Goal: Transaction & Acquisition: Purchase product/service

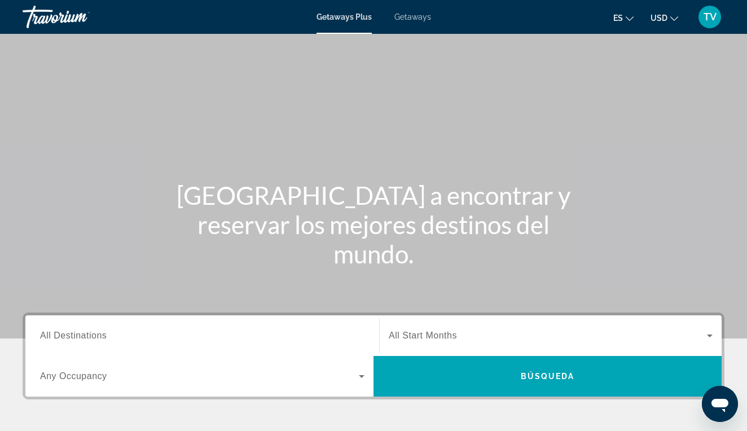
click at [75, 338] on span "All Destinations" at bounding box center [73, 335] width 67 height 10
click at [75, 338] on input "Destination All Destinations" at bounding box center [202, 336] width 324 height 14
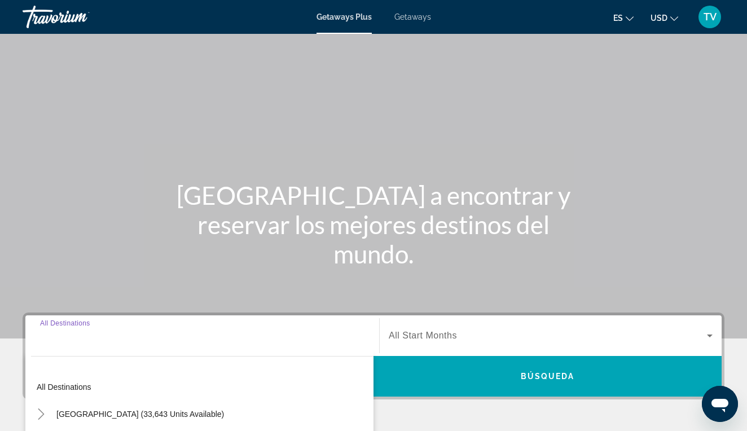
scroll to position [219, 0]
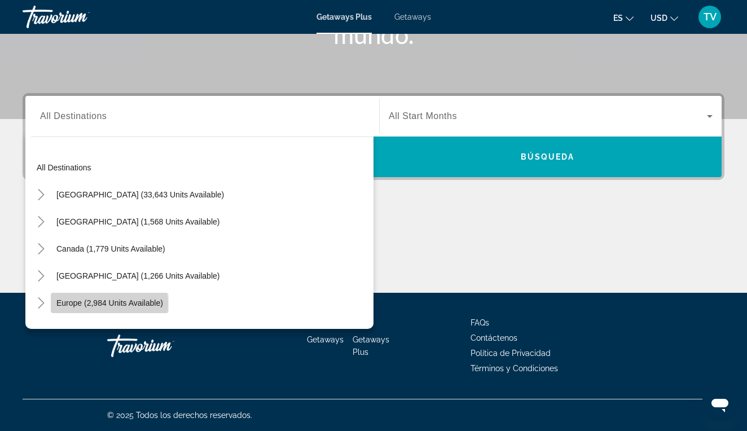
click at [80, 305] on span "Europe (2,984 units available)" at bounding box center [109, 302] width 107 height 9
type input "**********"
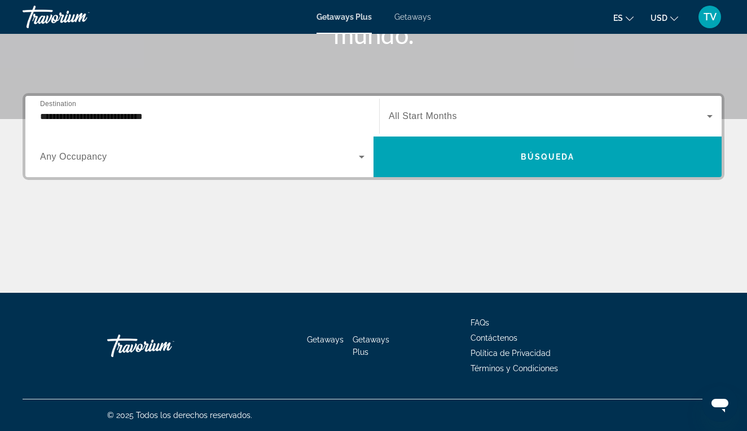
click at [76, 159] on span "Any Occupancy" at bounding box center [73, 157] width 67 height 10
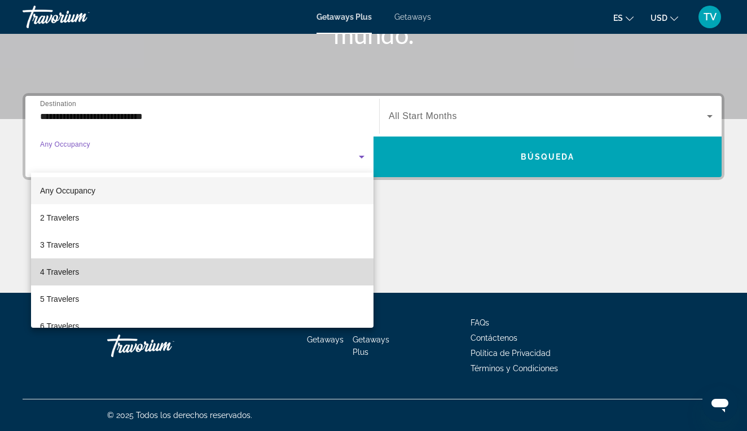
click at [76, 271] on span "4 Travelers" at bounding box center [59, 272] width 39 height 14
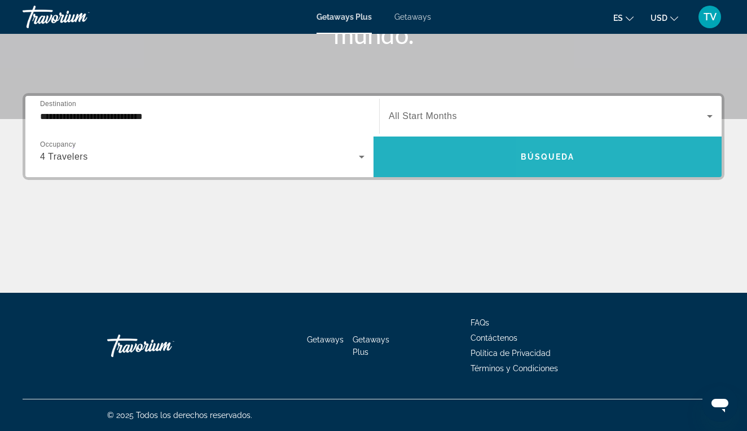
click at [575, 160] on span "Search widget" at bounding box center [547, 156] width 348 height 27
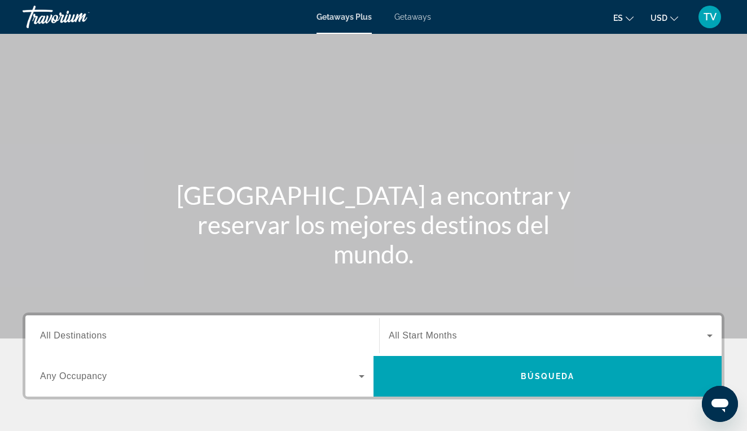
click at [104, 328] on div "Search widget" at bounding box center [202, 336] width 324 height 32
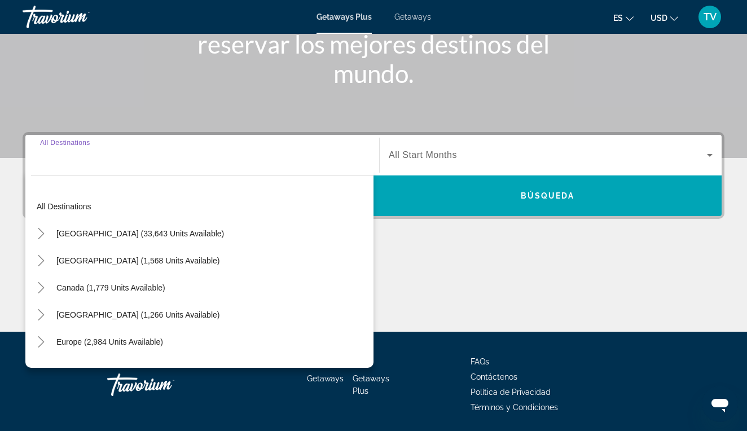
scroll to position [219, 0]
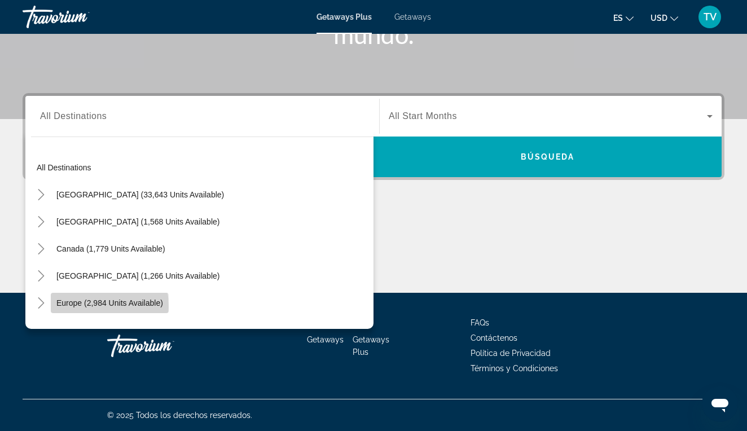
click at [77, 307] on span "Europe (2,984 units available)" at bounding box center [109, 302] width 107 height 9
type input "**********"
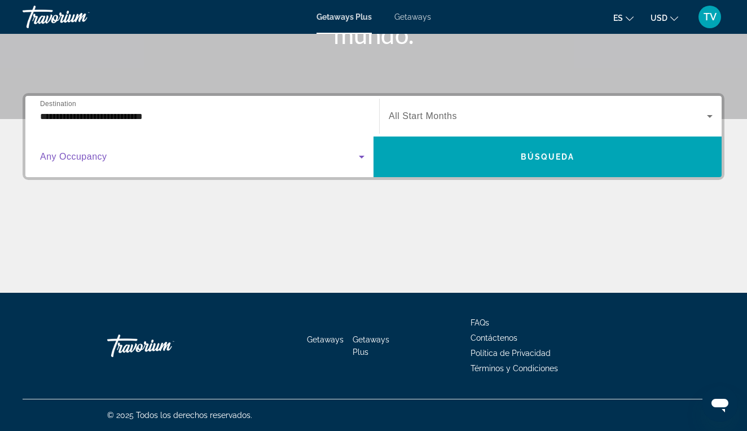
click at [120, 158] on span "Search widget" at bounding box center [199, 157] width 319 height 14
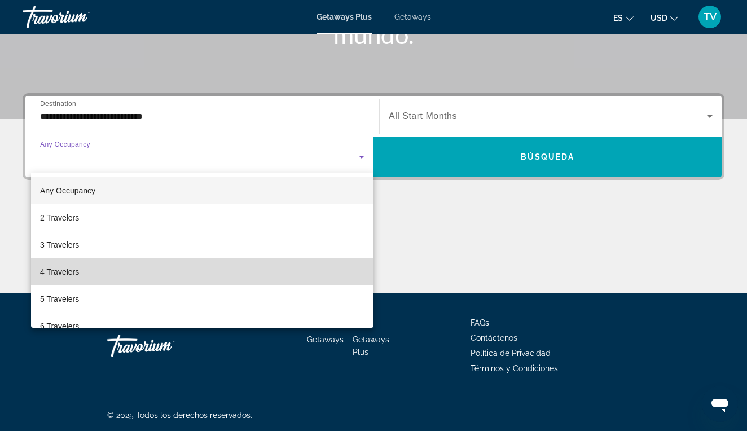
click at [92, 267] on mat-option "4 Travelers" at bounding box center [202, 271] width 342 height 27
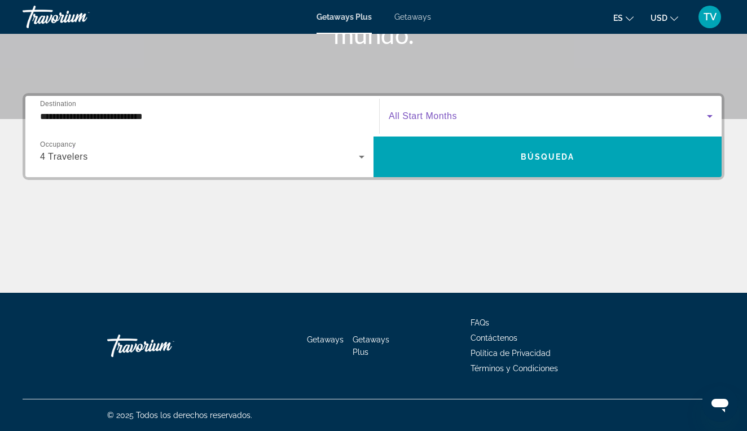
click at [476, 118] on span "Search widget" at bounding box center [548, 116] width 318 height 14
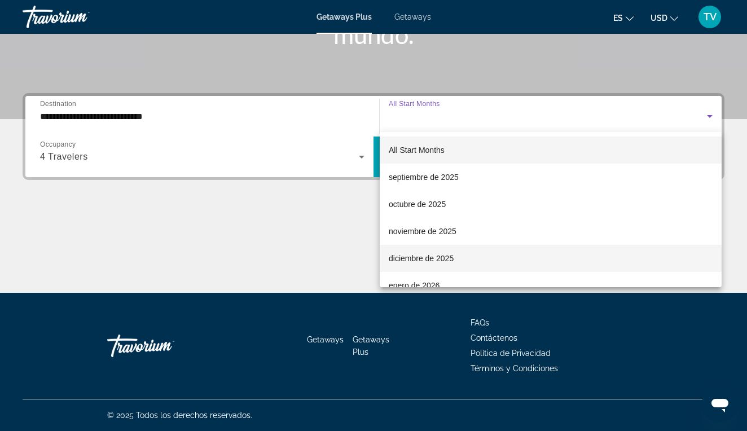
click at [423, 258] on span "diciembre de 2025" at bounding box center [421, 259] width 65 height 14
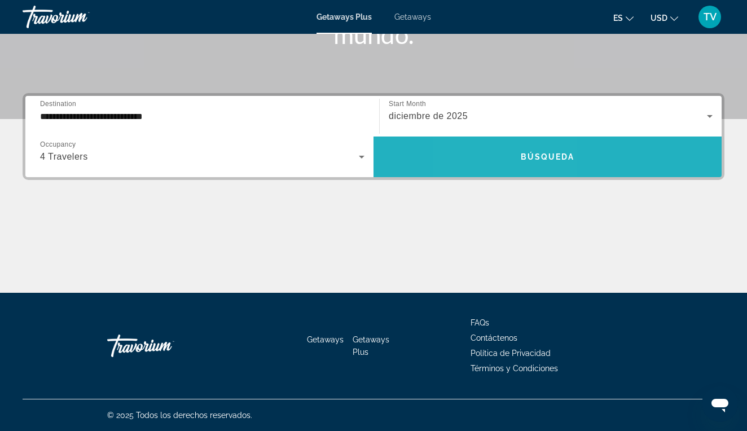
click at [506, 155] on span "Search widget" at bounding box center [547, 156] width 348 height 27
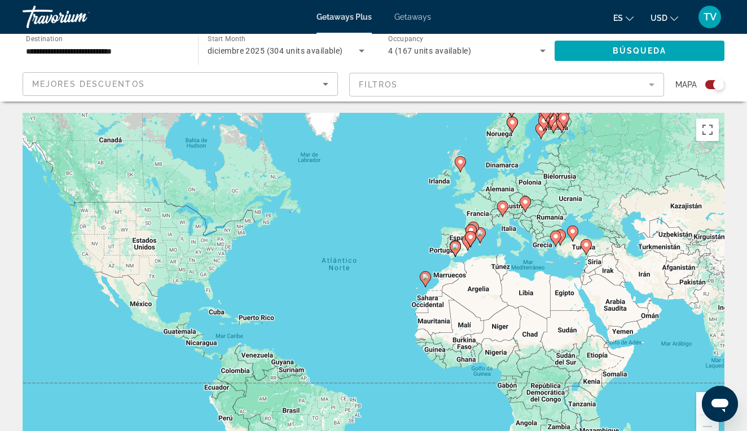
click at [553, 119] on gmp-advanced-marker "Main content" at bounding box center [549, 111] width 11 height 17
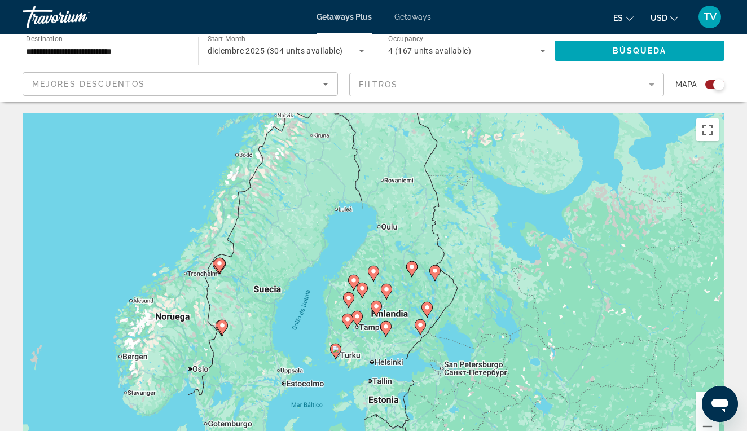
scroll to position [64, 0]
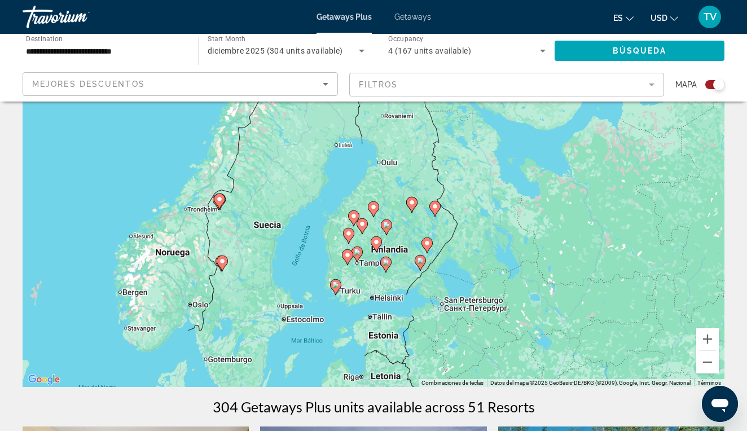
click at [536, 67] on div "Occupancy Any Occupancy 4 (167 units available)" at bounding box center [466, 51] width 175 height 34
click at [412, 204] on image "Main content" at bounding box center [411, 202] width 7 height 7
type input "**********"
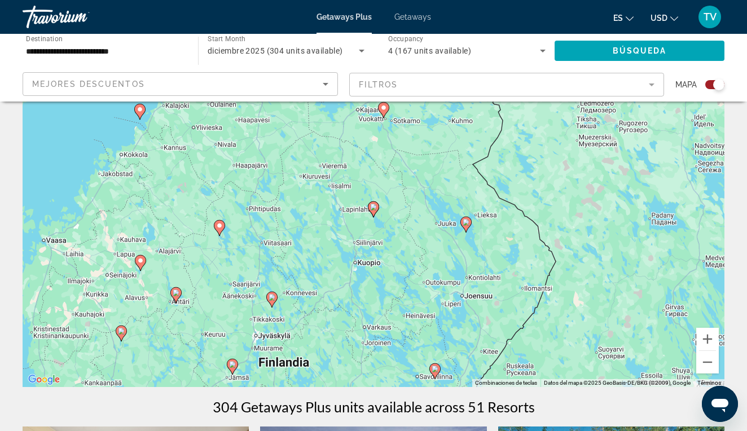
click at [387, 111] on icon "Main content" at bounding box center [383, 110] width 10 height 15
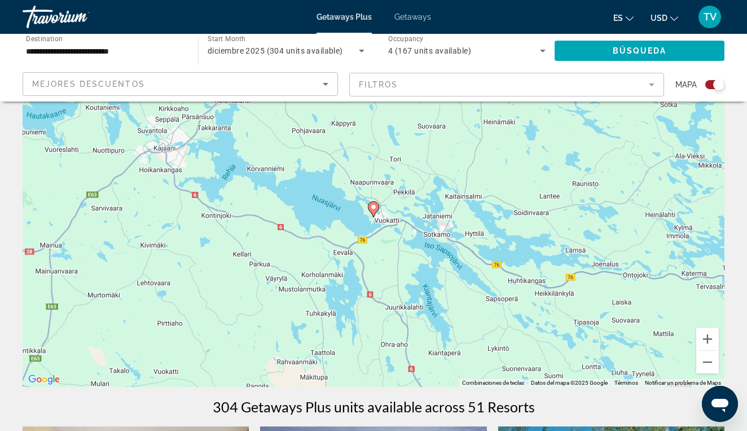
click at [374, 206] on image "Main content" at bounding box center [373, 207] width 7 height 7
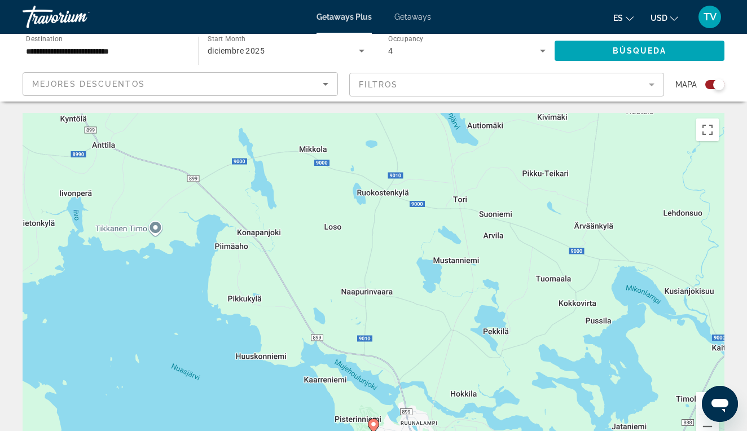
click at [374, 424] on image "Main content" at bounding box center [373, 424] width 7 height 7
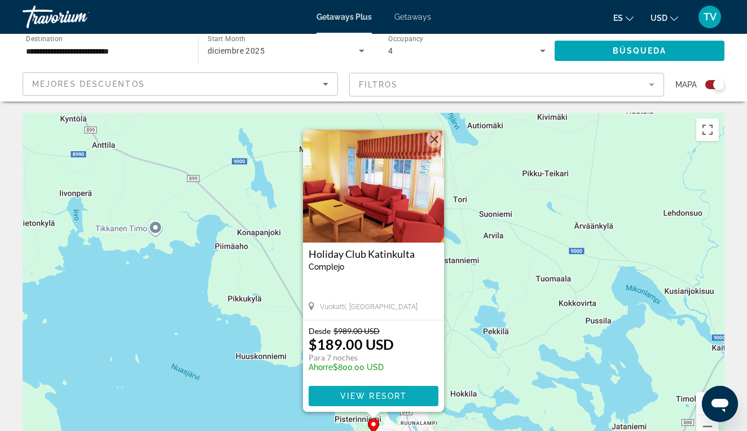
click at [378, 396] on span "View Resort" at bounding box center [373, 395] width 67 height 9
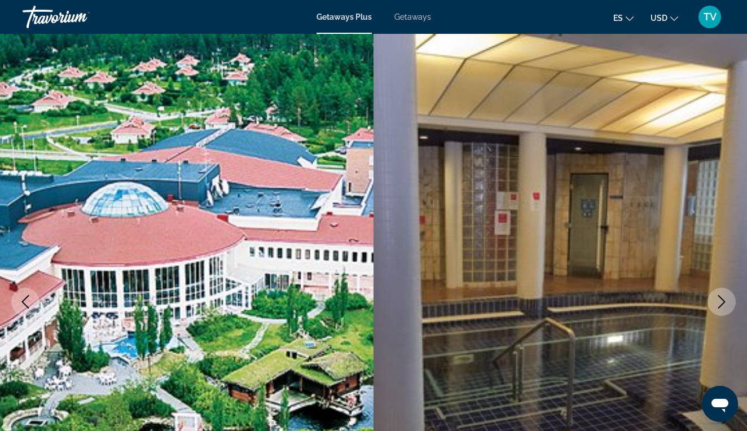
click at [725, 298] on icon "Next image" at bounding box center [722, 302] width 14 height 14
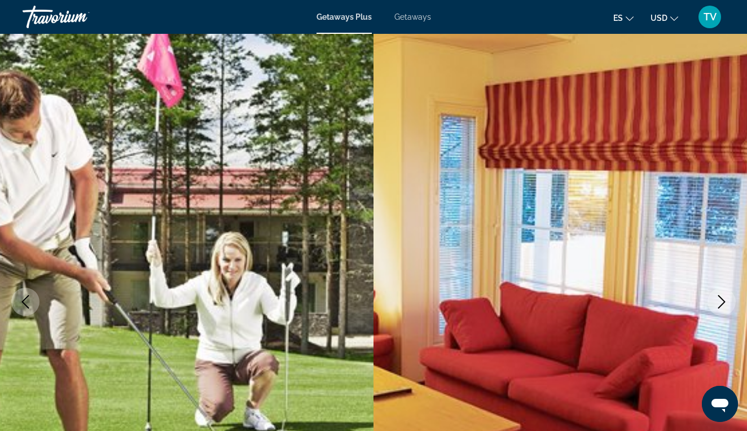
click at [720, 300] on icon "Next image" at bounding box center [722, 302] width 14 height 14
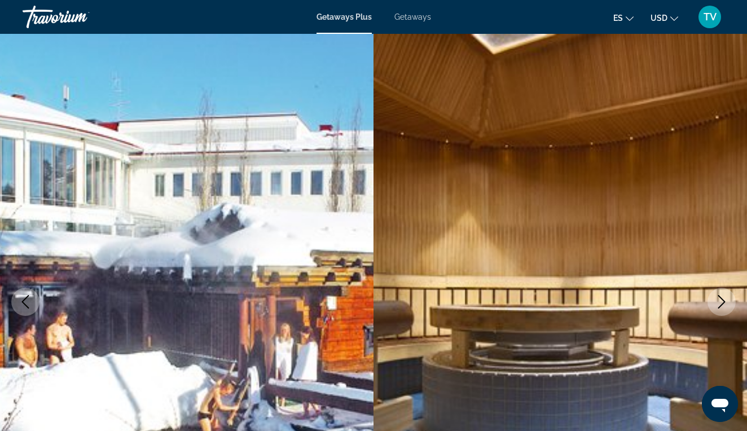
click at [721, 300] on icon "Next image" at bounding box center [722, 302] width 14 height 14
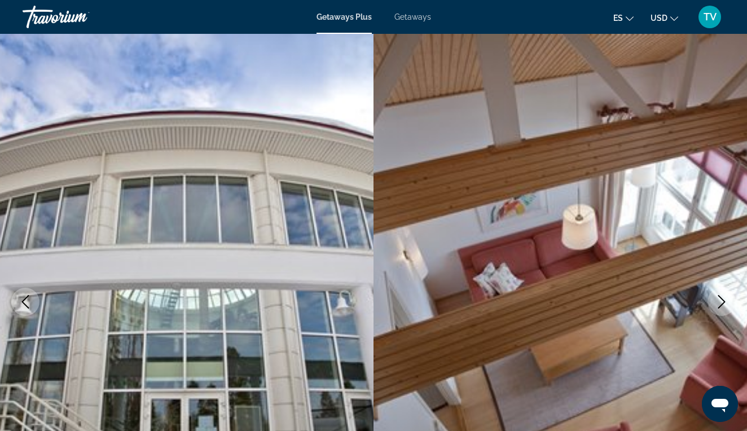
click at [721, 301] on icon "Next image" at bounding box center [722, 302] width 14 height 14
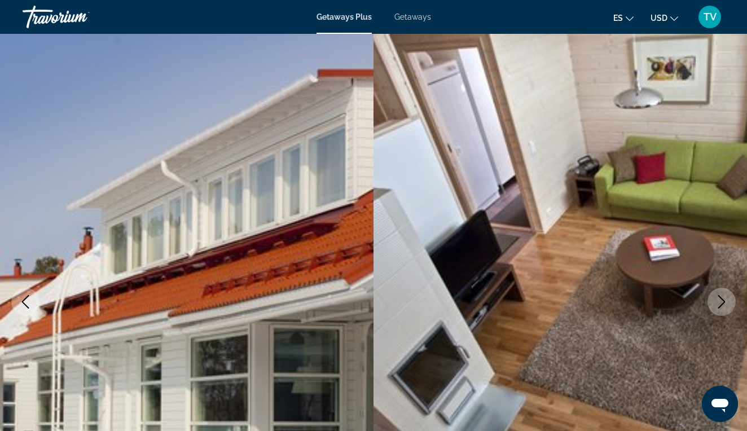
click at [721, 301] on icon "Next image" at bounding box center [722, 302] width 14 height 14
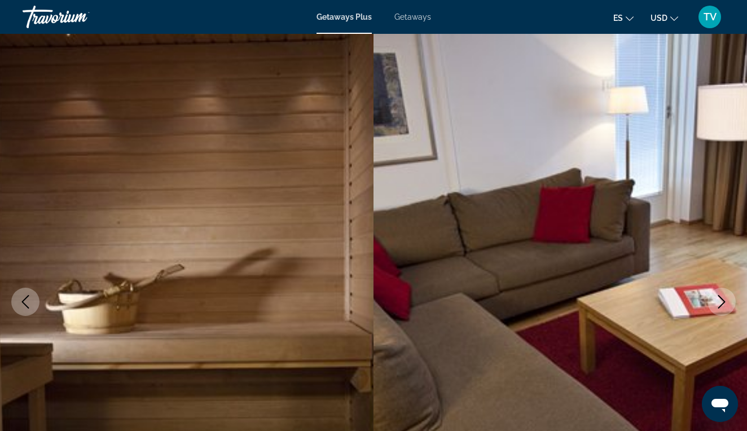
click at [721, 300] on icon "Next image" at bounding box center [722, 302] width 14 height 14
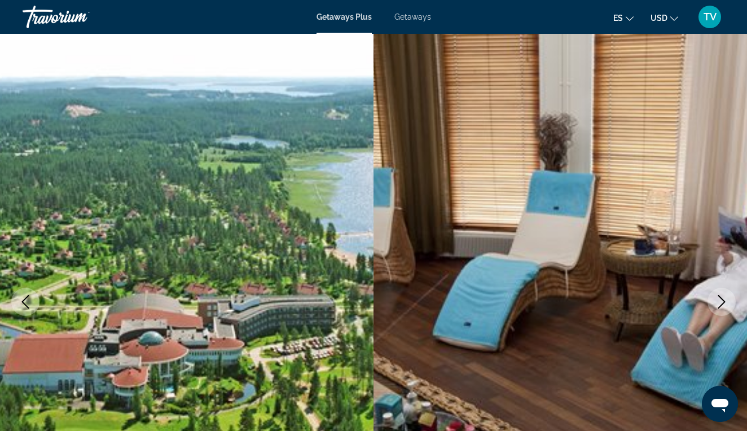
click at [721, 300] on icon "Next image" at bounding box center [722, 302] width 14 height 14
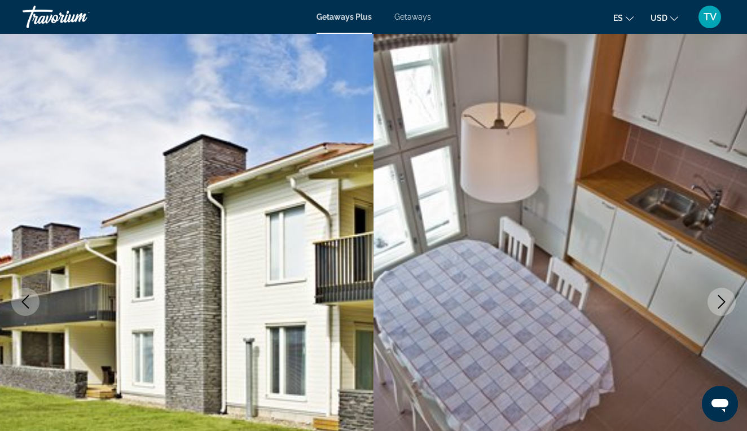
click at [721, 300] on icon "Next image" at bounding box center [722, 302] width 14 height 14
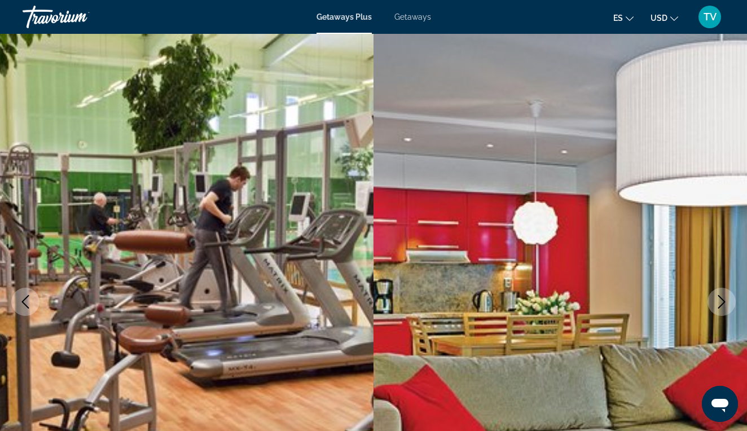
click at [721, 300] on icon "Next image" at bounding box center [722, 302] width 14 height 14
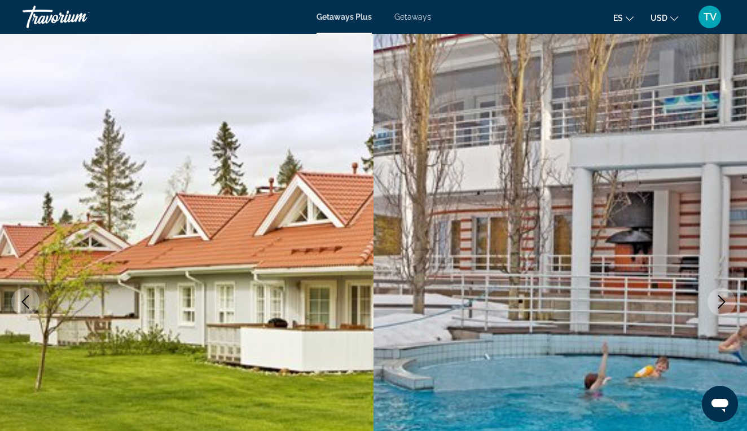
click at [721, 300] on icon "Next image" at bounding box center [722, 302] width 14 height 14
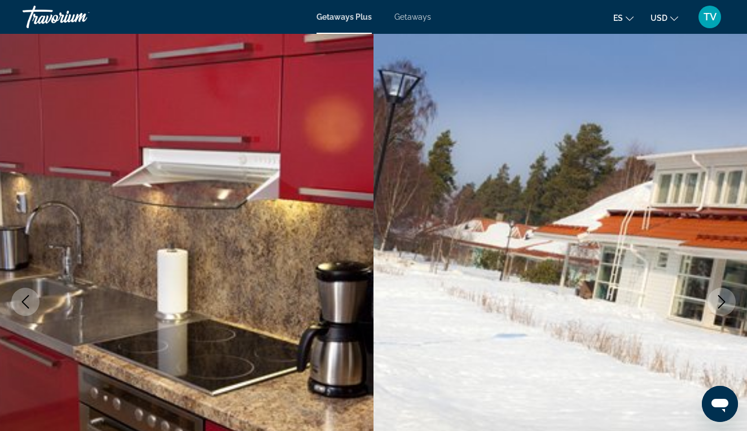
click at [721, 301] on icon "Next image" at bounding box center [722, 302] width 14 height 14
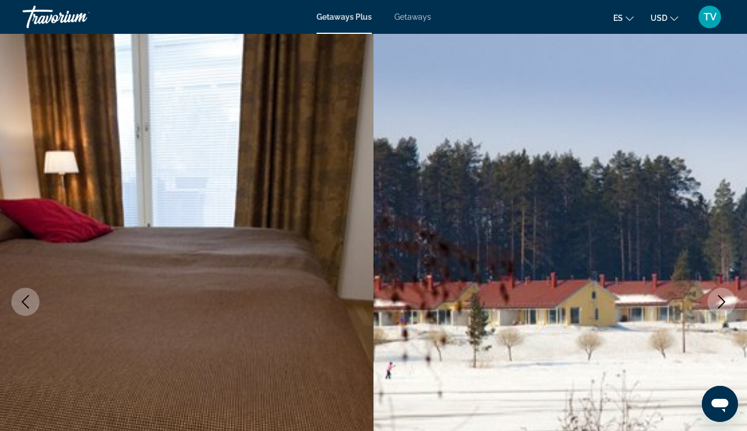
click at [721, 301] on icon "Next image" at bounding box center [722, 302] width 14 height 14
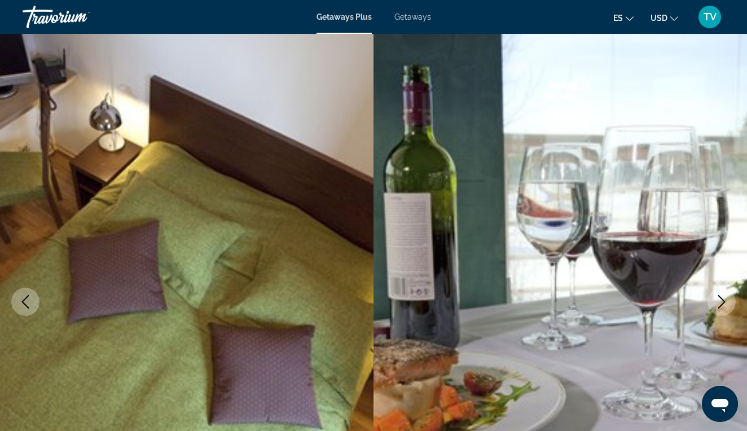
click at [721, 301] on icon "Next image" at bounding box center [722, 302] width 14 height 14
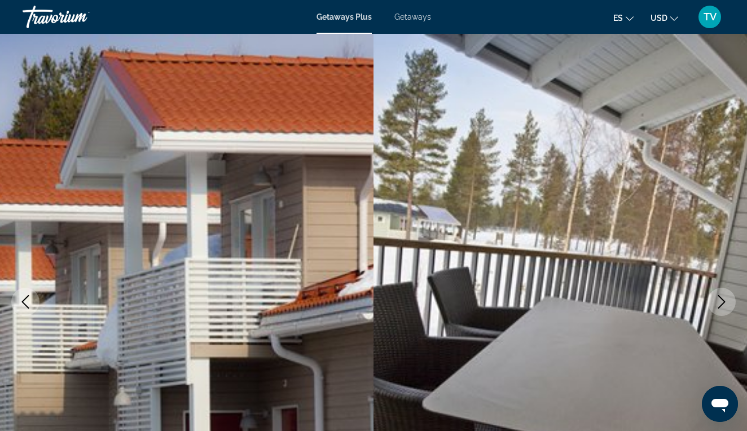
click at [721, 301] on icon "Next image" at bounding box center [722, 302] width 14 height 14
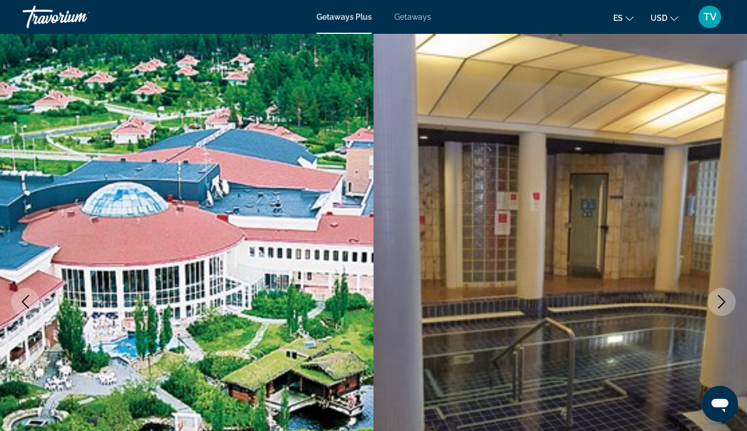
click at [721, 301] on icon "Next image" at bounding box center [722, 302] width 14 height 14
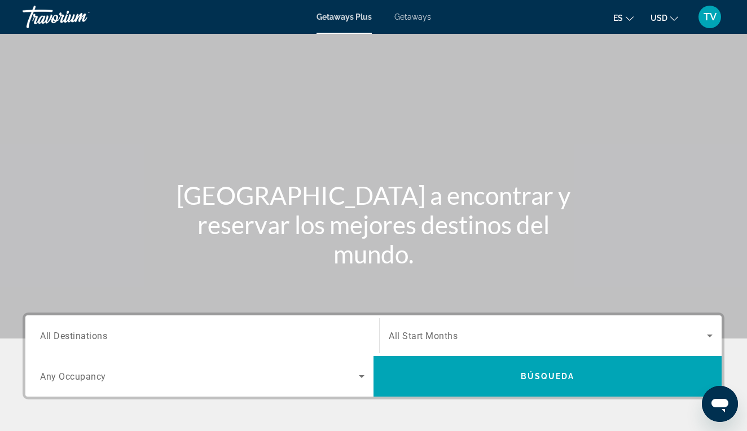
click at [427, 20] on span "Getaways" at bounding box center [412, 16] width 37 height 9
click at [130, 331] on input "Destination All Destinations" at bounding box center [202, 336] width 324 height 14
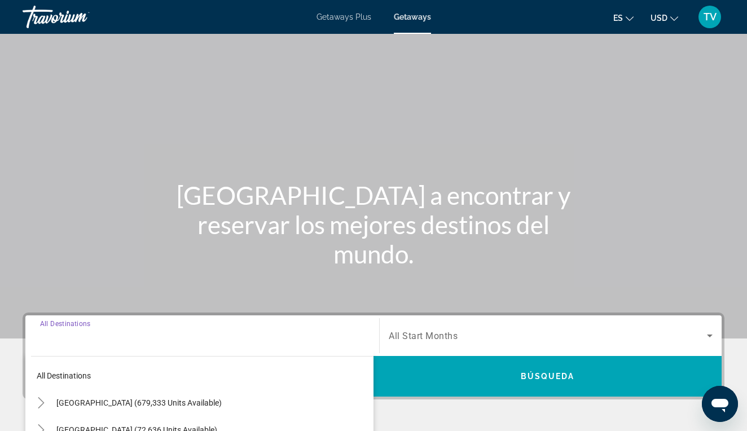
scroll to position [219, 0]
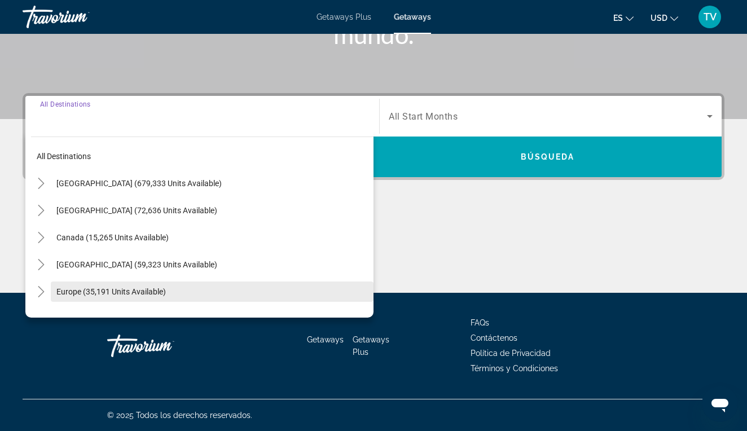
click at [139, 292] on span "Europe (35,191 units available)" at bounding box center [110, 291] width 109 height 9
type input "**********"
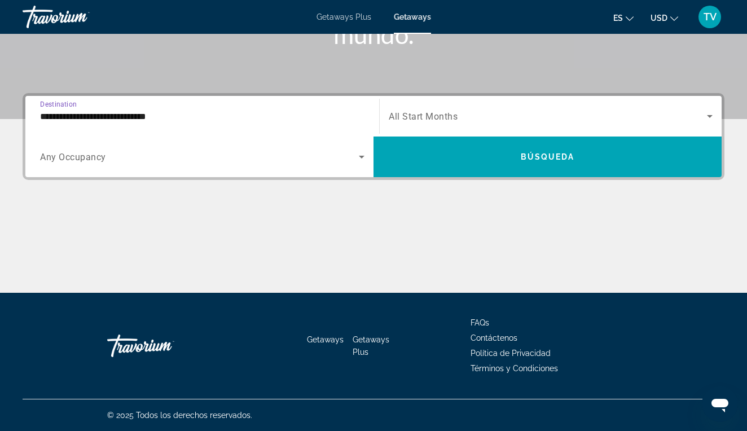
click at [144, 164] on div "Search widget" at bounding box center [202, 157] width 324 height 32
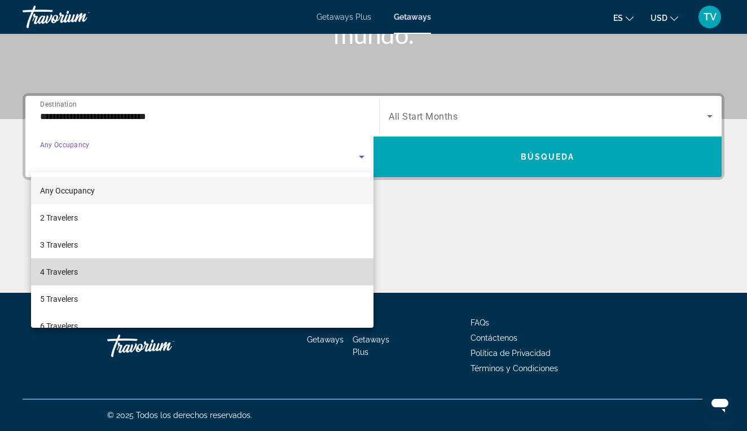
click at [77, 274] on span "4 Travelers" at bounding box center [59, 272] width 38 height 14
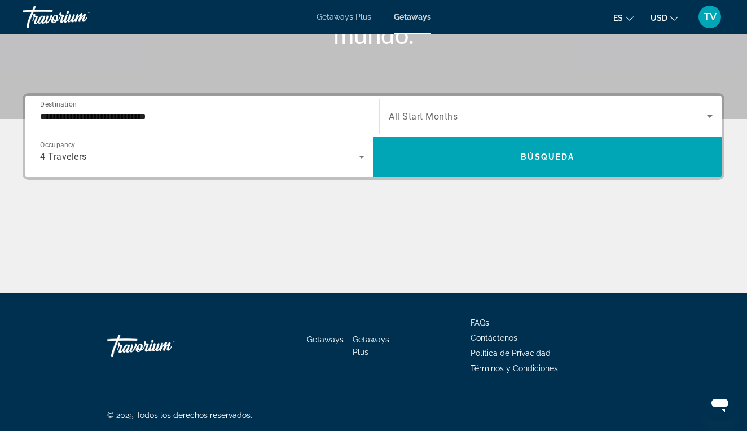
click at [501, 127] on div "Search widget" at bounding box center [551, 116] width 324 height 32
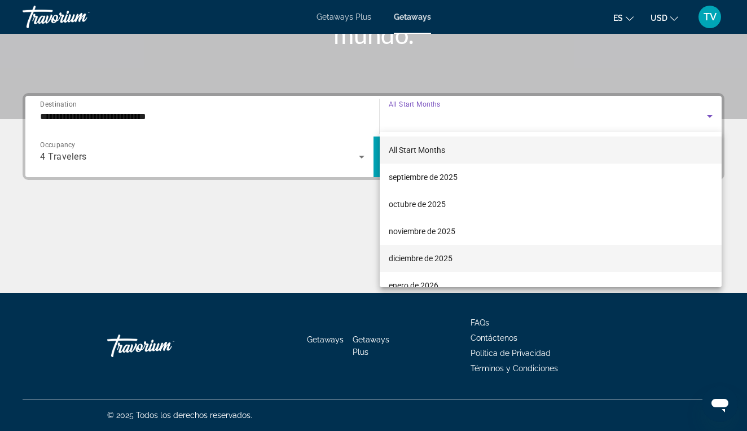
click at [442, 259] on span "diciembre de 2025" at bounding box center [421, 259] width 64 height 14
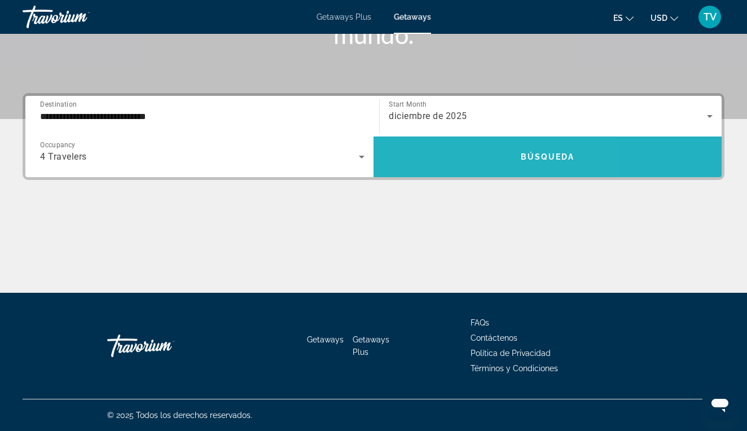
click at [455, 153] on span "Search widget" at bounding box center [547, 156] width 348 height 27
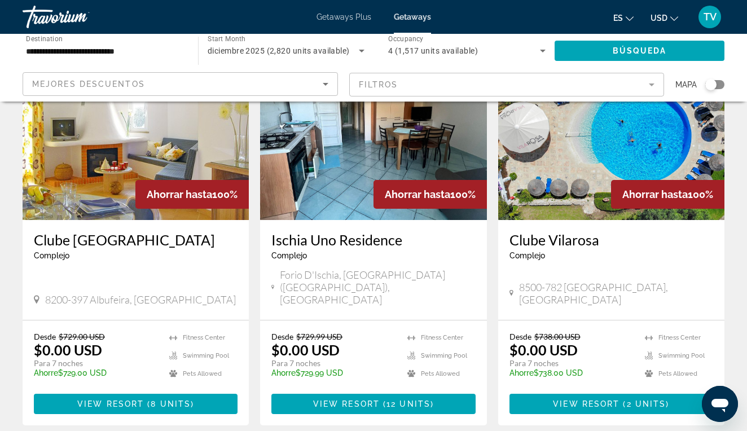
scroll to position [950, 0]
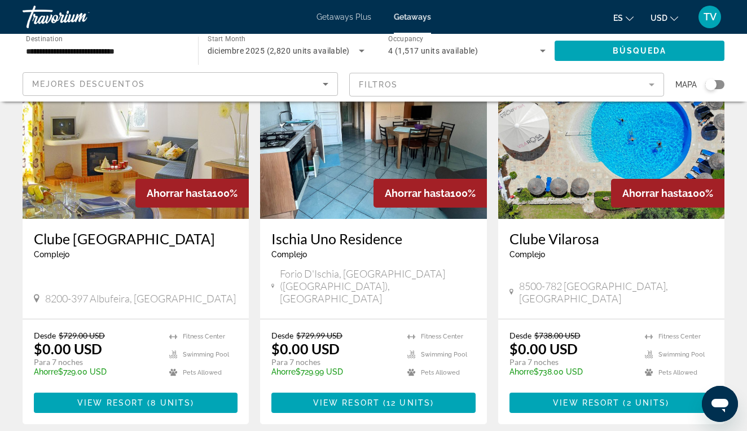
click at [651, 85] on mat-form-field "Filtros" at bounding box center [506, 85] width 315 height 24
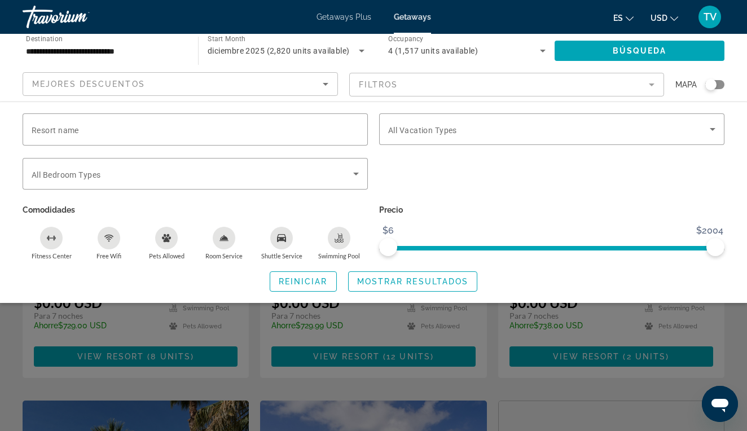
scroll to position [997, 0]
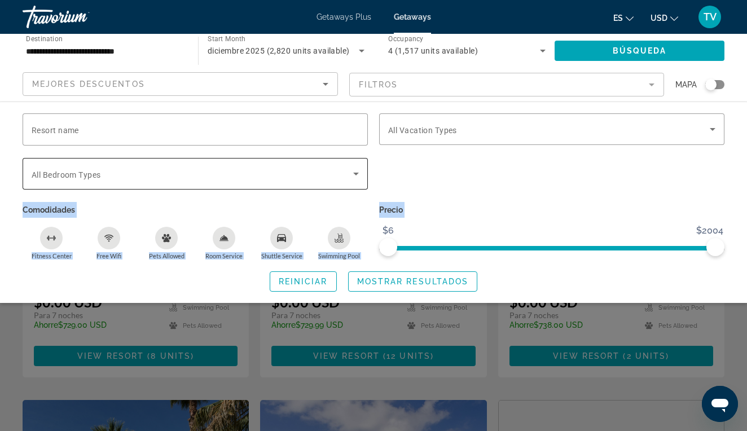
drag, startPoint x: 218, startPoint y: 303, endPoint x: 238, endPoint y: 161, distance: 142.9
click at [239, 161] on div "Resort name Vacation Types All Vacation Types Bedroom Types All Bedroom Types C…" at bounding box center [373, 202] width 747 height 201
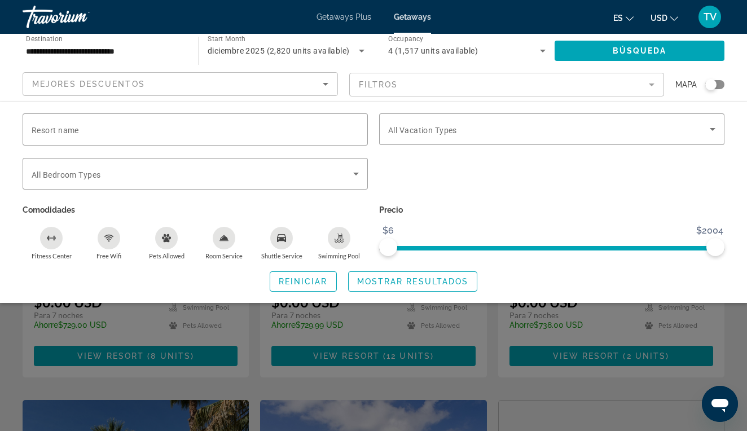
click at [170, 60] on div "**********" at bounding box center [104, 51] width 157 height 32
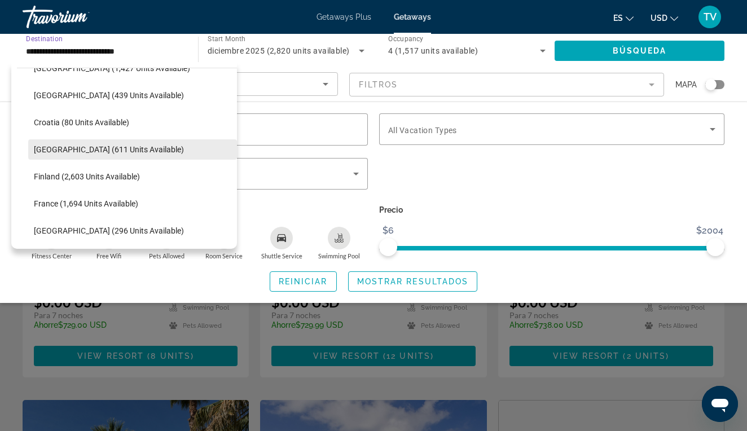
scroll to position [215, 0]
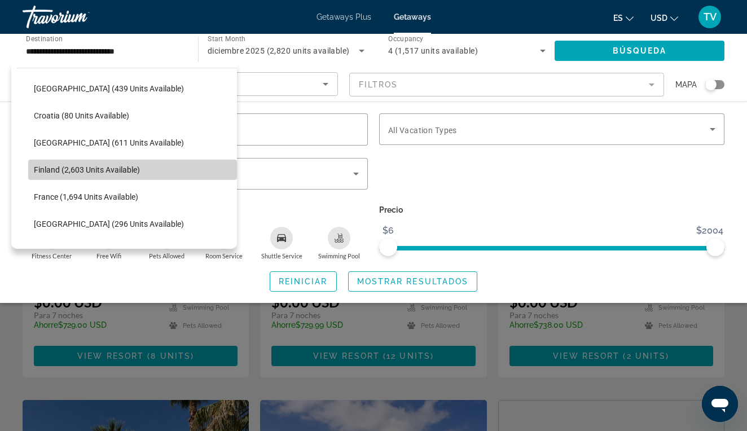
click at [111, 170] on span "Finland (2,603 units available)" at bounding box center [87, 169] width 106 height 9
type input "**********"
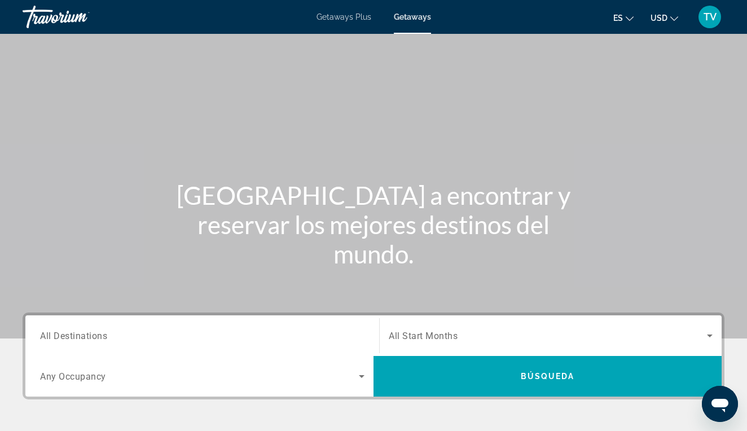
click at [92, 337] on span "All Destinations" at bounding box center [73, 335] width 67 height 11
click at [92, 337] on input "Destination All Destinations" at bounding box center [202, 336] width 324 height 14
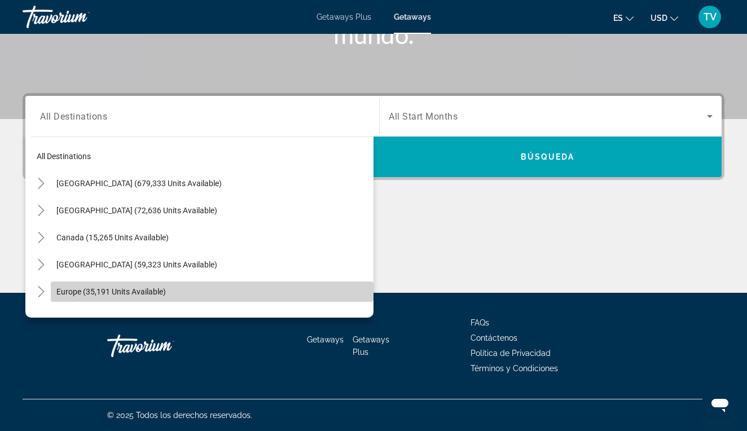
click at [113, 301] on span "Search widget" at bounding box center [212, 291] width 323 height 27
type input "**********"
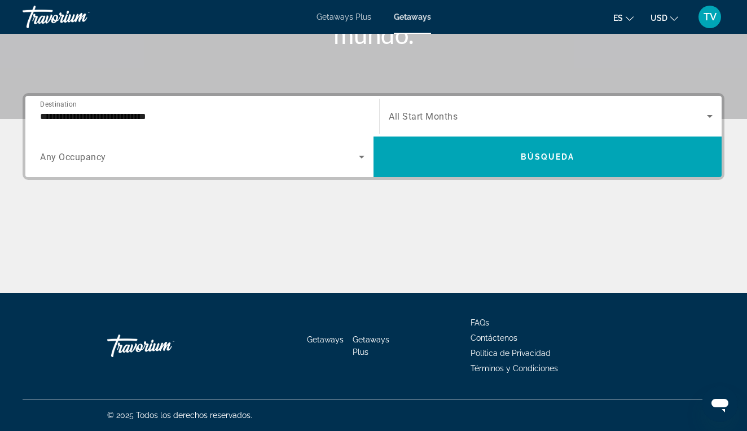
click at [122, 164] on div "Search widget" at bounding box center [202, 157] width 324 height 32
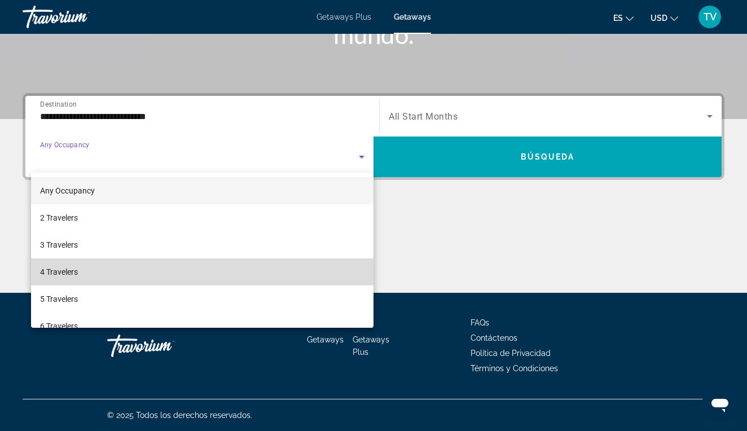
click at [89, 267] on mat-option "4 Travelers" at bounding box center [202, 271] width 342 height 27
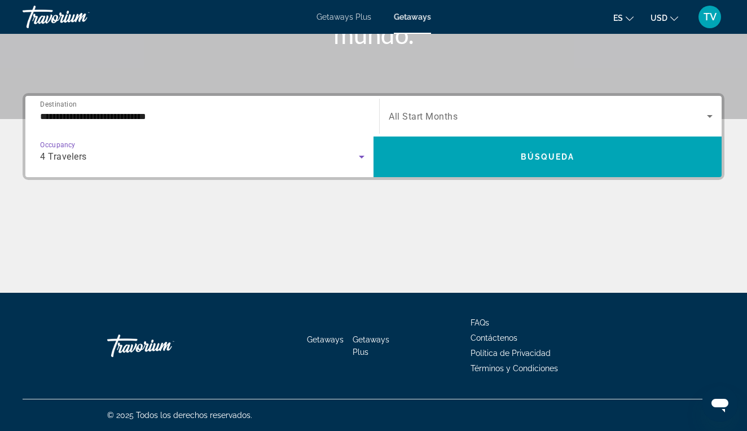
click at [381, 122] on div "Start Month All Start Months" at bounding box center [551, 116] width 342 height 32
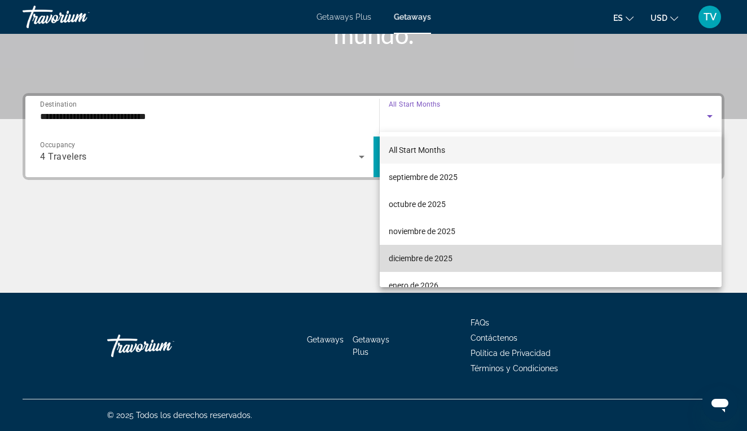
click at [430, 266] on mat-option "diciembre de 2025" at bounding box center [551, 258] width 342 height 27
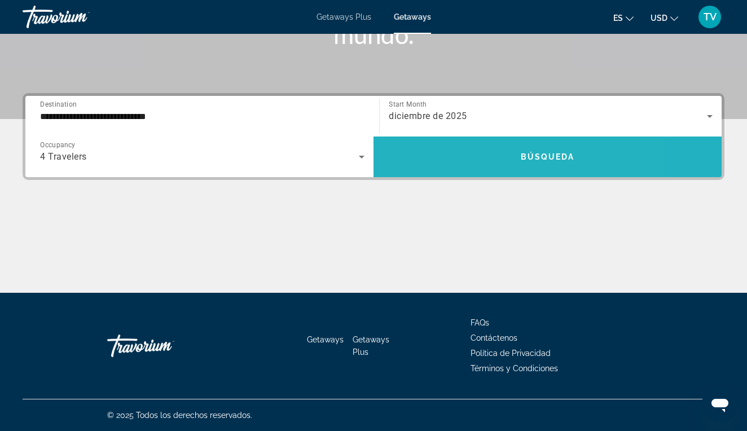
click at [479, 148] on span "Search widget" at bounding box center [547, 156] width 348 height 27
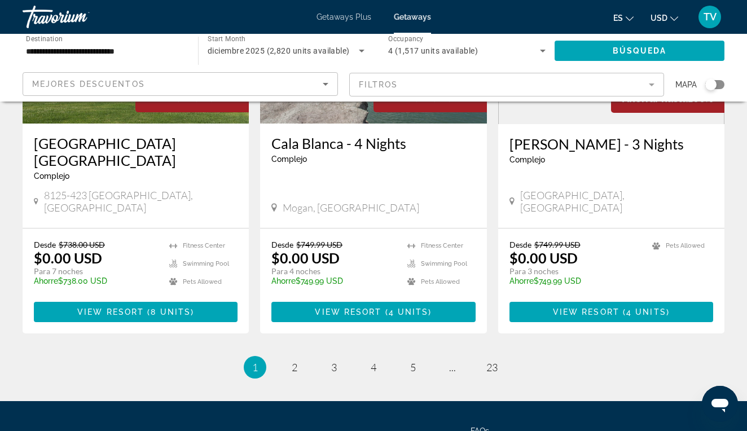
scroll to position [1454, 0]
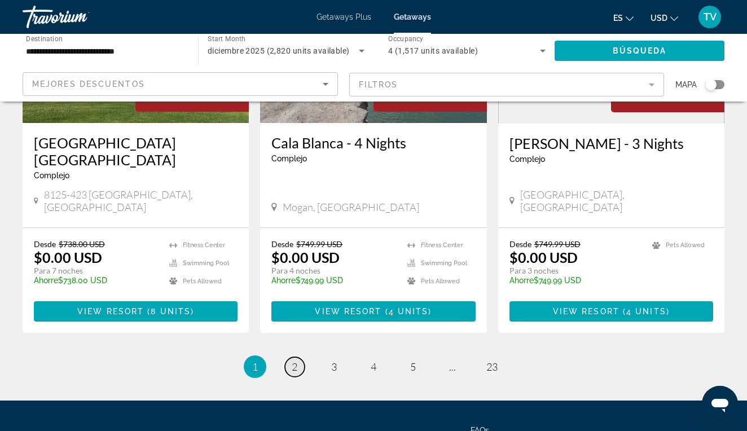
click at [294, 360] on span "2" at bounding box center [295, 366] width 6 height 12
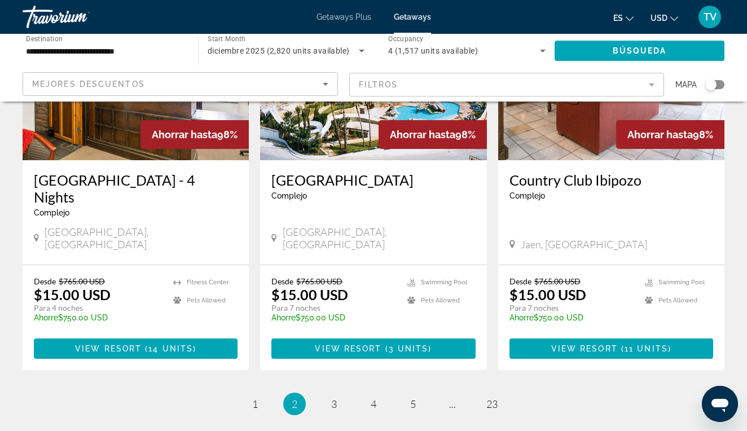
scroll to position [1403, 0]
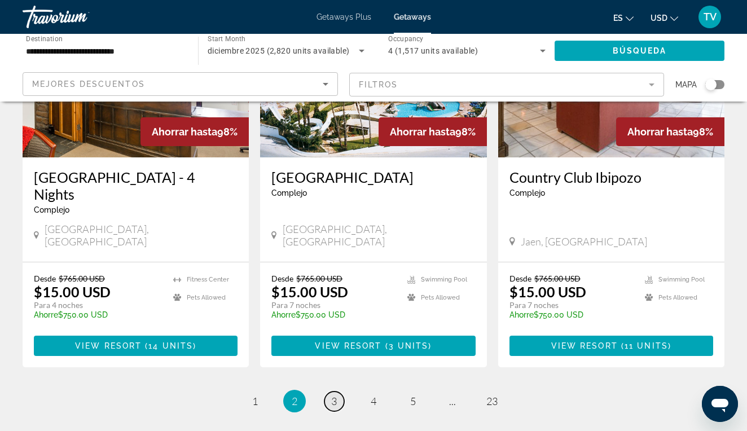
click at [334, 395] on span "3" at bounding box center [334, 401] width 6 height 12
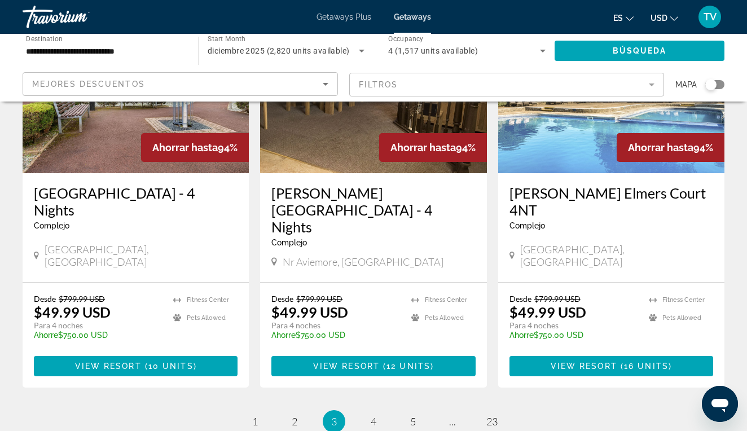
scroll to position [1370, 0]
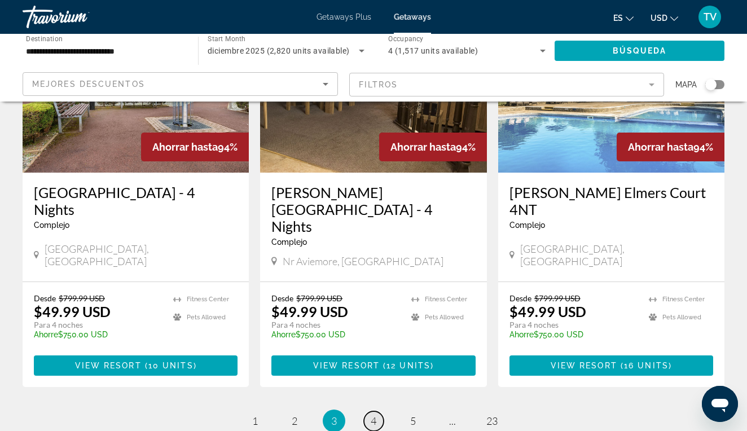
click at [367, 411] on link "page 4" at bounding box center [374, 421] width 20 height 20
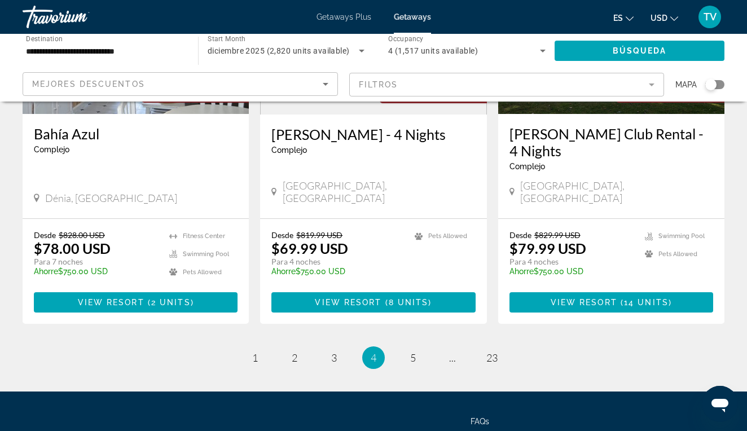
scroll to position [1445, 0]
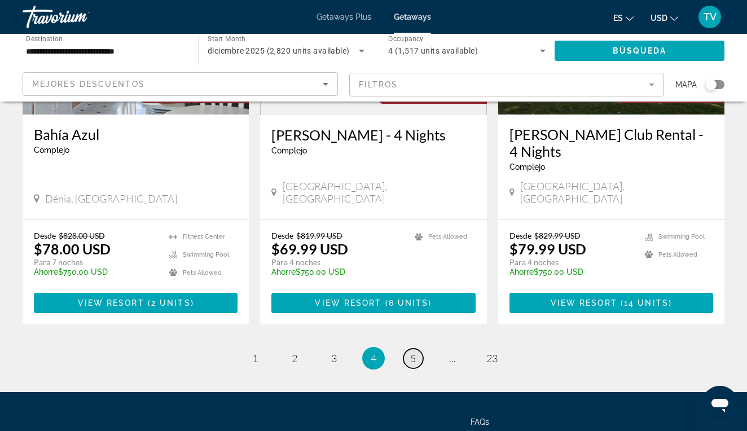
click at [412, 352] on span "5" at bounding box center [413, 358] width 6 height 12
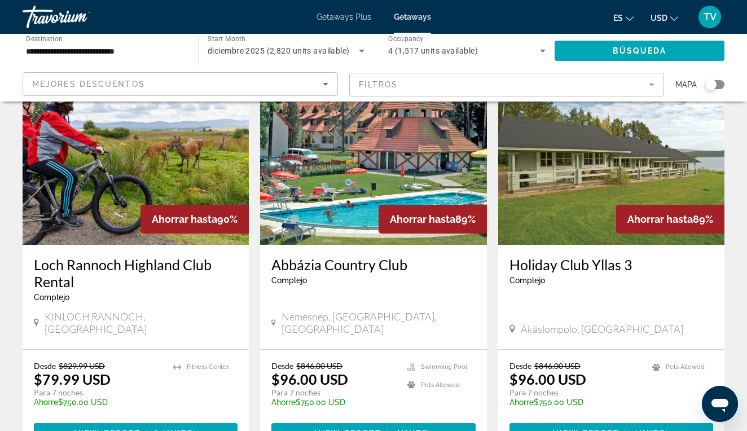
scroll to position [78, 0]
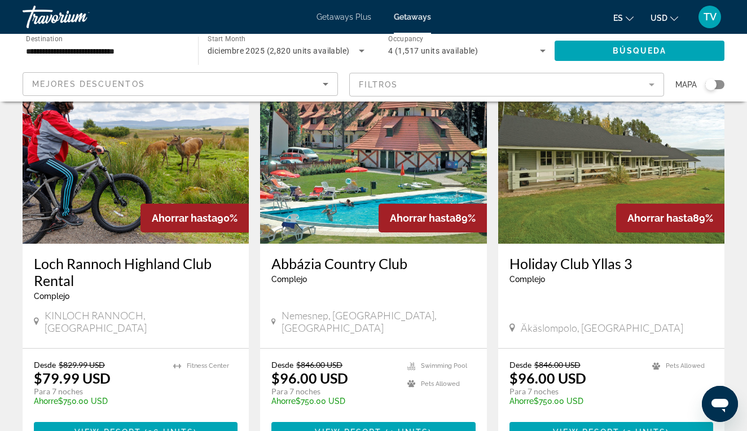
drag, startPoint x: 711, startPoint y: 86, endPoint x: 721, endPoint y: 86, distance: 10.2
click at [721, 86] on div "Search widget" at bounding box center [714, 84] width 19 height 9
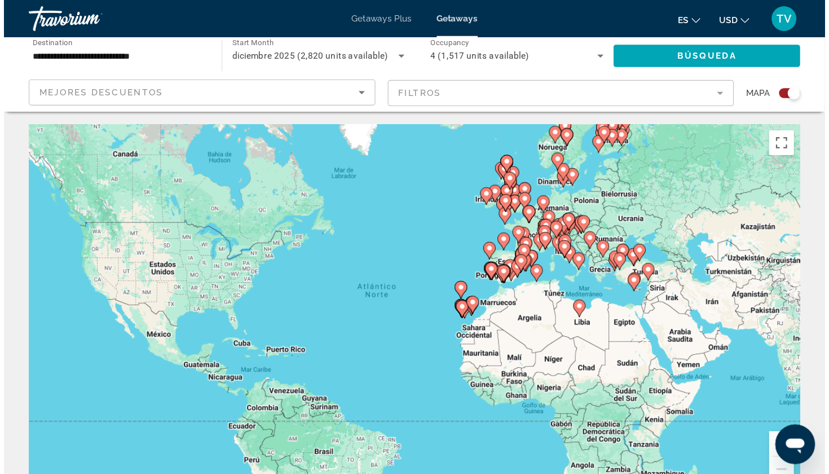
scroll to position [0, 0]
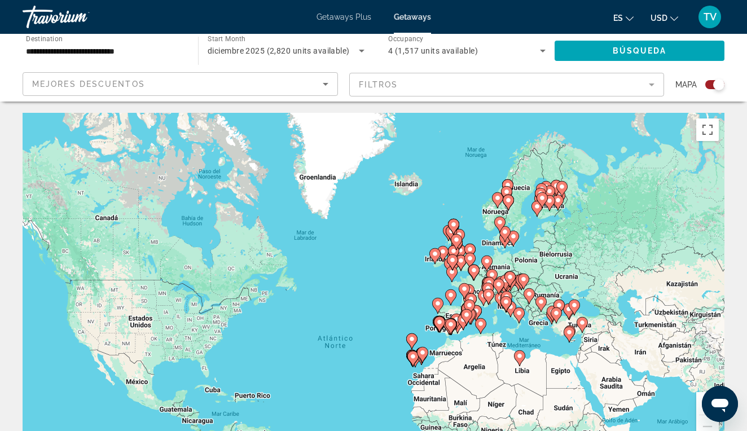
drag, startPoint x: 551, startPoint y: 140, endPoint x: 547, endPoint y: 220, distance: 80.2
click at [547, 220] on div "Para activar la función de arrastre con el teclado, pulsa Alt + Intro. Cuando h…" at bounding box center [374, 282] width 702 height 338
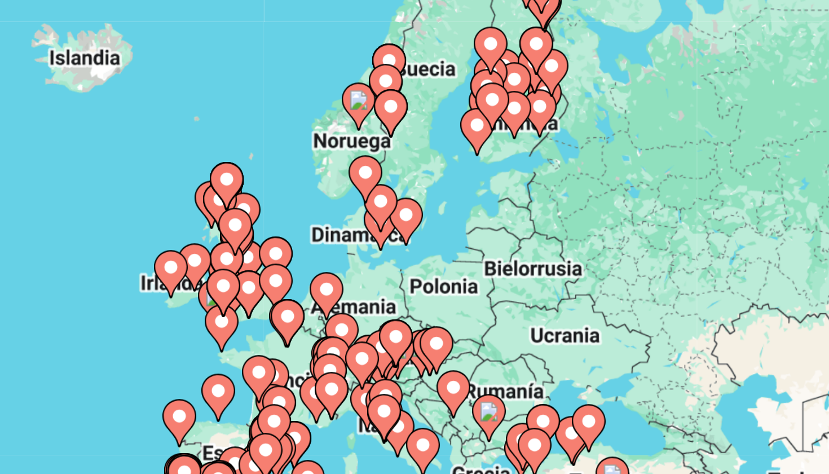
drag, startPoint x: 190, startPoint y: 3, endPoint x: 144, endPoint y: 32, distance: 54.0
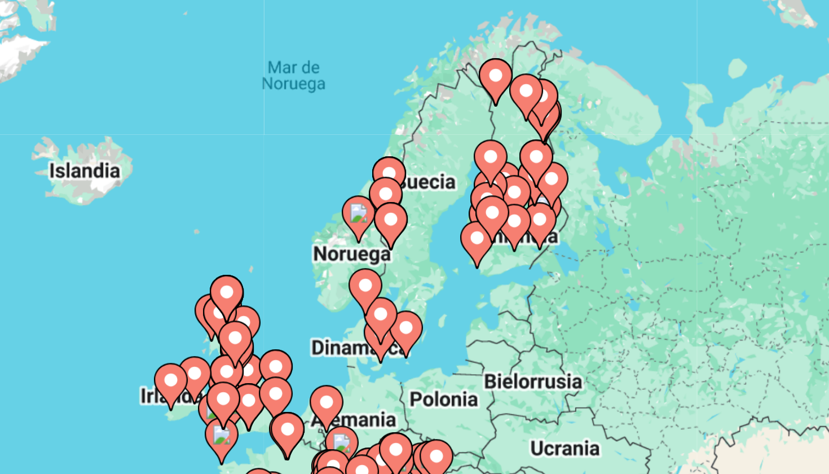
click at [546, 149] on image "Main content" at bounding box center [549, 152] width 7 height 7
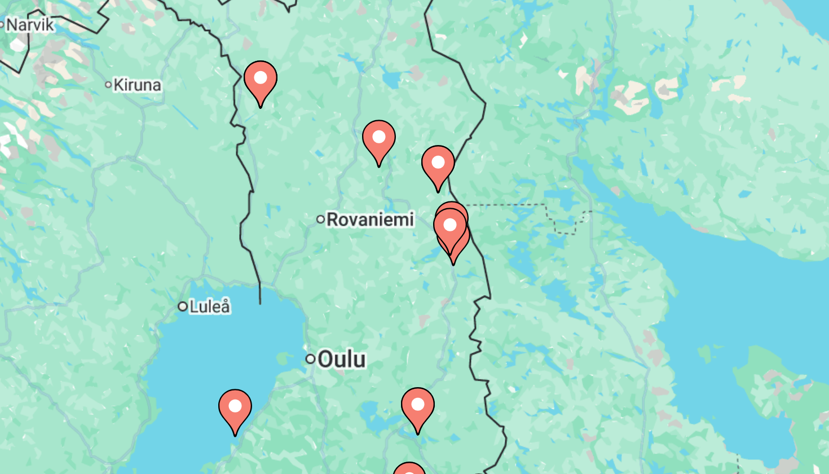
click at [409, 232] on icon "Main content" at bounding box center [414, 239] width 10 height 15
type input "**********"
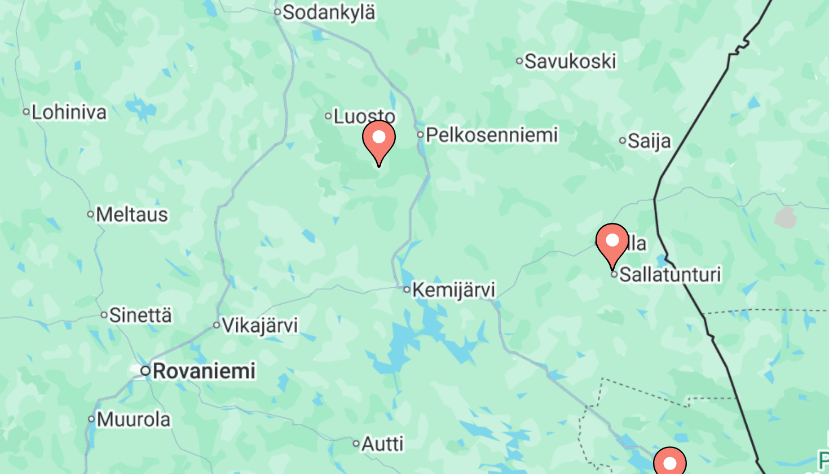
click at [409, 232] on icon "Main content" at bounding box center [414, 239] width 10 height 15
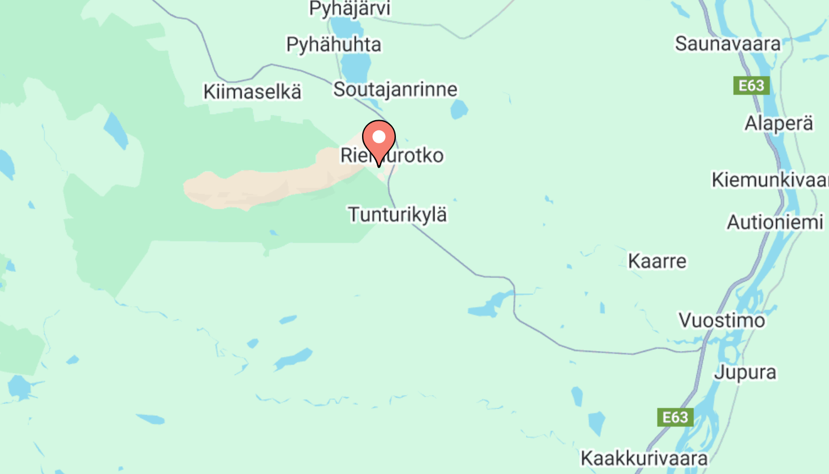
click at [409, 232] on icon "Main content" at bounding box center [414, 239] width 10 height 15
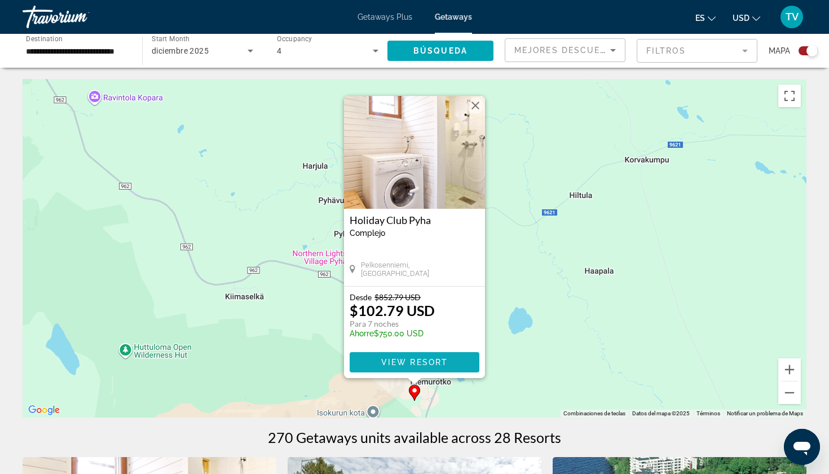
click at [391, 362] on span "View Resort" at bounding box center [414, 362] width 67 height 9
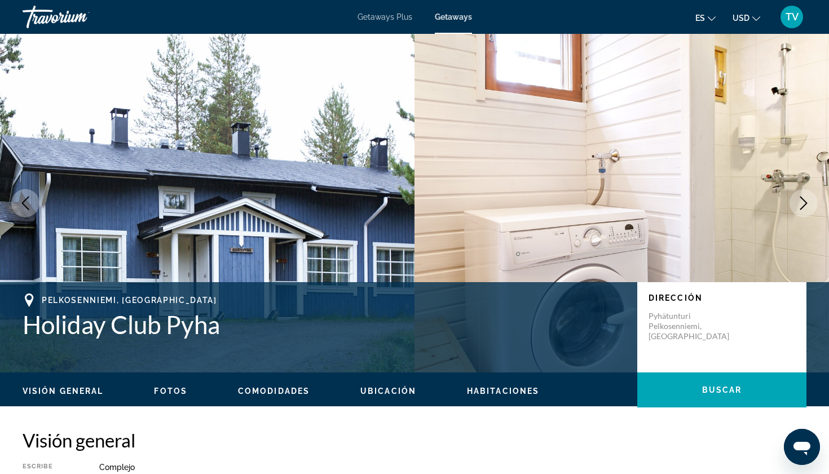
click at [746, 200] on icon "Next image" at bounding box center [804, 203] width 14 height 14
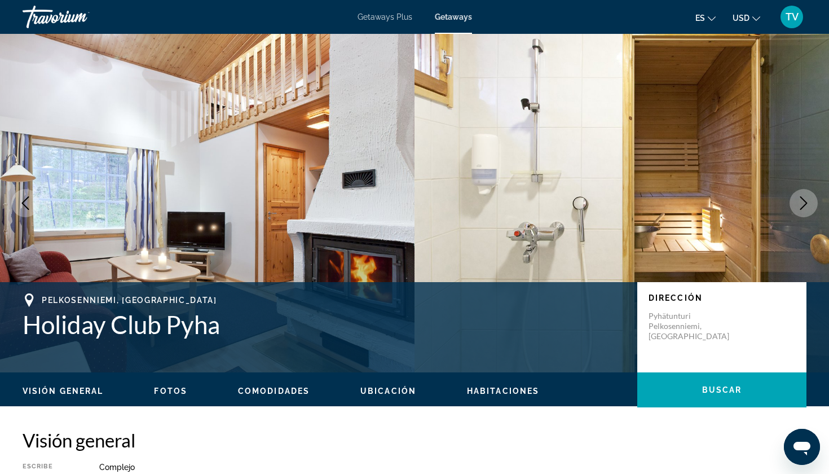
click at [746, 200] on icon "Next image" at bounding box center [804, 203] width 14 height 14
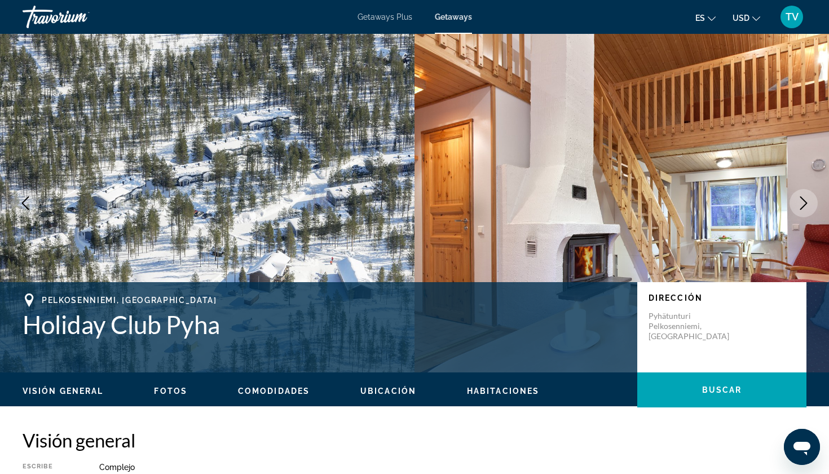
click at [746, 200] on icon "Next image" at bounding box center [804, 203] width 14 height 14
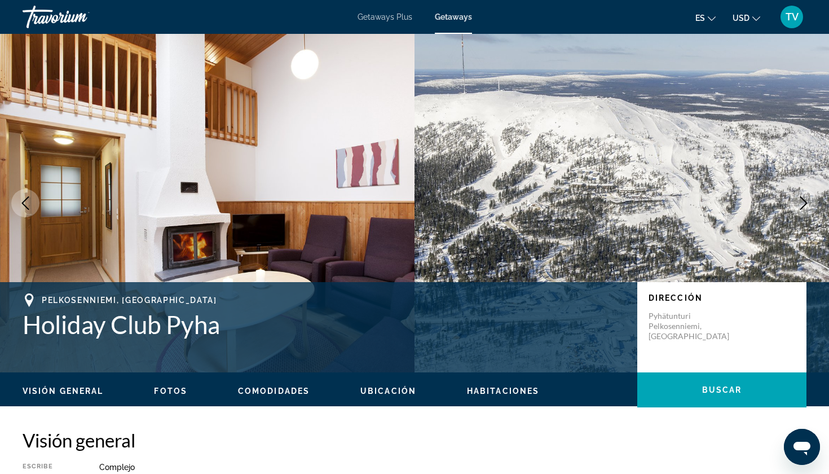
click at [746, 200] on icon "Next image" at bounding box center [804, 203] width 14 height 14
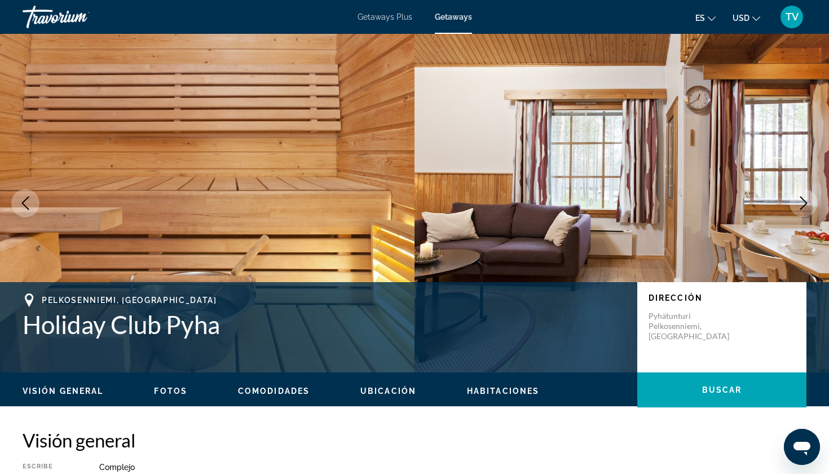
click at [746, 200] on icon "Next image" at bounding box center [804, 203] width 14 height 14
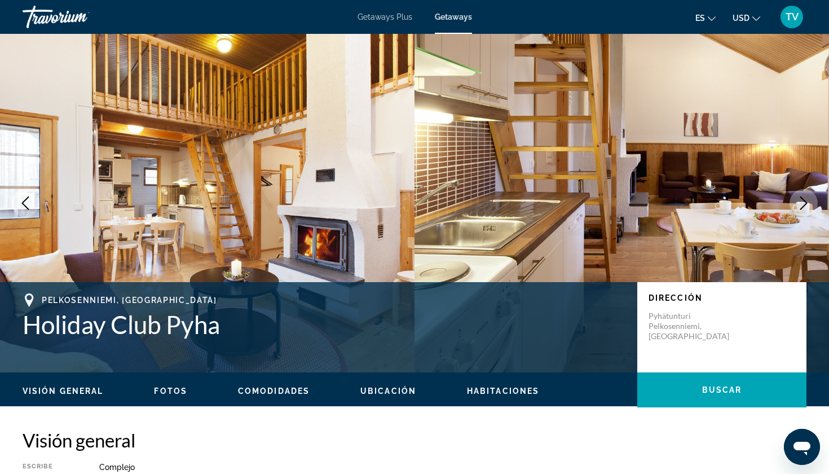
click at [746, 200] on icon "Next image" at bounding box center [804, 203] width 14 height 14
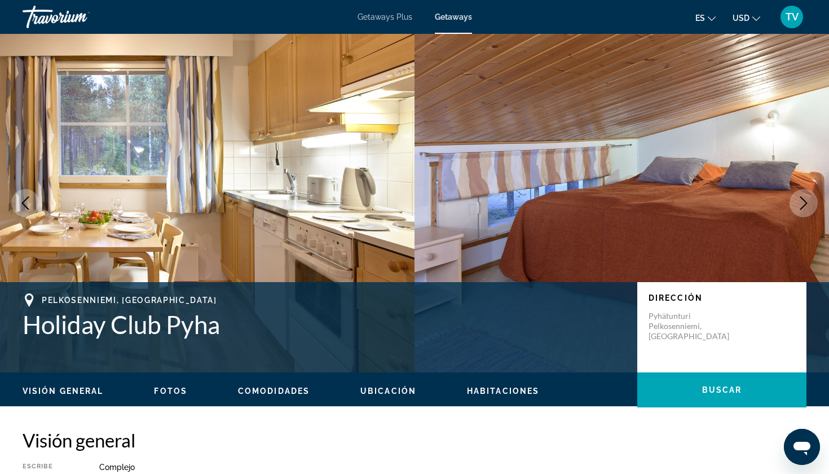
click at [746, 200] on icon "Next image" at bounding box center [804, 203] width 14 height 14
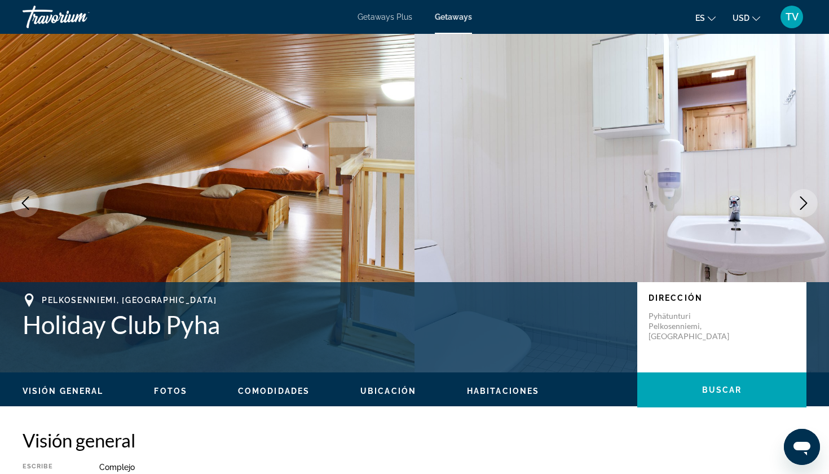
click at [746, 200] on icon "Next image" at bounding box center [804, 203] width 14 height 14
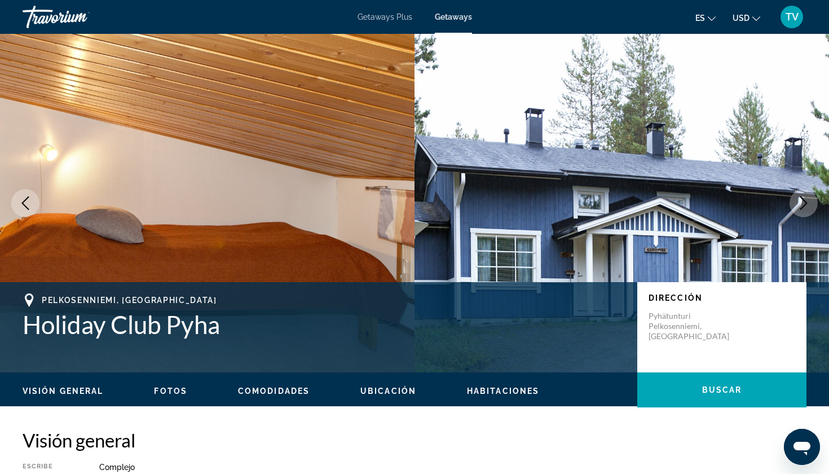
click at [746, 200] on icon "Next image" at bounding box center [804, 203] width 14 height 14
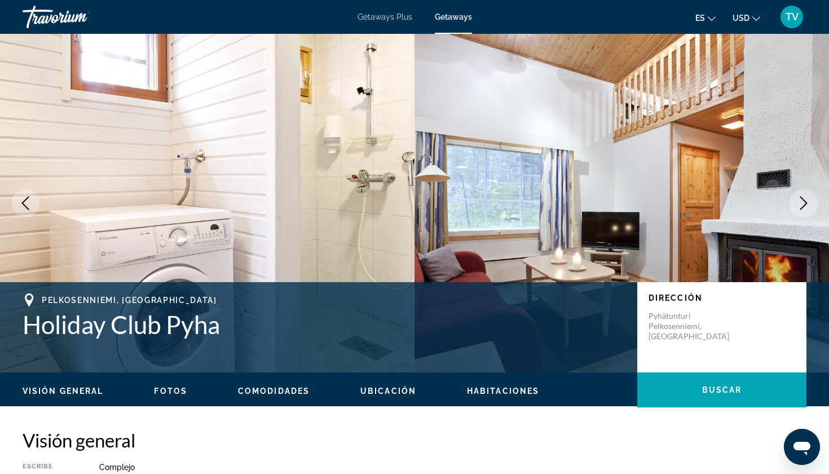
click at [746, 200] on icon "Next image" at bounding box center [804, 203] width 14 height 14
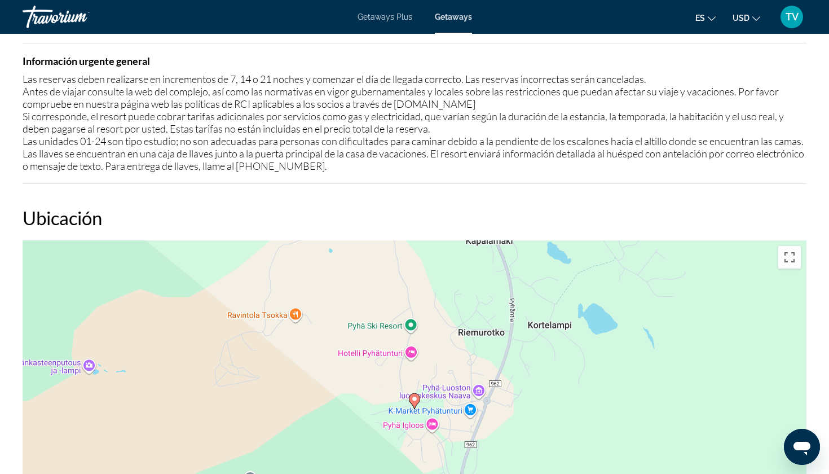
scroll to position [1134, 0]
click at [432, 430] on div "Para activar la función de arrastre con el teclado, pulsa Alt + Intro. Cuando h…" at bounding box center [415, 410] width 784 height 338
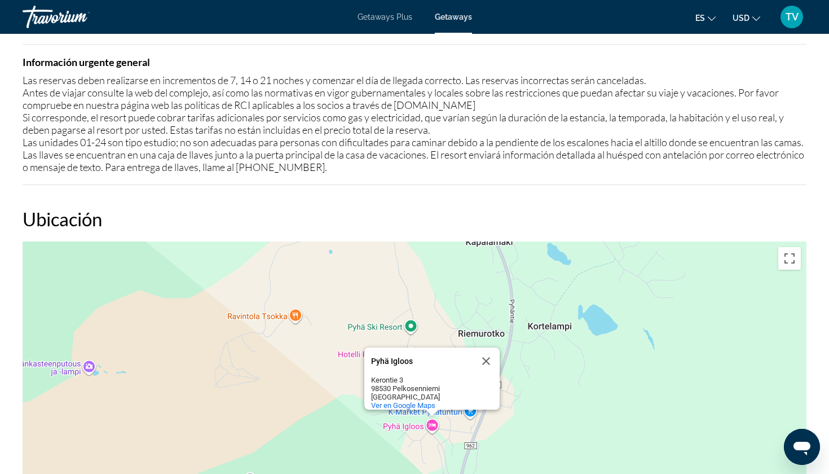
click at [416, 372] on div "Pyhä Igloos" at bounding box center [422, 360] width 102 height 27
click at [394, 360] on div "Pyhä Igloos" at bounding box center [422, 361] width 102 height 8
click at [90, 376] on div "Para activar la función de arrastre con el teclado, pulsa Alt + Intro. Cuando h…" at bounding box center [415, 410] width 784 height 338
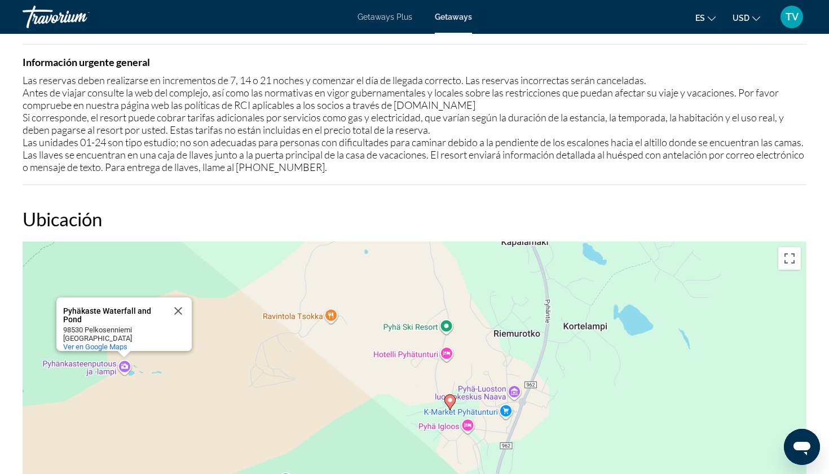
click at [126, 374] on div "Para activar la función de arrastre con el teclado, pulsa Alt + Intro. Cuando h…" at bounding box center [415, 410] width 784 height 338
click at [117, 316] on div "Pyhäkaste Waterfall and Pond" at bounding box center [114, 315] width 102 height 17
click at [298, 302] on div "Para activar la función de arrastre con el teclado, pulsa Alt + Intro. Cuando h…" at bounding box center [415, 410] width 784 height 338
click at [292, 337] on div "Para activar la función de arrastre con el teclado, pulsa Alt + Intro. Cuando h…" at bounding box center [415, 410] width 784 height 338
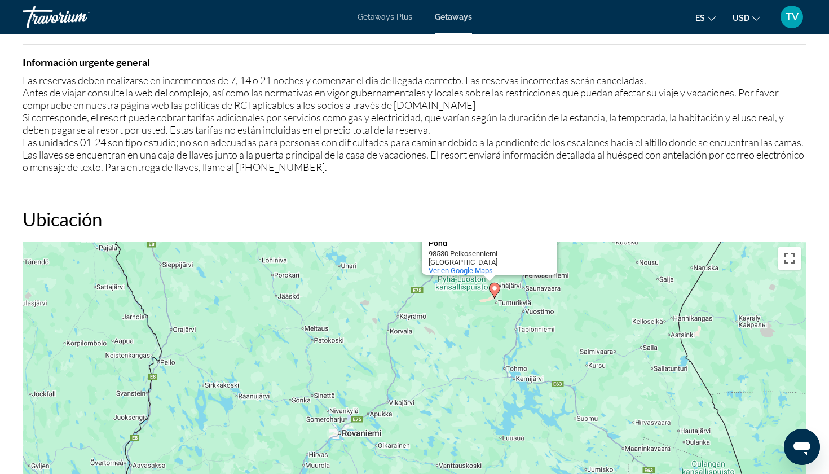
click at [496, 299] on gmp-advanced-marker "Main content" at bounding box center [494, 290] width 11 height 17
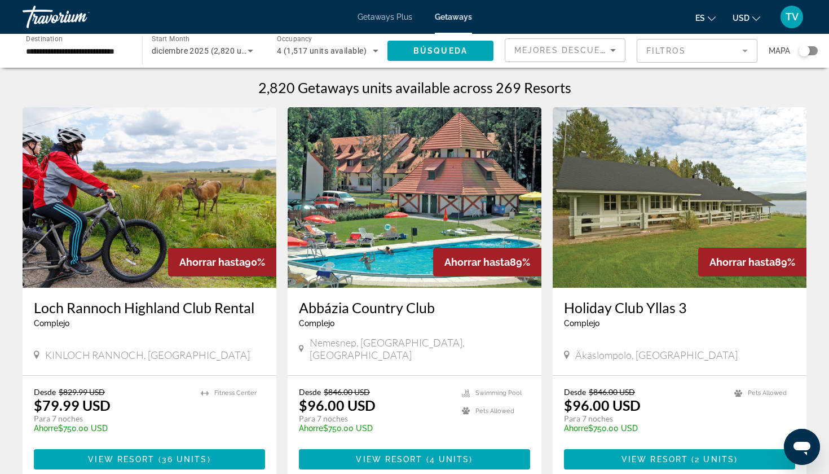
click at [746, 52] on div "Search widget" at bounding box center [808, 50] width 19 height 9
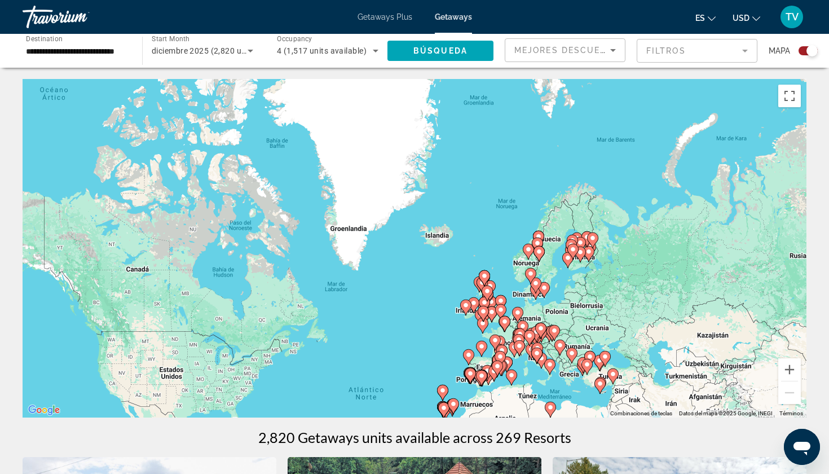
drag, startPoint x: 589, startPoint y: 103, endPoint x: 575, endPoint y: 268, distance: 165.3
click at [575, 268] on div "Para activar la función de arrastre con el teclado, pulsa Alt + Intro. Cuando h…" at bounding box center [415, 248] width 784 height 338
click at [592, 210] on image "Main content" at bounding box center [589, 209] width 7 height 7
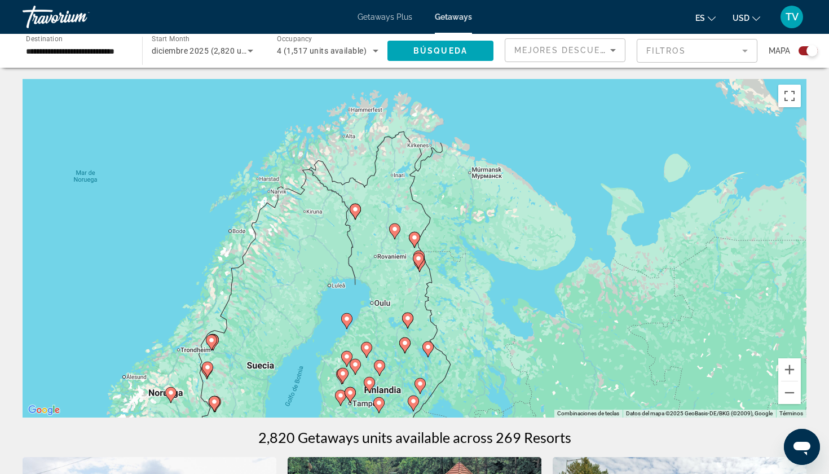
click at [414, 236] on image "Main content" at bounding box center [414, 237] width 7 height 7
type input "**********"
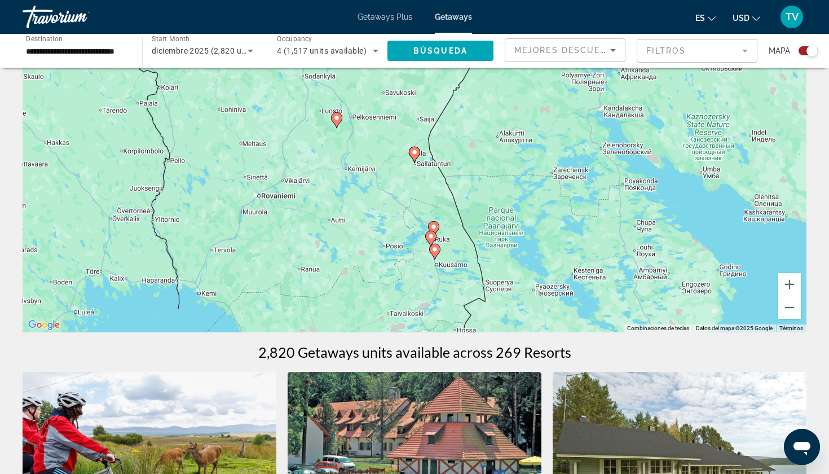
scroll to position [73, 0]
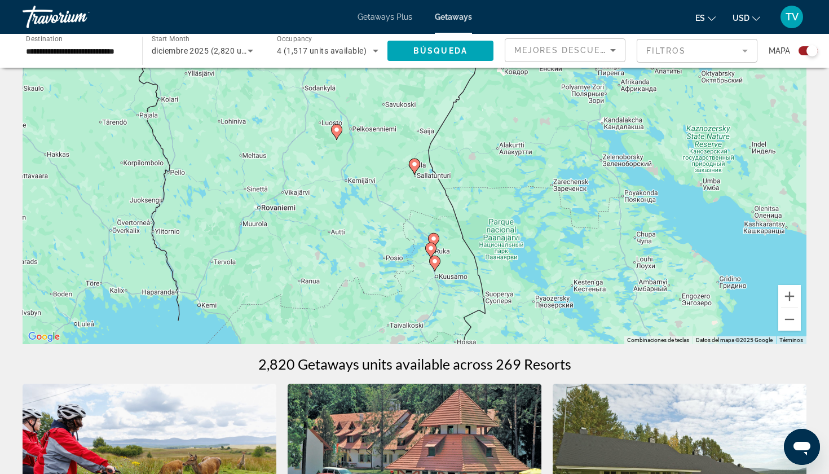
click at [418, 165] on icon "Main content" at bounding box center [414, 166] width 10 height 15
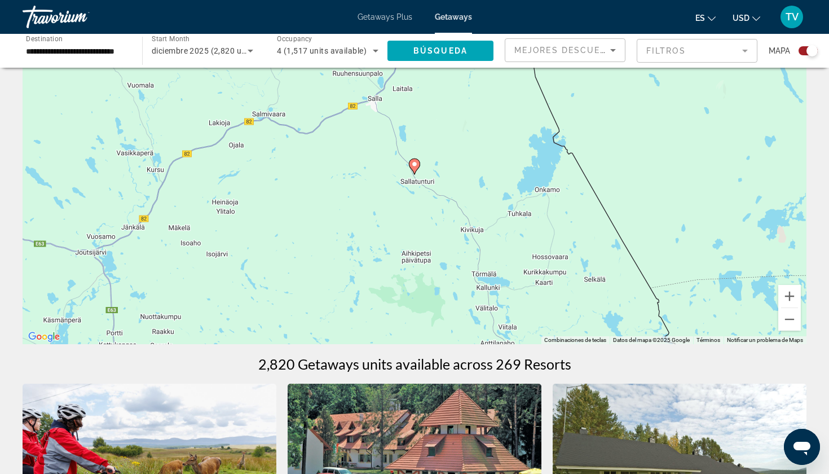
click at [413, 163] on image "Main content" at bounding box center [414, 164] width 7 height 7
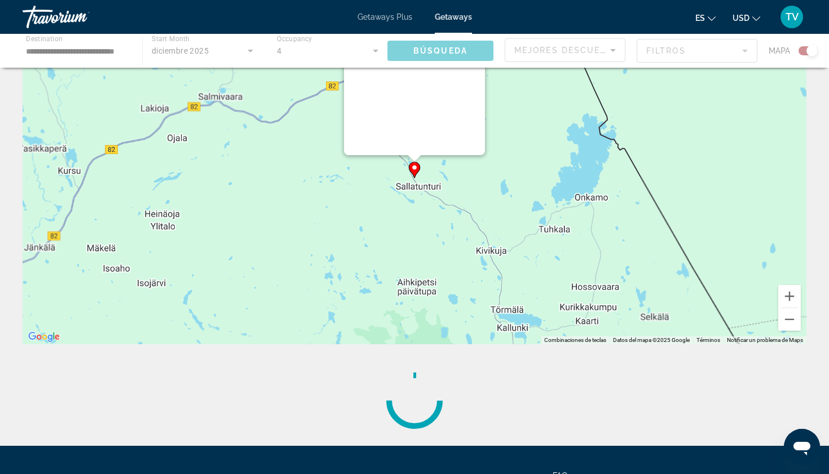
scroll to position [0, 0]
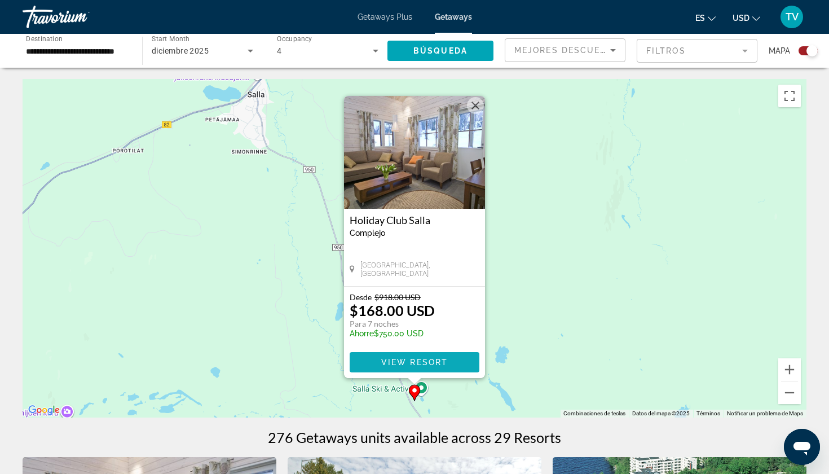
click at [413, 365] on span "View Resort" at bounding box center [414, 362] width 67 height 9
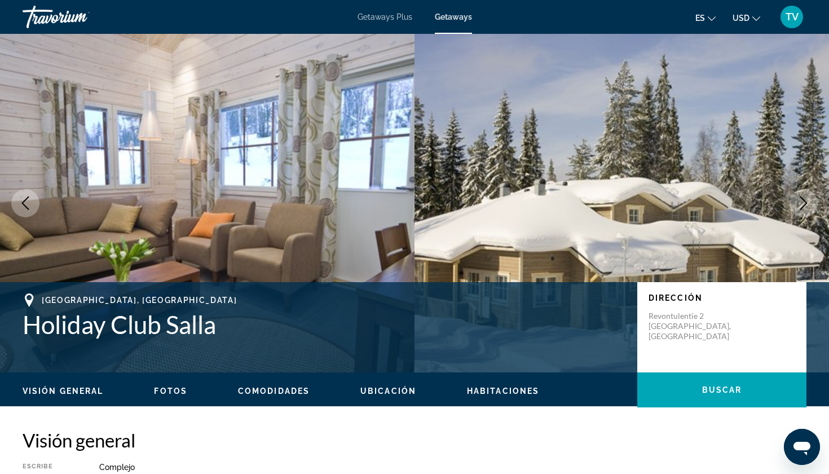
click at [746, 200] on icon "Next image" at bounding box center [804, 203] width 14 height 14
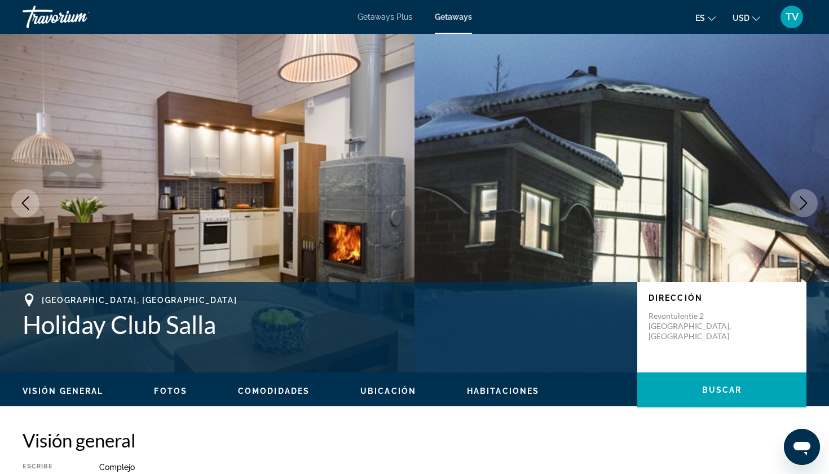
click at [746, 201] on icon "Next image" at bounding box center [804, 203] width 14 height 14
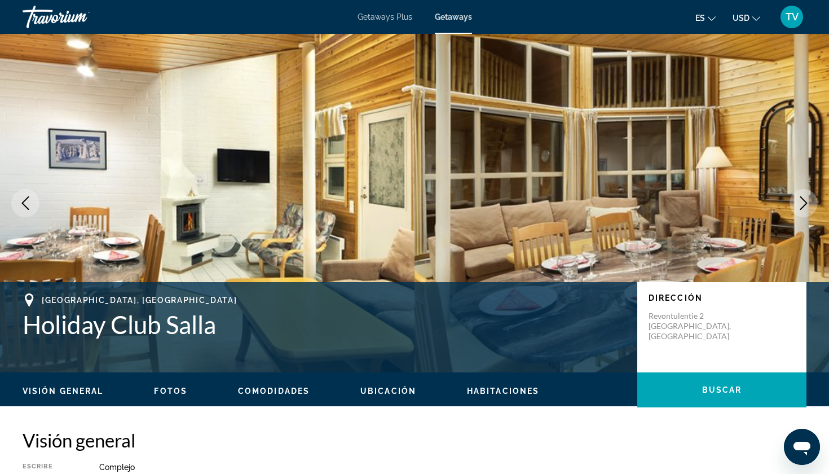
click at [746, 201] on icon "Next image" at bounding box center [804, 203] width 14 height 14
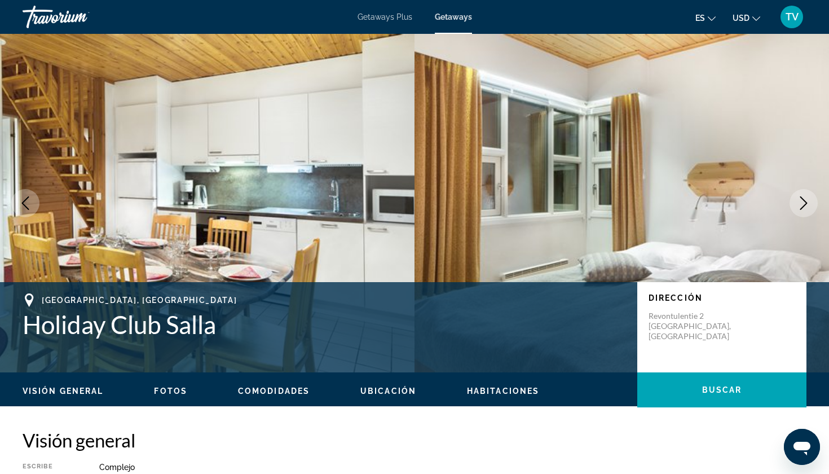
click at [746, 201] on icon "Next image" at bounding box center [804, 203] width 14 height 14
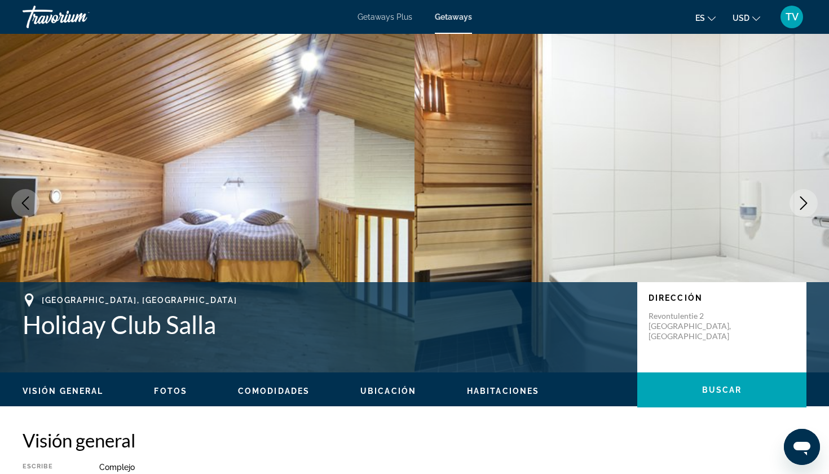
click at [746, 201] on icon "Next image" at bounding box center [804, 203] width 14 height 14
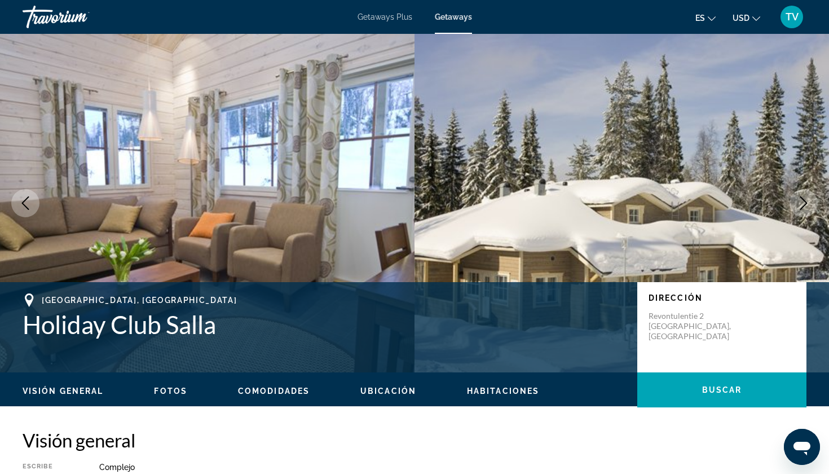
click at [746, 201] on icon "Next image" at bounding box center [804, 203] width 14 height 14
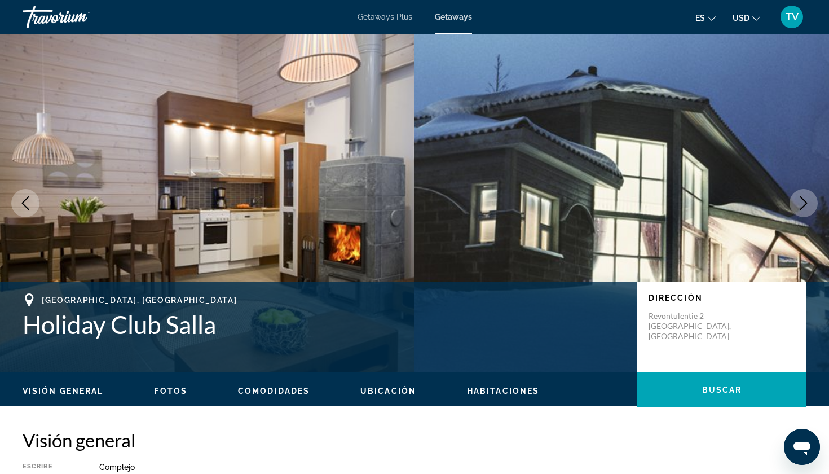
click at [746, 201] on icon "Next image" at bounding box center [804, 203] width 14 height 14
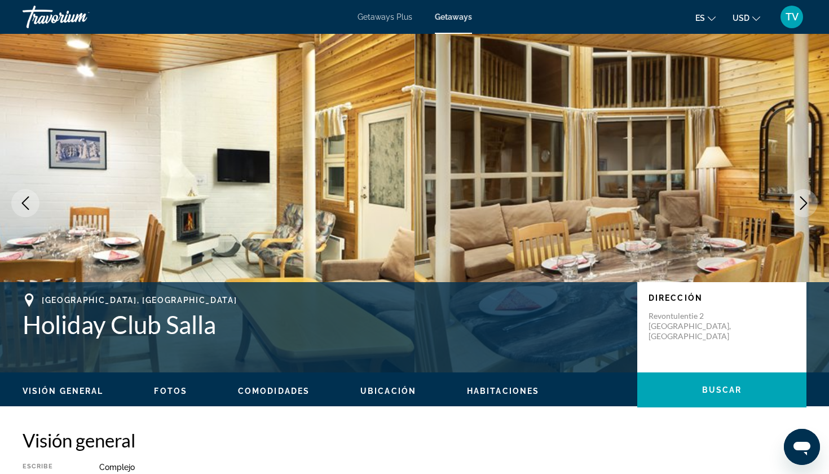
click at [746, 201] on icon "Next image" at bounding box center [804, 203] width 14 height 14
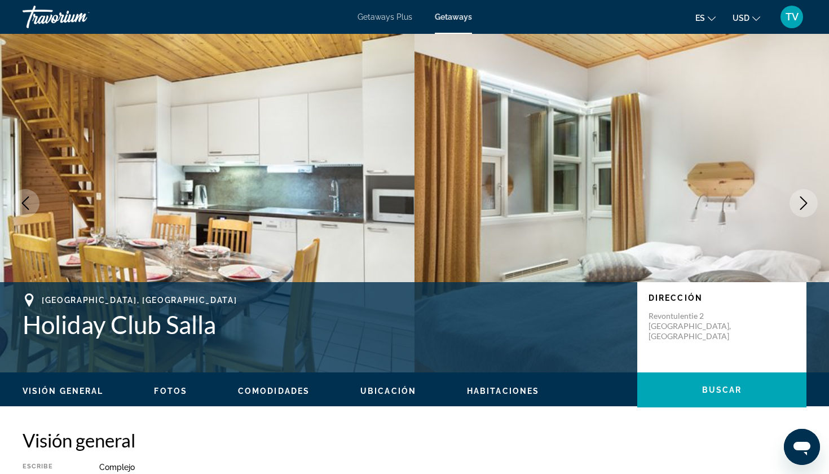
click at [746, 201] on icon "Next image" at bounding box center [804, 203] width 14 height 14
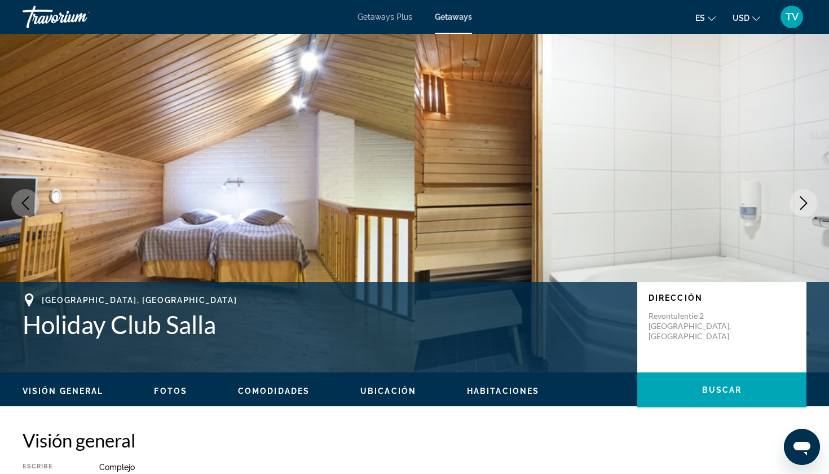
click at [29, 204] on icon "Previous image" at bounding box center [26, 203] width 14 height 14
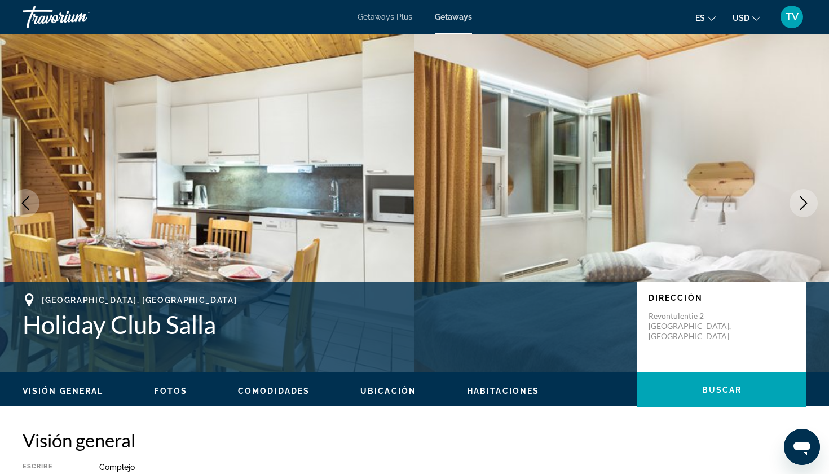
click at [746, 203] on icon "Next image" at bounding box center [804, 203] width 14 height 14
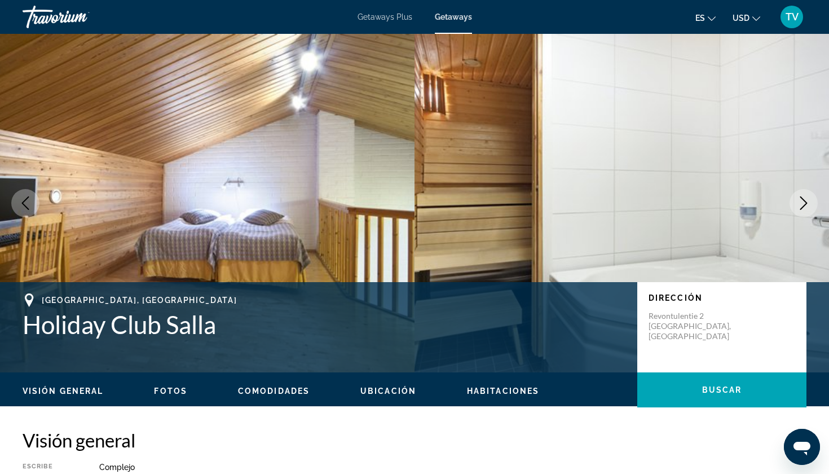
click at [746, 203] on icon "Next image" at bounding box center [804, 203] width 14 height 14
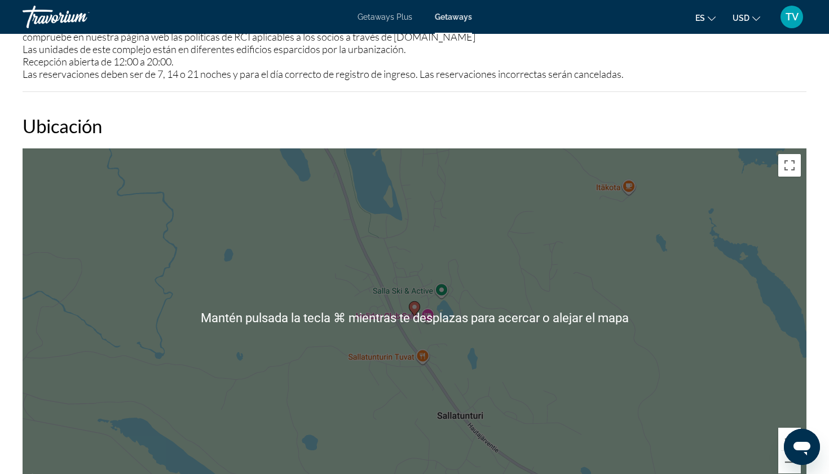
scroll to position [1340, 0]
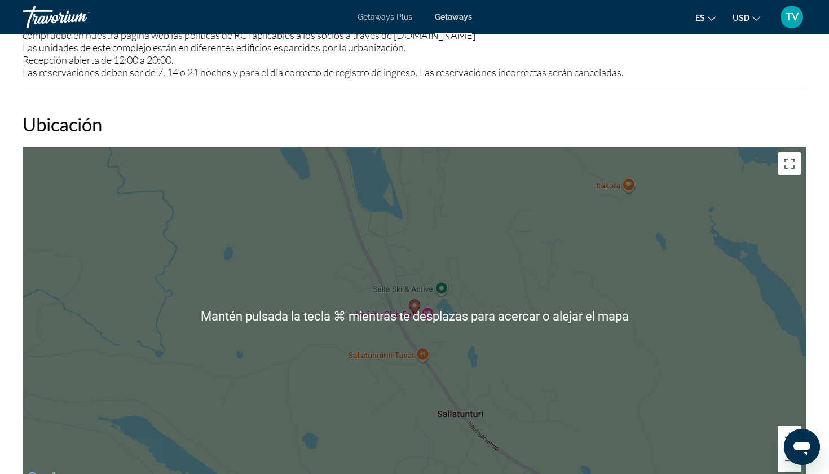
click at [624, 126] on h2 "Ubicación" at bounding box center [415, 124] width 784 height 23
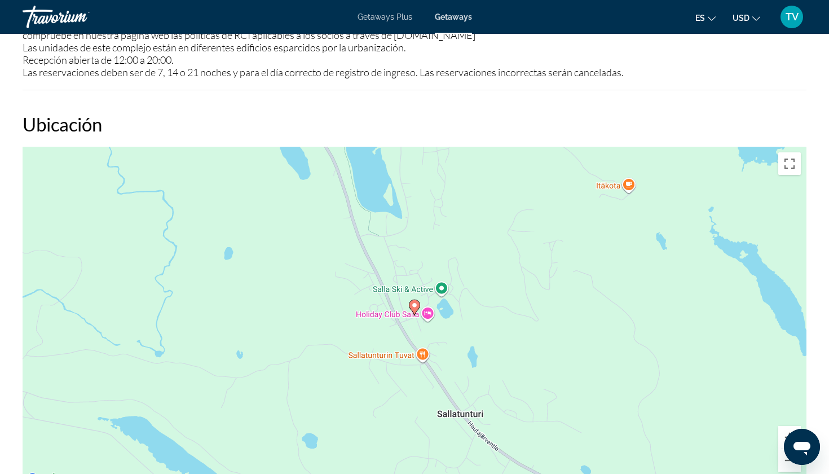
click at [624, 121] on h2 "Ubicación" at bounding box center [415, 124] width 784 height 23
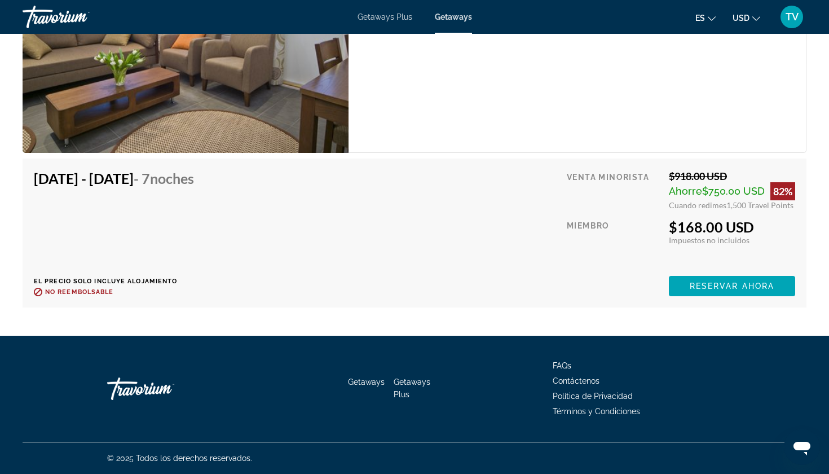
scroll to position [2802, 0]
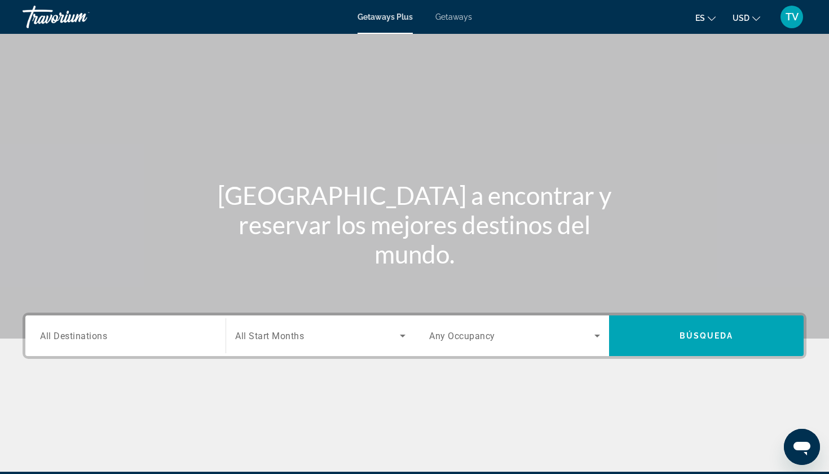
scroll to position [3, 0]
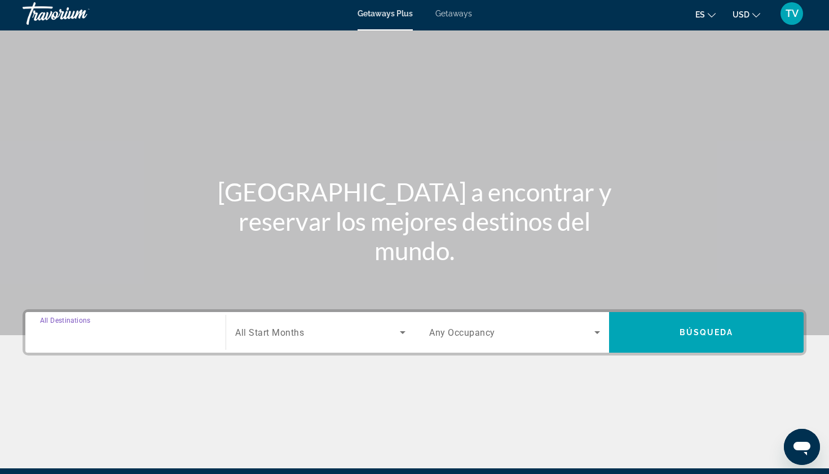
click at [163, 334] on input "Destination All Destinations" at bounding box center [125, 333] width 171 height 14
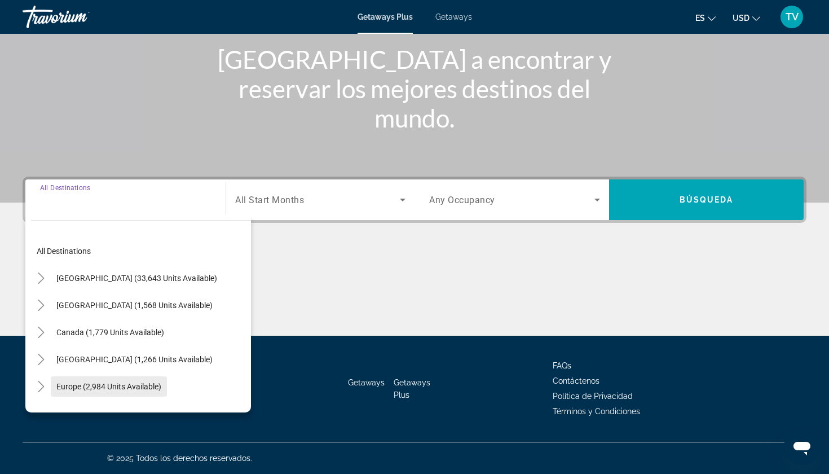
click at [140, 382] on span "Europe (2,984 units available)" at bounding box center [108, 386] width 105 height 9
type input "**********"
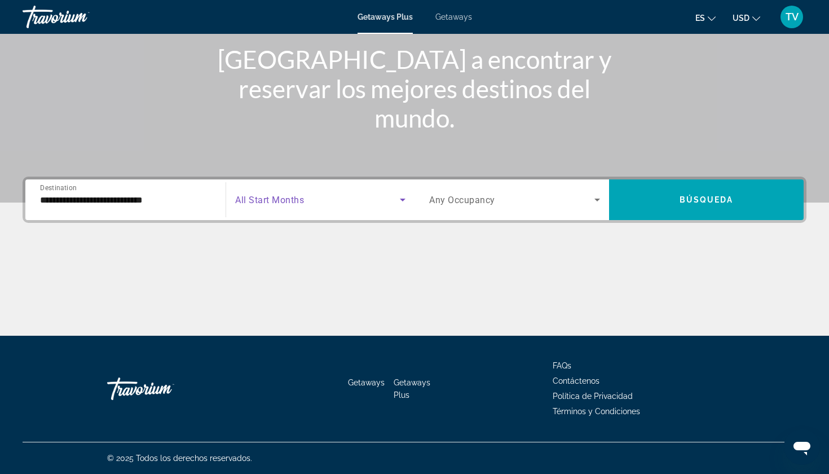
click at [267, 193] on span "Search widget" at bounding box center [317, 200] width 165 height 14
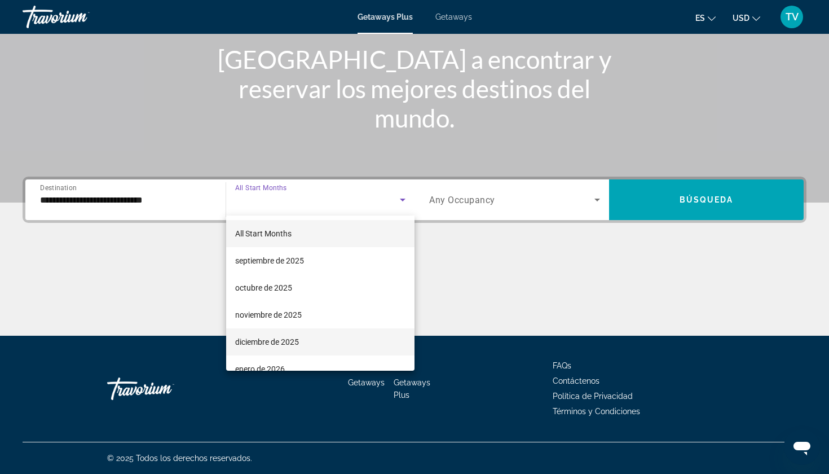
click at [265, 342] on span "diciembre de 2025" at bounding box center [267, 342] width 64 height 14
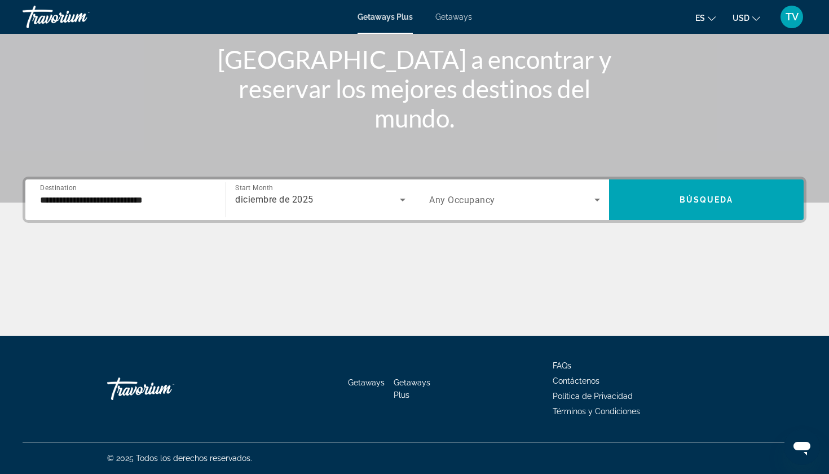
click at [484, 196] on span "Any Occupancy" at bounding box center [462, 200] width 66 height 11
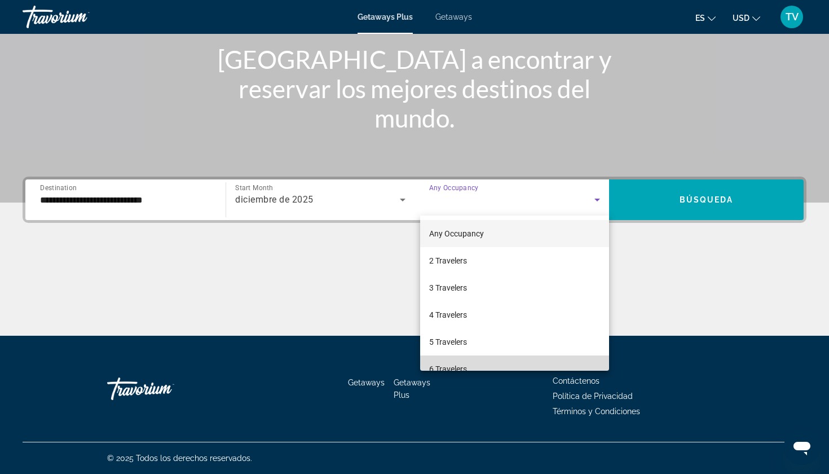
click at [447, 362] on span "6 Travelers" at bounding box center [448, 369] width 38 height 14
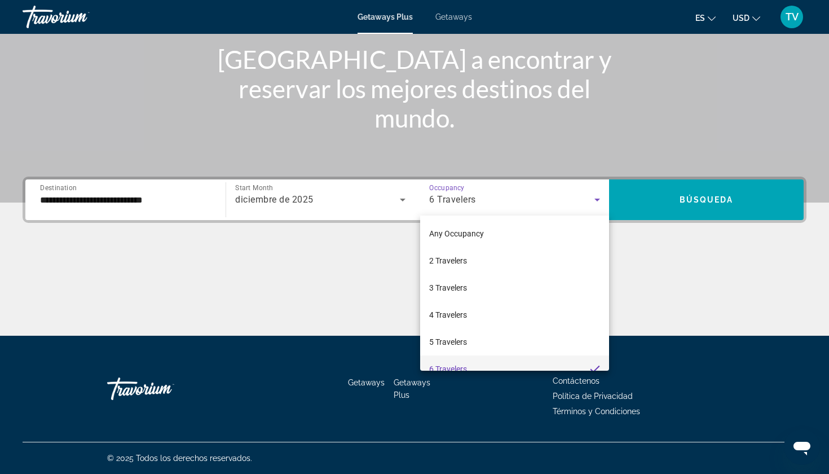
scroll to position [12, 0]
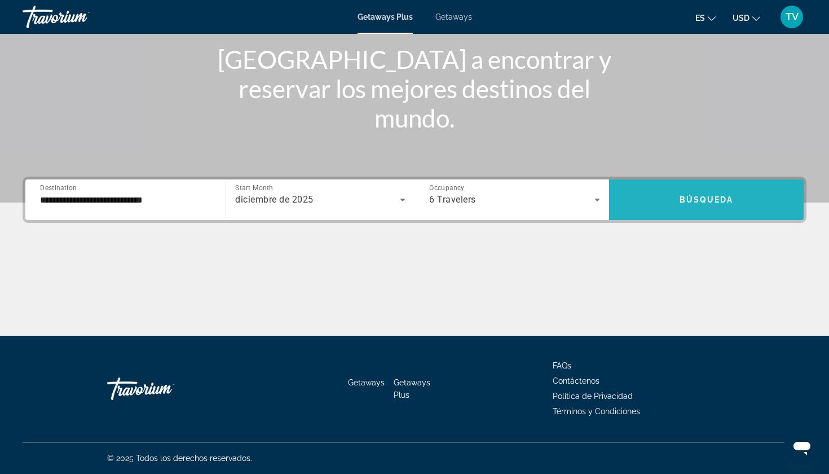
click at [652, 188] on span "Search widget" at bounding box center [706, 199] width 195 height 27
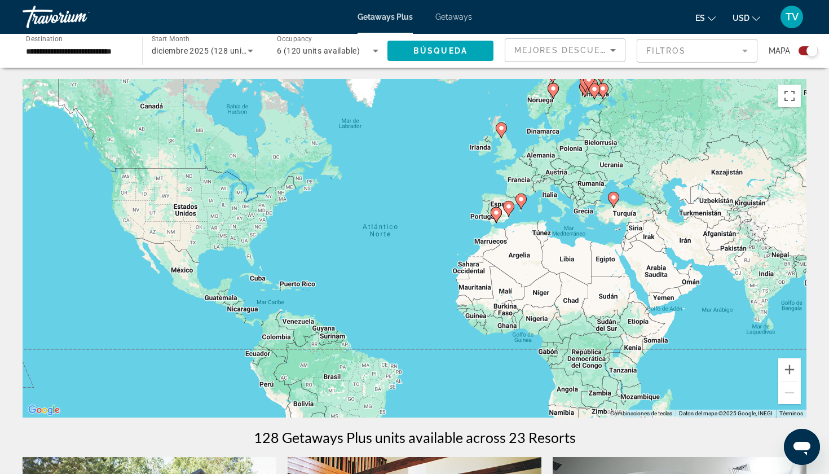
click at [521, 205] on icon "Main content" at bounding box center [521, 201] width 10 height 15
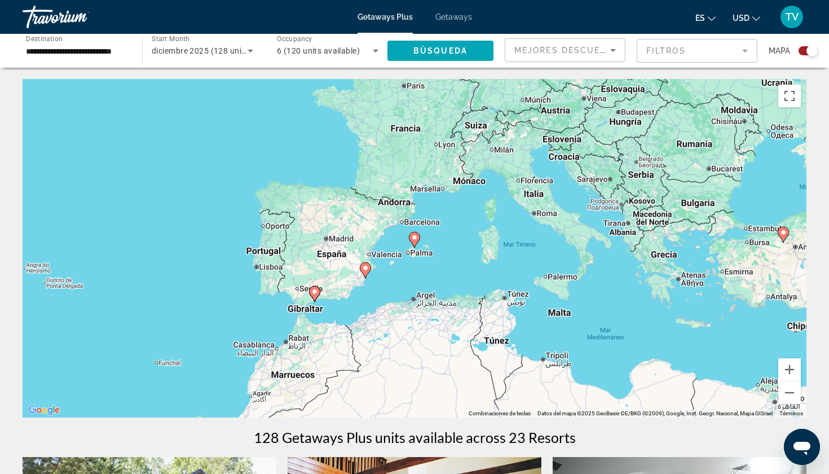
click at [414, 237] on image "Main content" at bounding box center [414, 237] width 7 height 7
type input "**********"
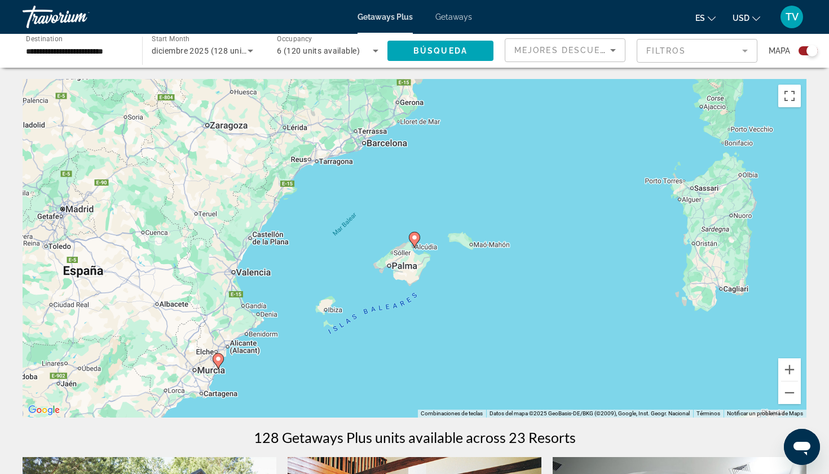
click at [415, 237] on image "Main content" at bounding box center [414, 237] width 7 height 7
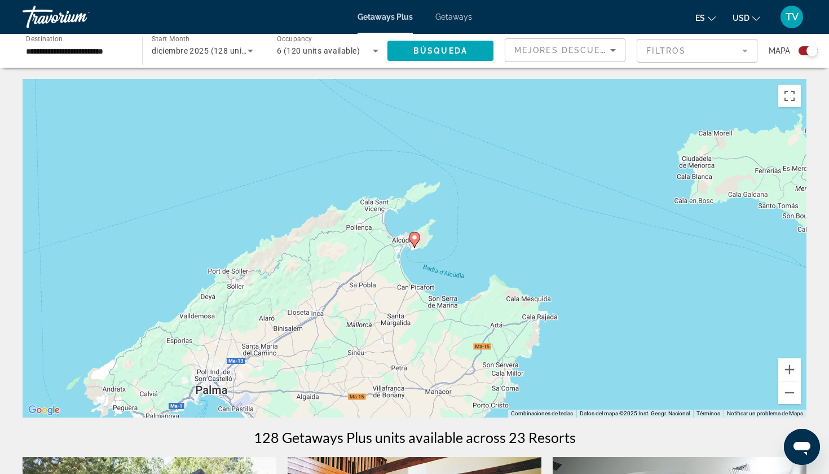
click at [415, 237] on image "Main content" at bounding box center [414, 237] width 7 height 7
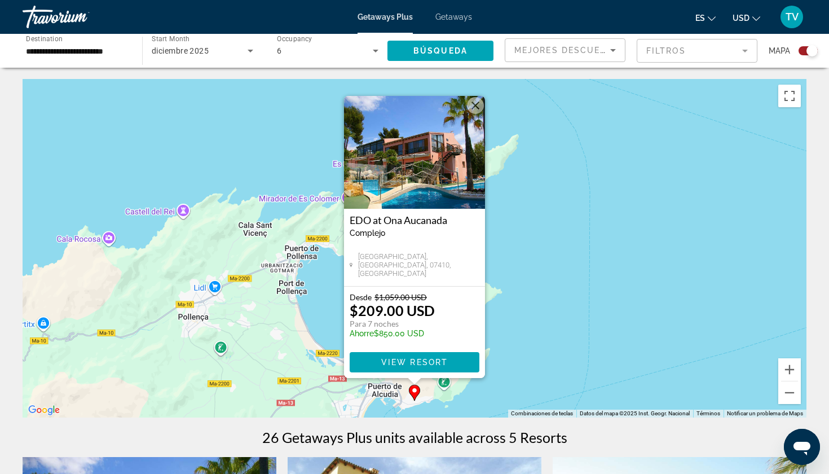
click at [415, 237] on div "EDO at Ona Aucanada Complejo - Este es un resort solo para adultos" at bounding box center [415, 230] width 130 height 32
click at [391, 363] on span "View Resort" at bounding box center [414, 362] width 67 height 9
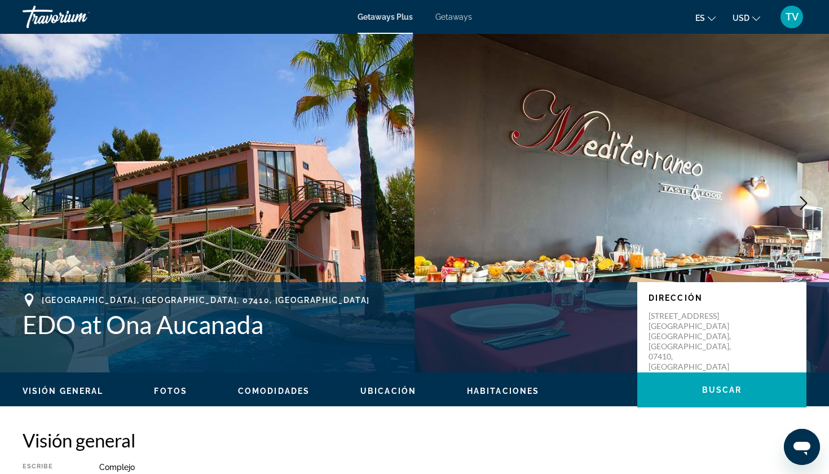
click at [746, 204] on icon "Next image" at bounding box center [803, 203] width 7 height 14
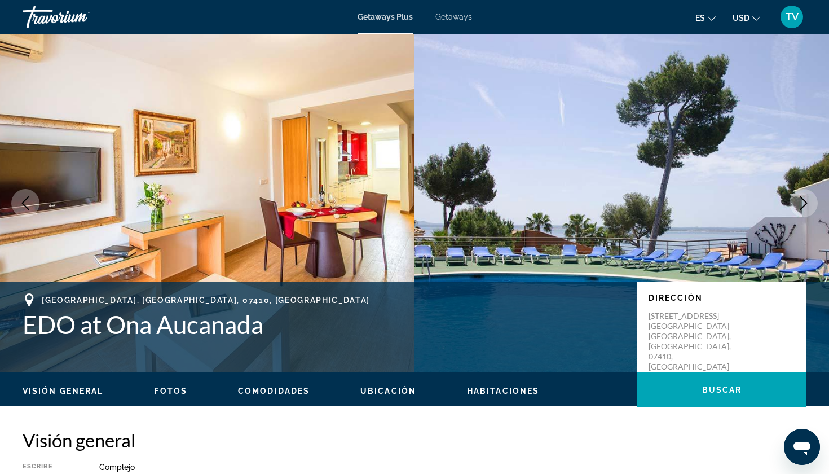
click at [746, 199] on icon "Next image" at bounding box center [804, 203] width 14 height 14
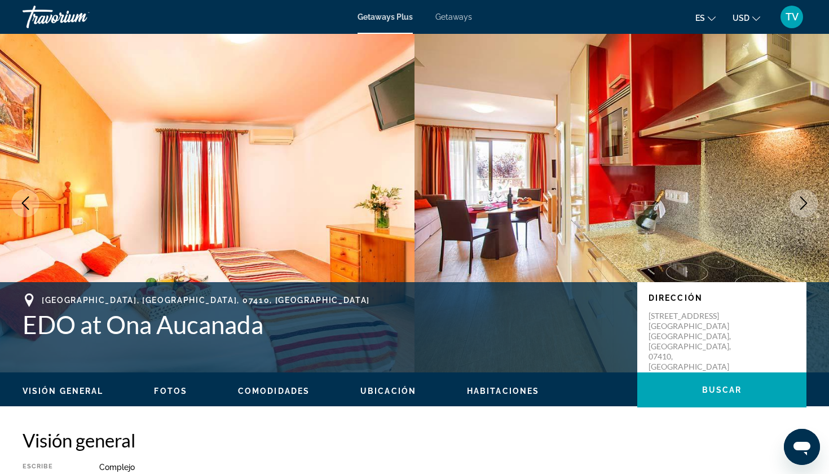
click at [746, 199] on icon "Next image" at bounding box center [804, 203] width 14 height 14
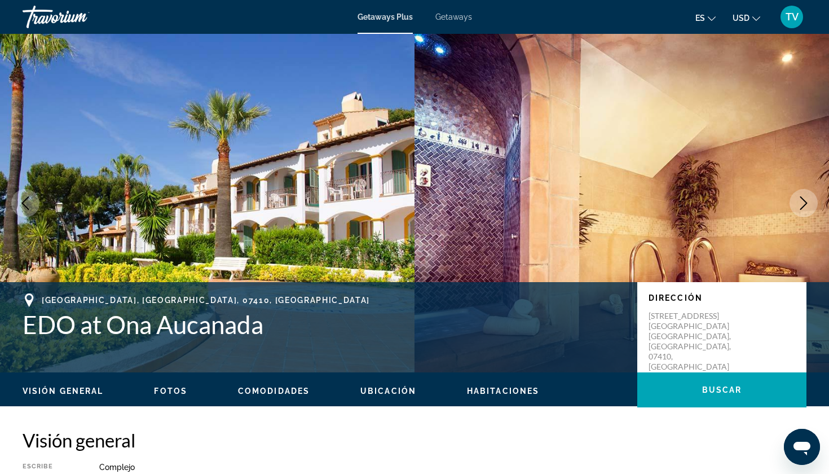
click at [746, 199] on icon "Next image" at bounding box center [804, 203] width 14 height 14
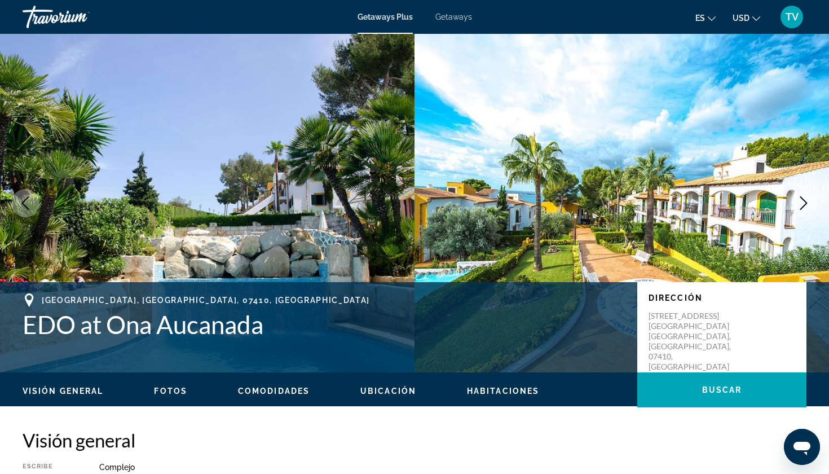
click at [746, 199] on icon "Next image" at bounding box center [804, 203] width 14 height 14
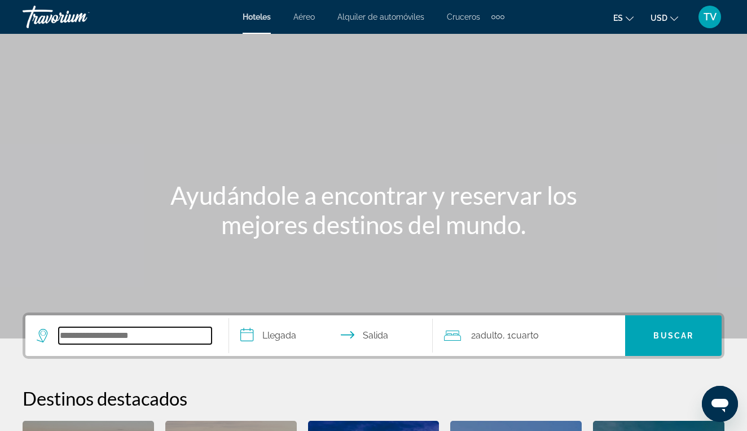
click at [142, 331] on input "Search widget" at bounding box center [135, 335] width 153 height 17
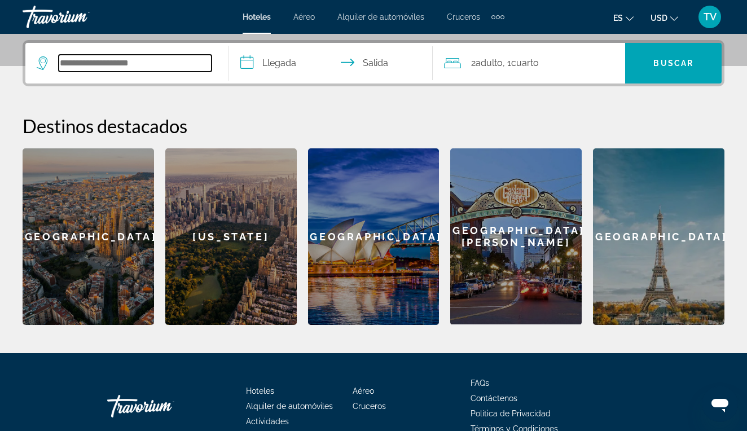
scroll to position [276, 0]
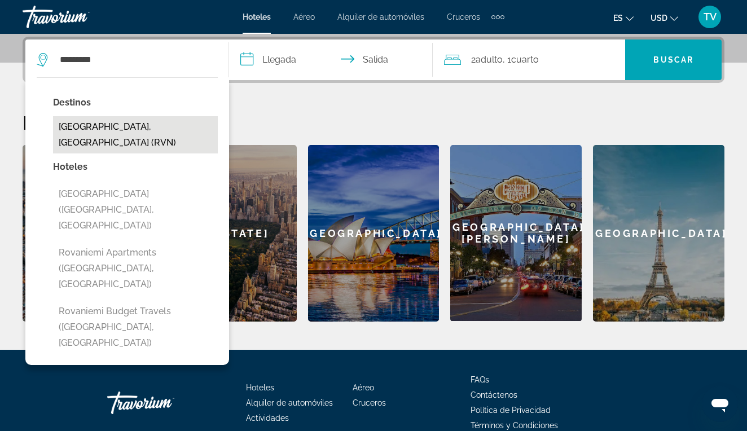
click at [129, 130] on button "Rovaniemi, Finland (RVN)" at bounding box center [135, 134] width 165 height 37
type input "**********"
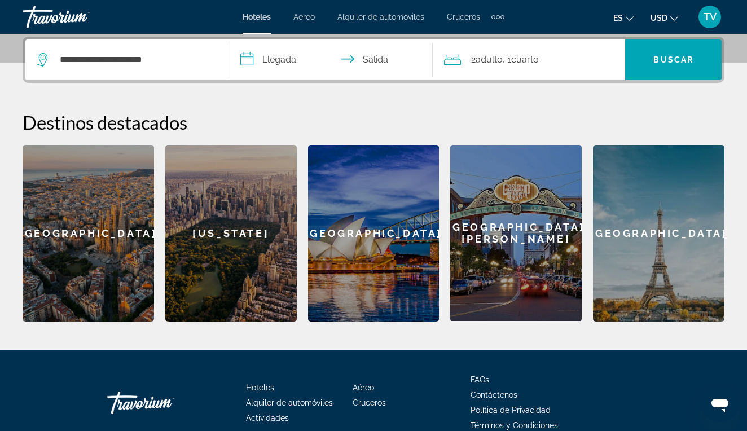
click at [270, 60] on input "**********" at bounding box center [333, 61] width 208 height 44
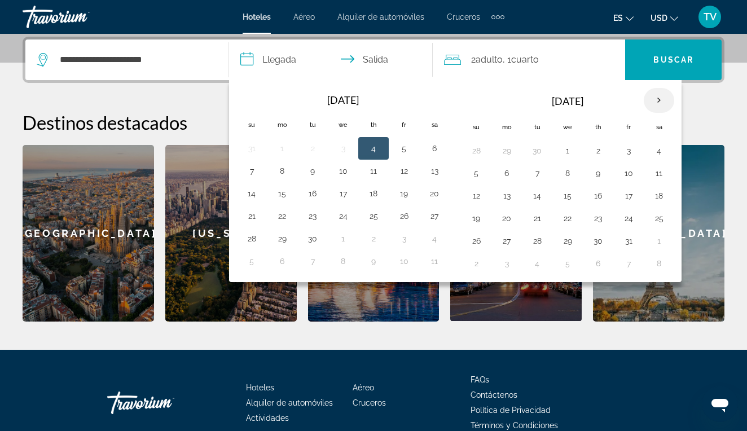
click at [657, 102] on th "Next month" at bounding box center [659, 100] width 30 height 25
click at [567, 221] on button "24" at bounding box center [567, 218] width 18 height 16
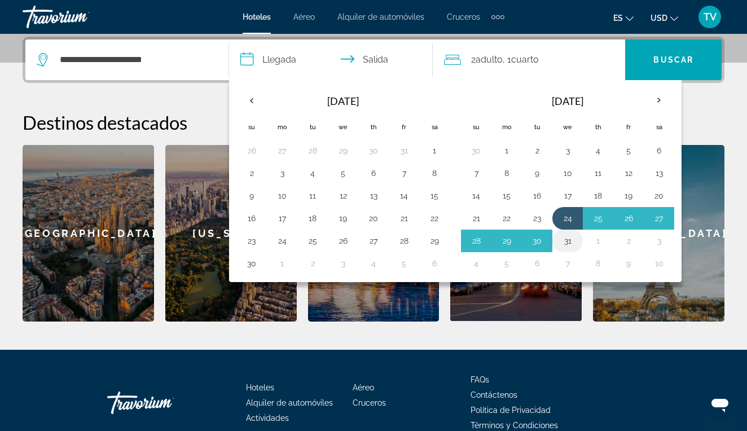
click at [568, 243] on button "31" at bounding box center [567, 241] width 18 height 16
type input "**********"
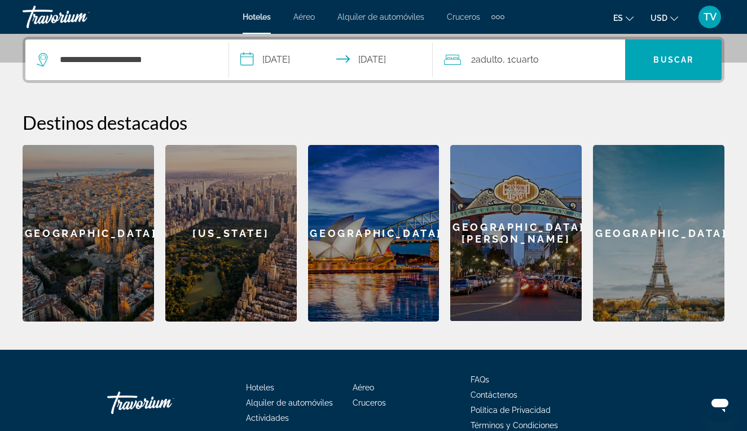
click at [516, 61] on span "Cuarto" at bounding box center [525, 59] width 28 height 11
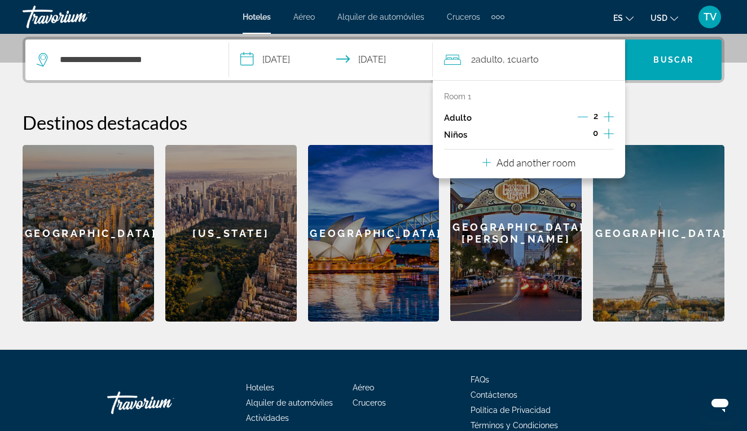
click at [609, 116] on icon "Increment adults" at bounding box center [608, 117] width 10 height 14
click at [540, 169] on p "Add another room" at bounding box center [535, 162] width 79 height 12
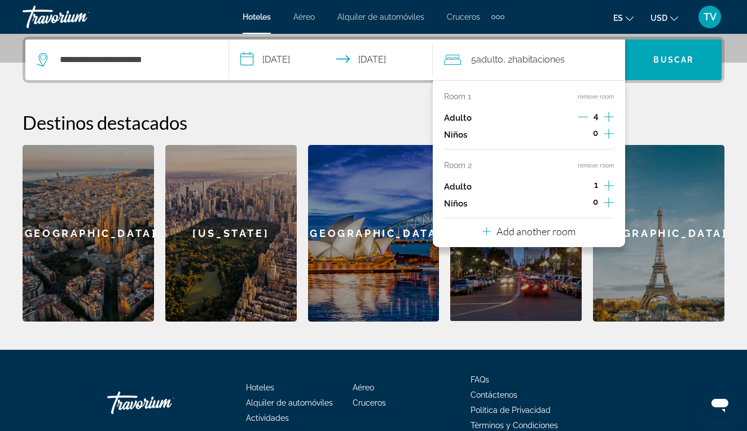
click at [583, 121] on icon "Decrement adults" at bounding box center [583, 117] width 10 height 10
click at [609, 124] on icon "Increment adults" at bounding box center [608, 117] width 10 height 14
click at [654, 60] on span "Buscar" at bounding box center [673, 59] width 40 height 9
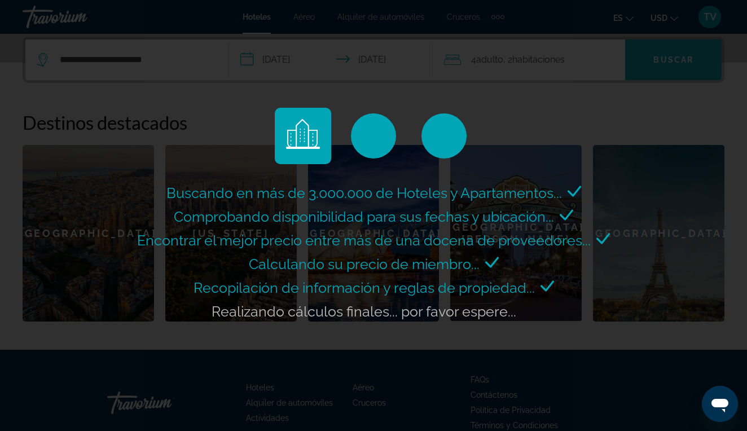
scroll to position [0, 0]
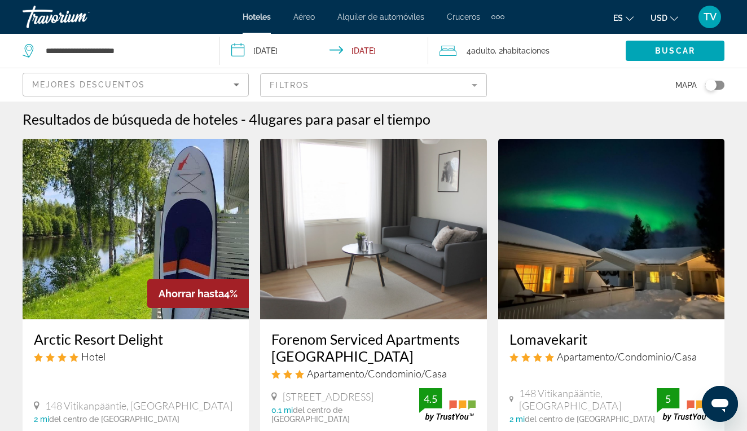
scroll to position [1, 0]
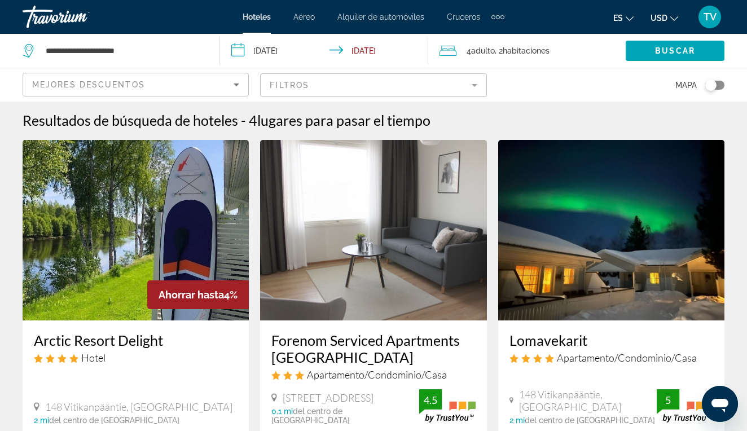
click at [719, 83] on div "Toggle map" at bounding box center [714, 85] width 19 height 9
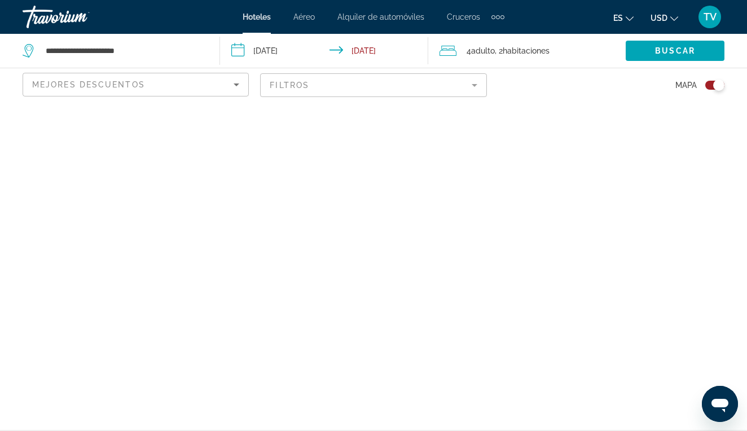
scroll to position [0, 0]
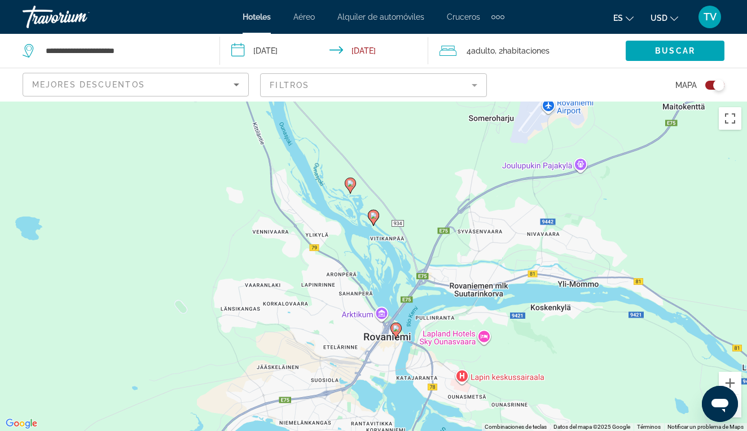
click at [374, 212] on icon "Main content" at bounding box center [373, 217] width 10 height 15
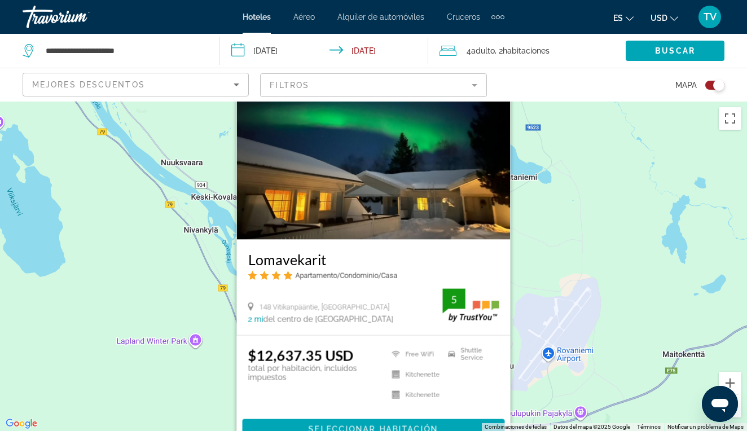
click at [592, 216] on div "Para activar la función de arrastre con el teclado, pulsa Alt + Intro. Cuando h…" at bounding box center [373, 266] width 747 height 329
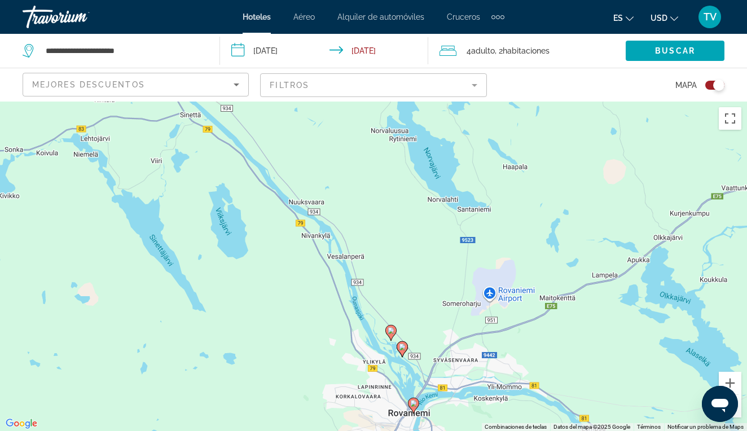
click at [392, 330] on image "Main content" at bounding box center [390, 330] width 7 height 7
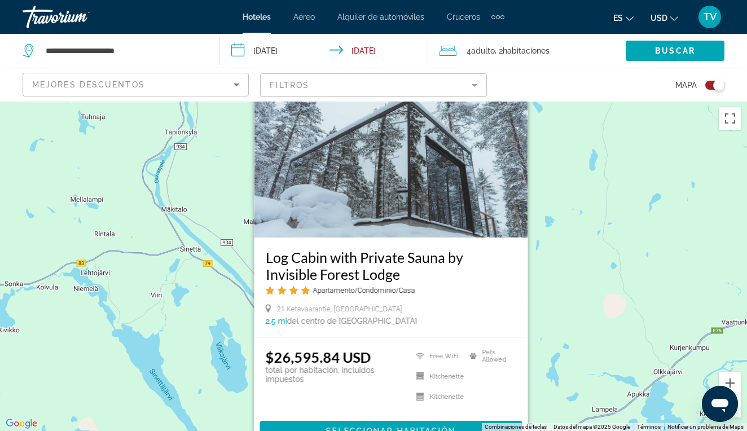
click at [379, 197] on img "Main content" at bounding box center [391, 147] width 274 height 180
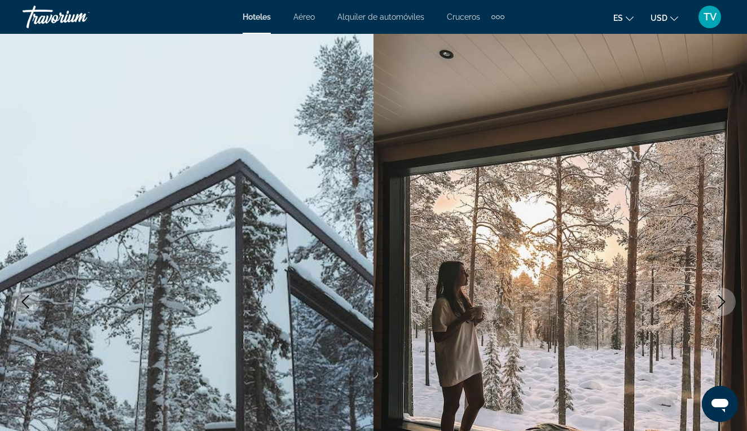
click at [725, 300] on icon "Next image" at bounding box center [722, 302] width 14 height 14
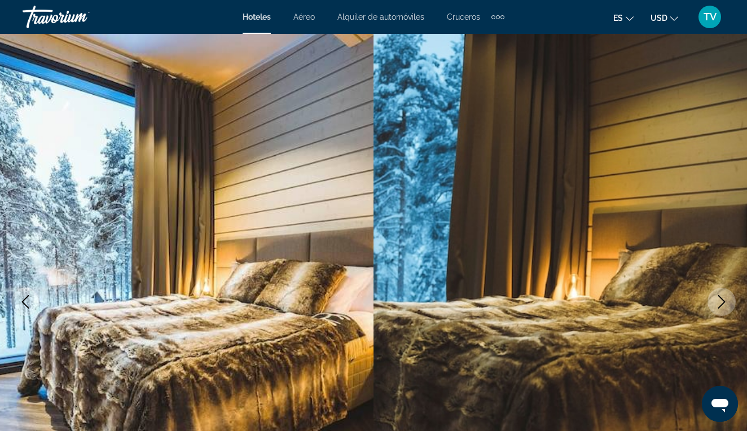
click at [725, 300] on icon "Next image" at bounding box center [722, 302] width 14 height 14
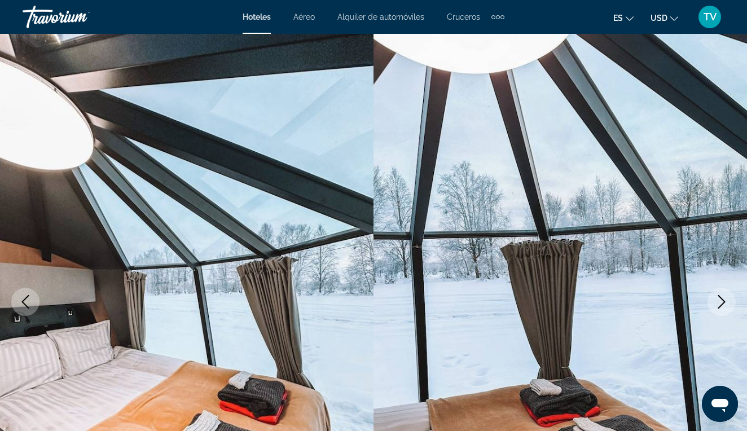
click at [720, 300] on icon "Next image" at bounding box center [722, 302] width 14 height 14
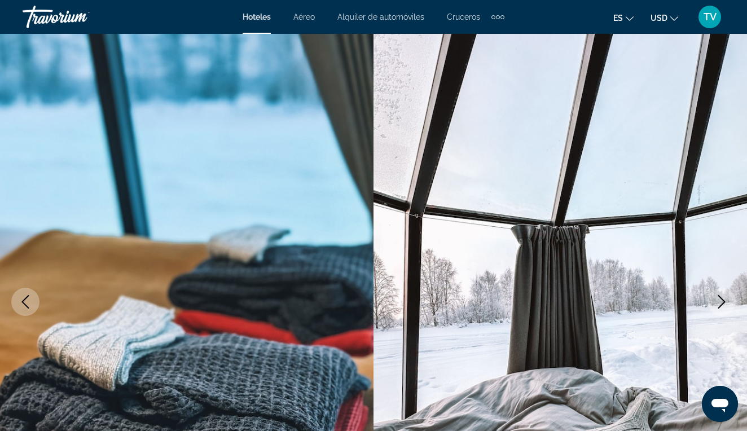
click at [720, 300] on icon "Next image" at bounding box center [722, 302] width 14 height 14
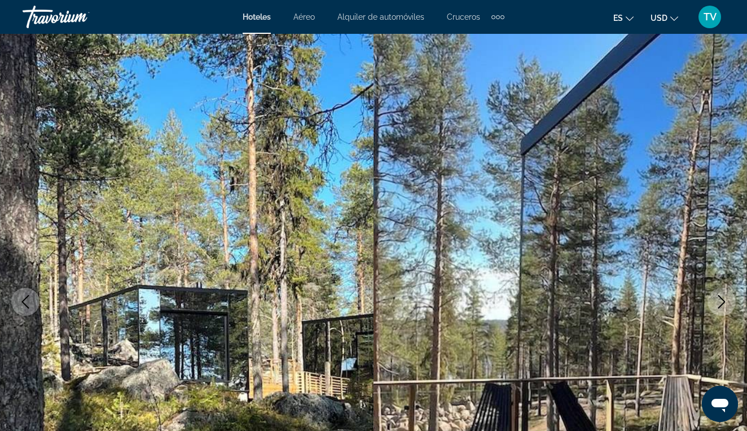
click at [720, 300] on icon "Next image" at bounding box center [722, 302] width 14 height 14
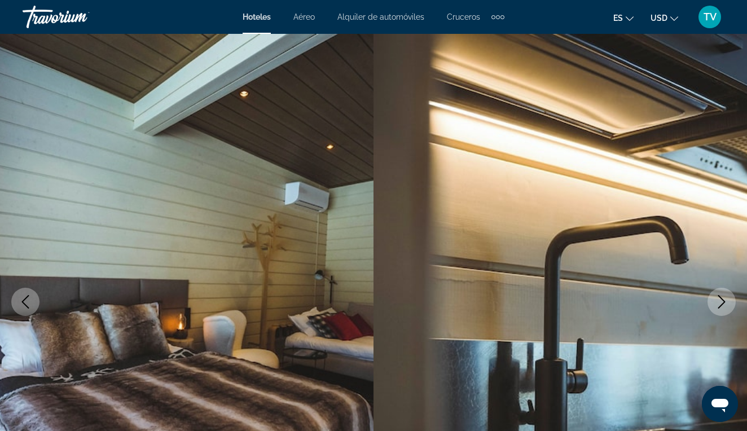
click at [720, 300] on icon "Next image" at bounding box center [722, 302] width 14 height 14
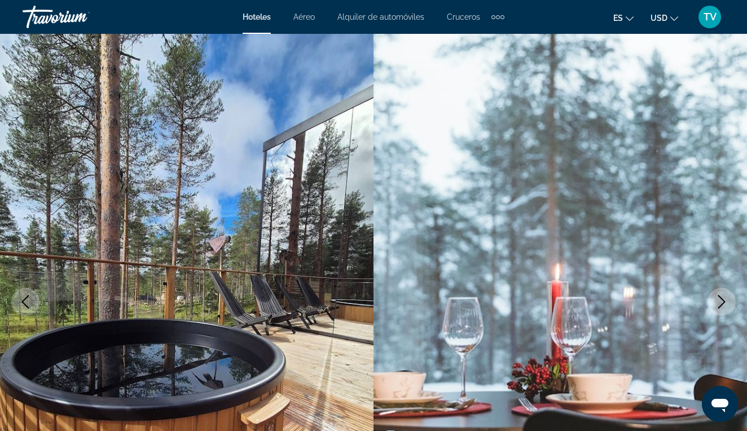
click at [720, 299] on icon "Next image" at bounding box center [722, 302] width 14 height 14
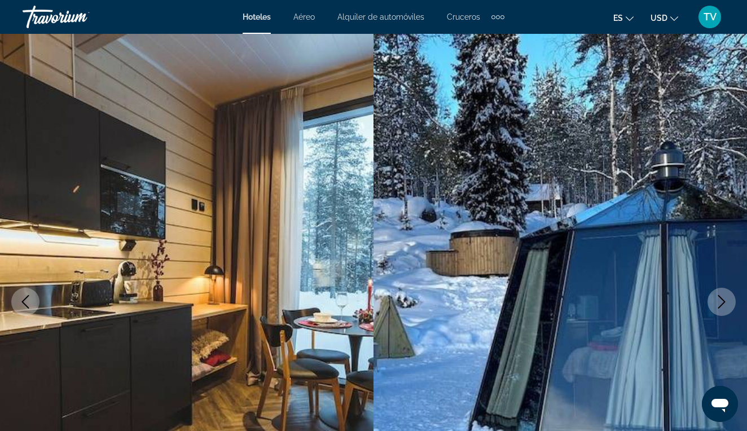
click at [720, 299] on icon "Next image" at bounding box center [722, 302] width 14 height 14
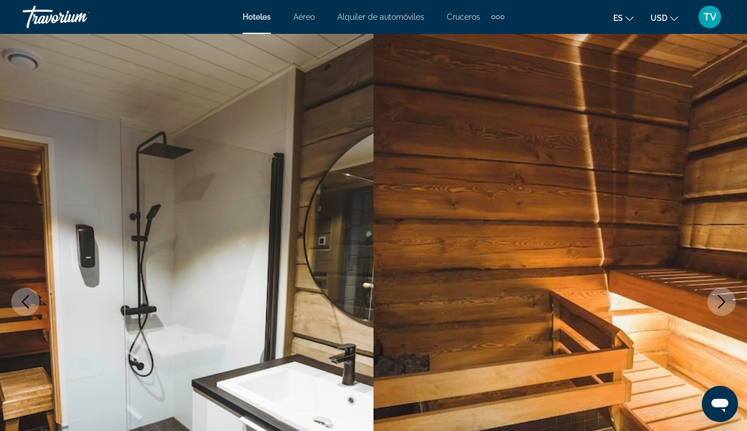
click at [720, 299] on icon "Next image" at bounding box center [722, 302] width 14 height 14
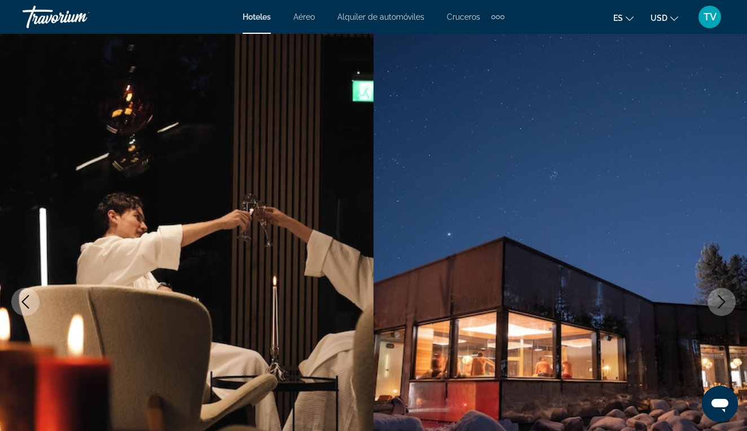
click at [720, 299] on icon "Next image" at bounding box center [722, 302] width 14 height 14
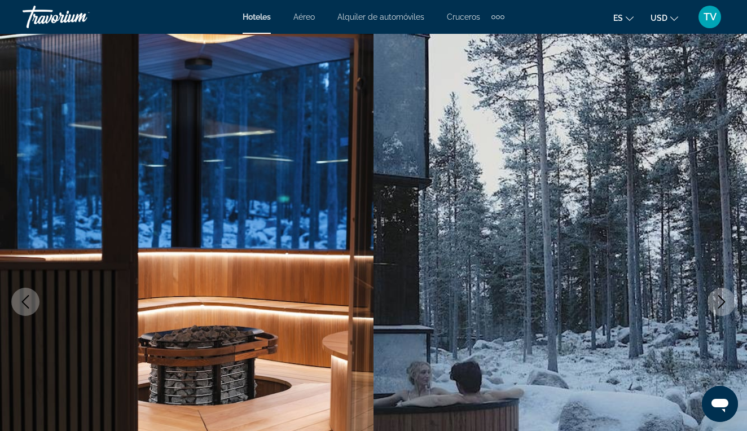
click at [720, 299] on icon "Next image" at bounding box center [722, 302] width 14 height 14
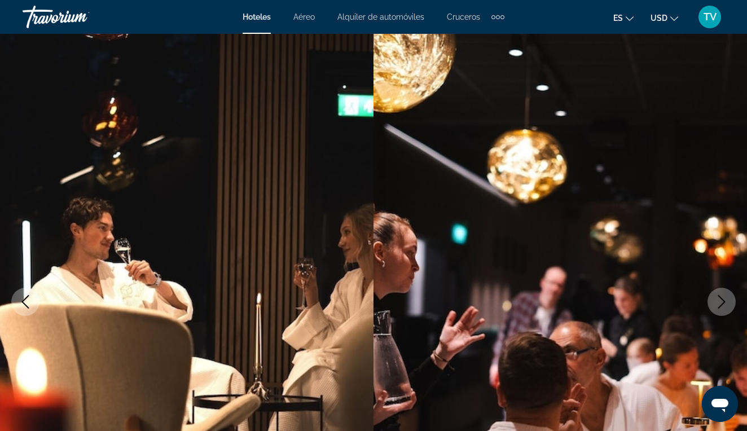
click at [720, 299] on icon "Next image" at bounding box center [722, 302] width 14 height 14
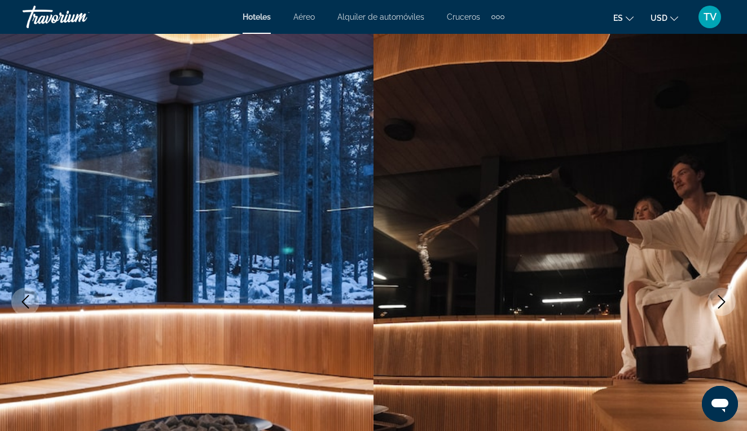
click at [720, 299] on icon "Next image" at bounding box center [722, 302] width 14 height 14
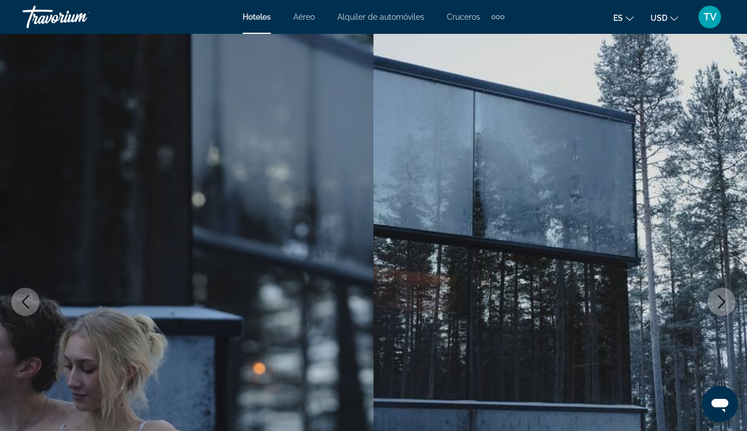
click at [720, 299] on icon "Next image" at bounding box center [722, 302] width 14 height 14
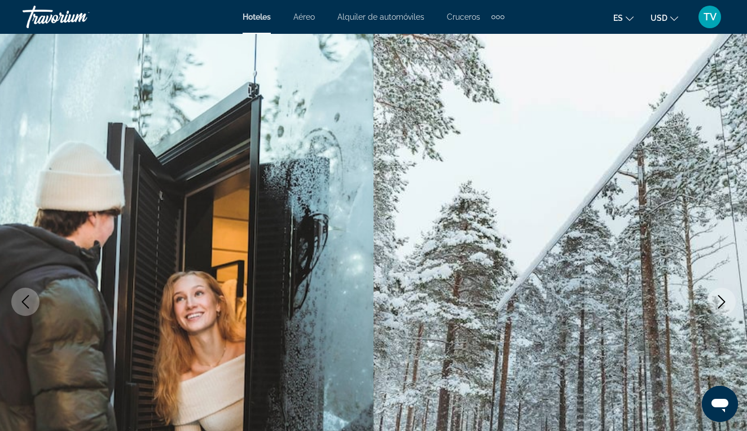
click at [720, 299] on icon "Next image" at bounding box center [722, 302] width 14 height 14
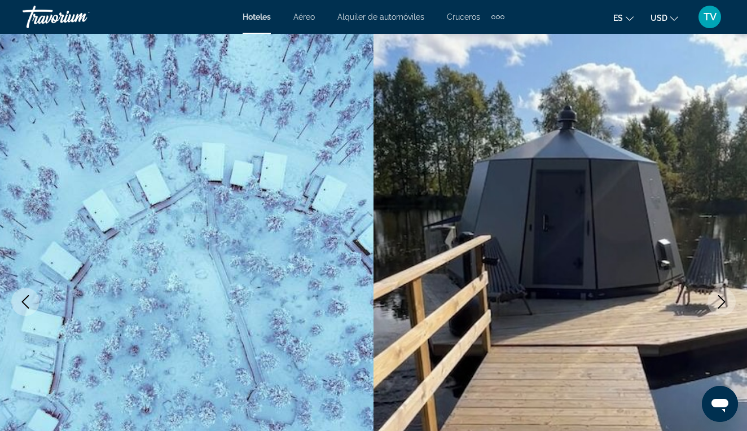
click at [720, 299] on icon "Next image" at bounding box center [722, 302] width 14 height 14
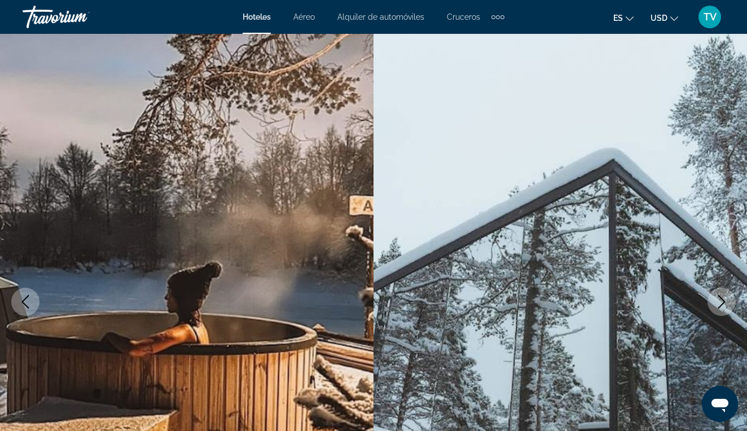
click at [720, 299] on icon "Next image" at bounding box center [722, 302] width 14 height 14
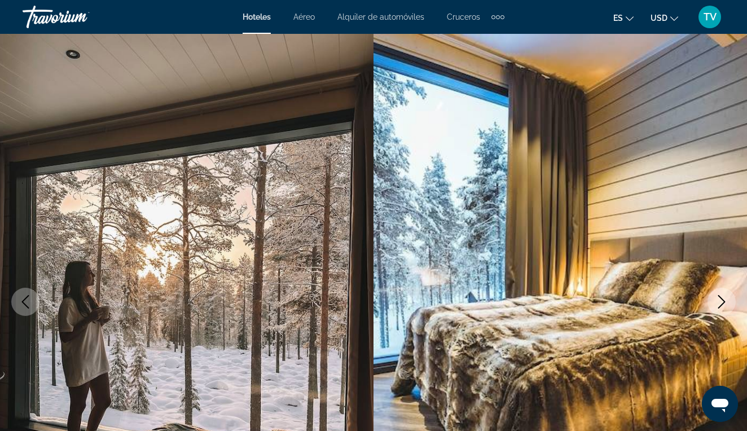
click at [362, 18] on span "Alquiler de automóviles" at bounding box center [380, 16] width 87 height 9
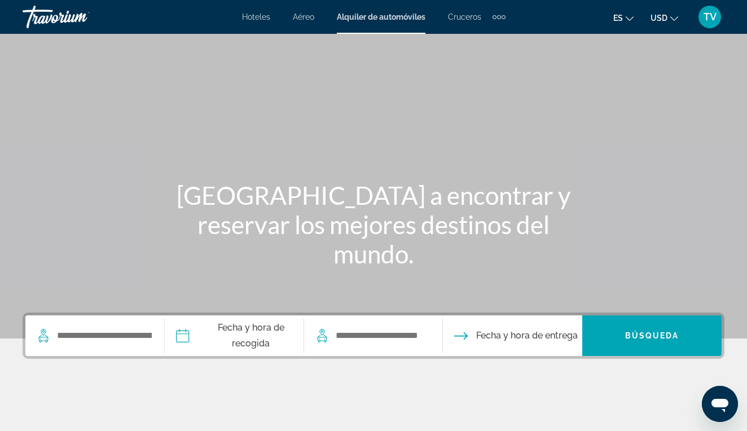
click at [39, 334] on icon "Search widget" at bounding box center [44, 336] width 14 height 14
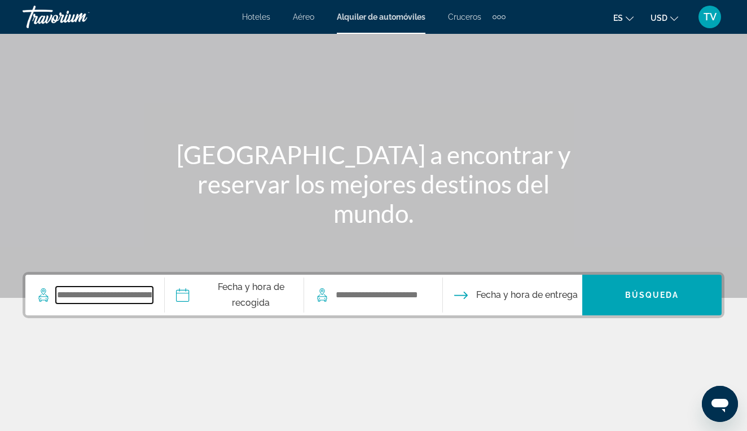
click at [86, 293] on input "Search widget" at bounding box center [104, 295] width 97 height 17
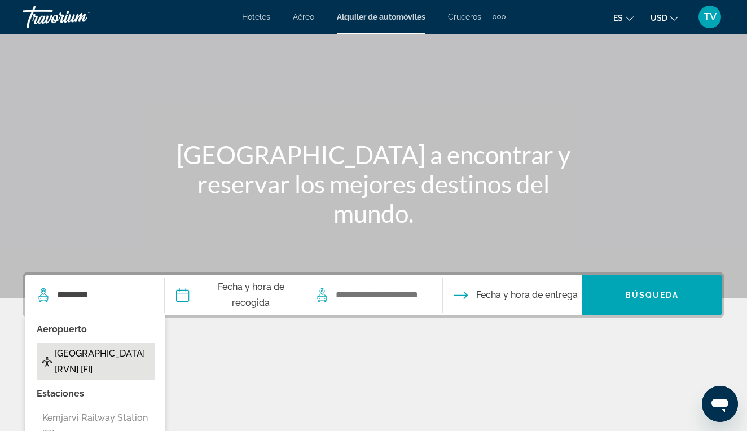
click at [90, 348] on span "Aeropuerto De Rovaniemi [RVN] [FI]" at bounding box center [102, 362] width 94 height 32
type input "**********"
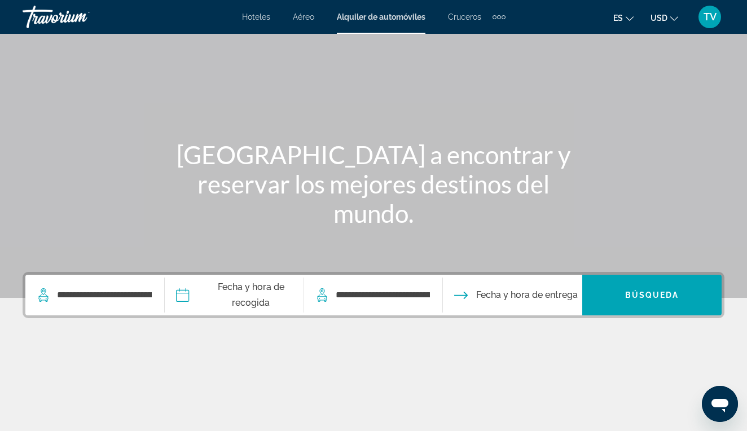
click at [249, 288] on input "Pickup date" at bounding box center [234, 297] width 144 height 44
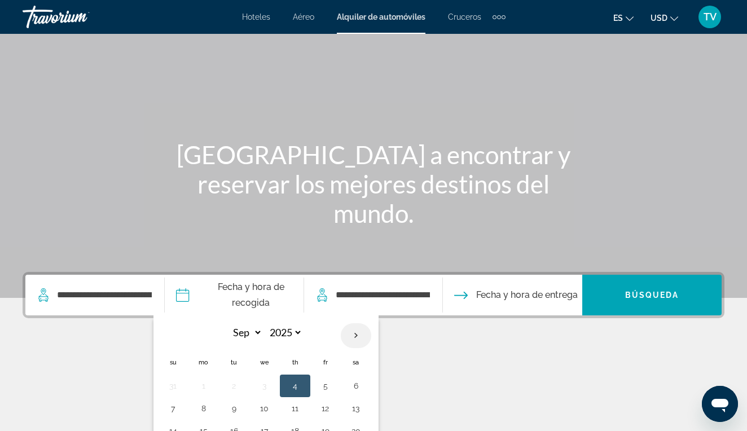
click at [371, 336] on th "Next month" at bounding box center [356, 335] width 30 height 25
select select "**"
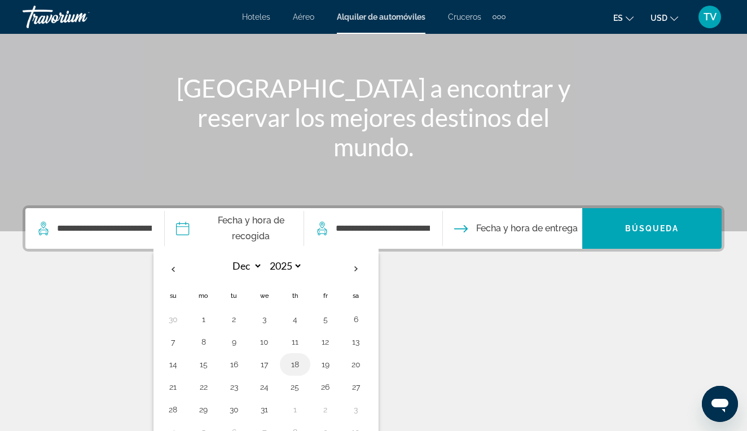
scroll to position [115, 0]
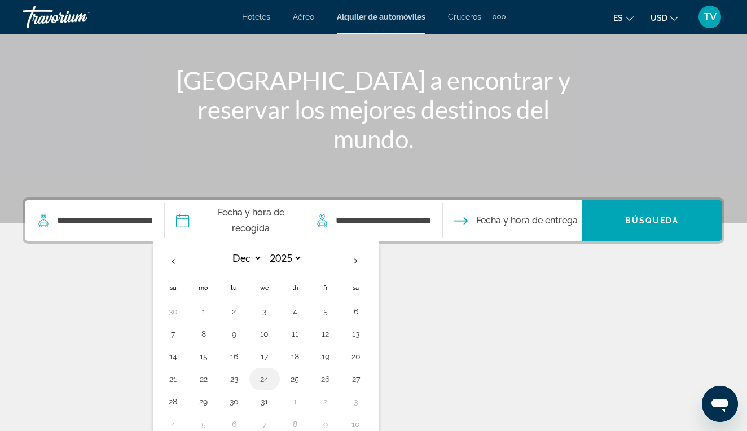
click at [274, 380] on button "24" at bounding box center [264, 379] width 18 height 16
click at [274, 407] on button "31" at bounding box center [264, 402] width 18 height 16
click at [274, 378] on button "24" at bounding box center [264, 379] width 18 height 16
click at [492, 218] on button "Fecha y hora de entrega" at bounding box center [516, 220] width 124 height 41
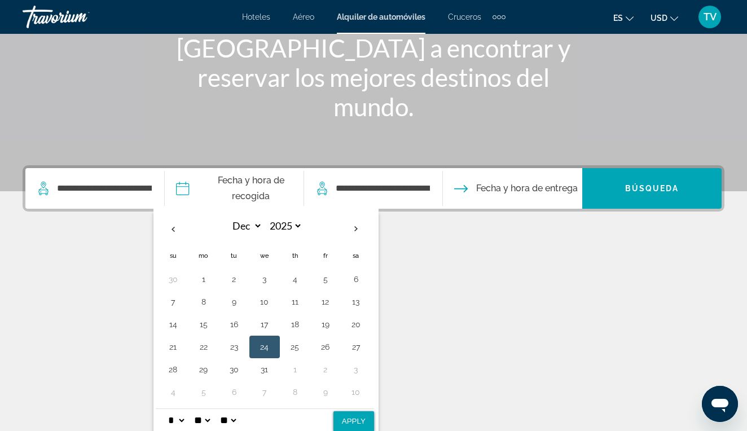
click at [492, 218] on div "**********" at bounding box center [373, 244] width 747 height 159
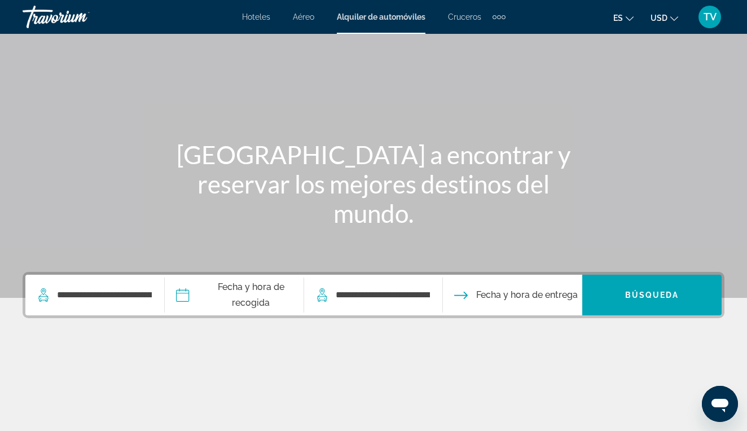
click at [498, 291] on span "Fecha y hora de entrega" at bounding box center [527, 295] width 102 height 16
click at [223, 289] on input "Pickup date" at bounding box center [234, 297] width 144 height 44
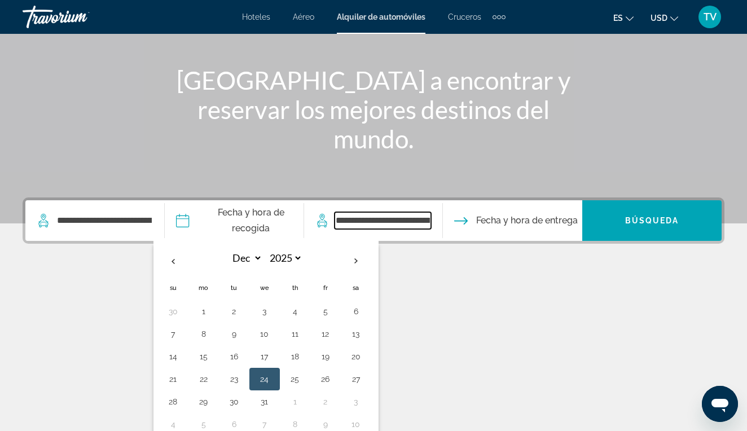
click at [419, 226] on input "**********" at bounding box center [382, 220] width 97 height 17
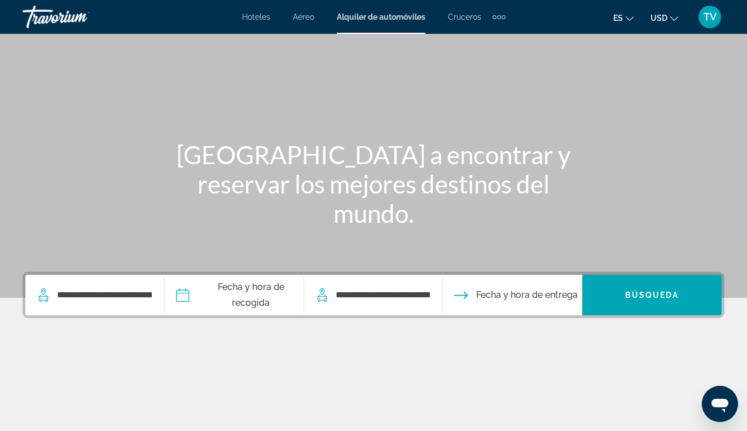
click at [518, 291] on span "Fecha y hora de entrega" at bounding box center [527, 295] width 102 height 16
click at [468, 296] on icon "Drop-off date" at bounding box center [461, 295] width 14 height 14
click at [550, 297] on span "Fecha y hora de entrega" at bounding box center [527, 295] width 102 height 16
click at [550, 296] on span "Fecha y hora de entrega" at bounding box center [527, 295] width 102 height 16
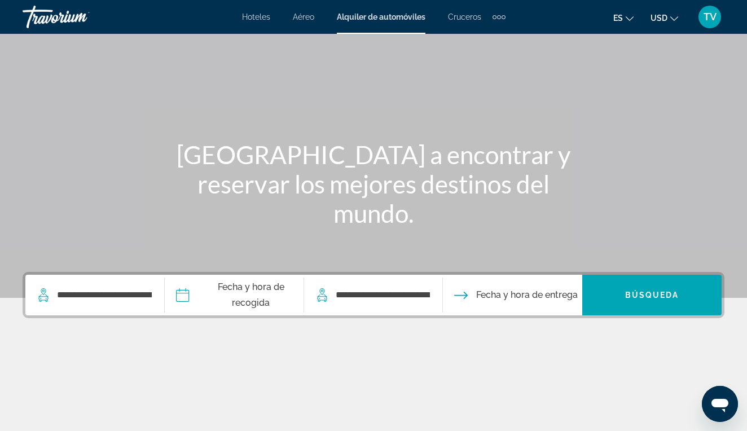
click at [550, 296] on span "Fecha y hora de entrega" at bounding box center [527, 295] width 102 height 16
click at [194, 292] on input "Pickup date" at bounding box center [234, 297] width 144 height 44
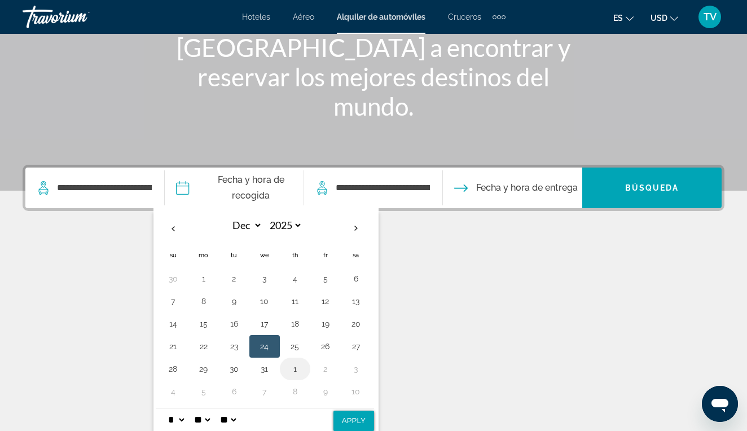
scroll to position [147, 0]
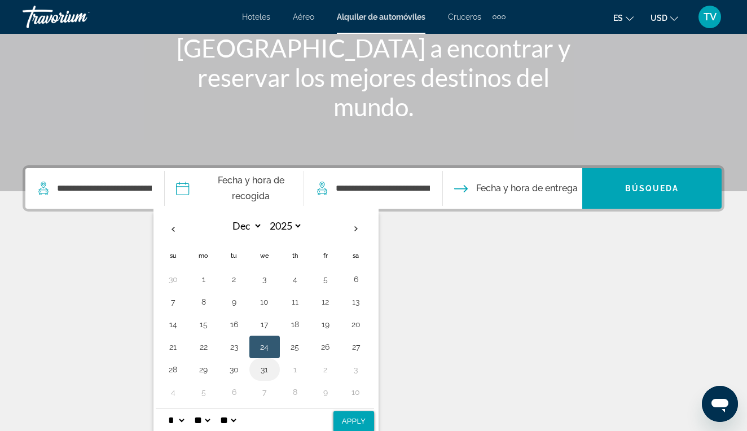
click at [274, 371] on button "31" at bounding box center [264, 370] width 18 height 16
click at [274, 346] on button "24" at bounding box center [264, 347] width 18 height 16
select select "*"
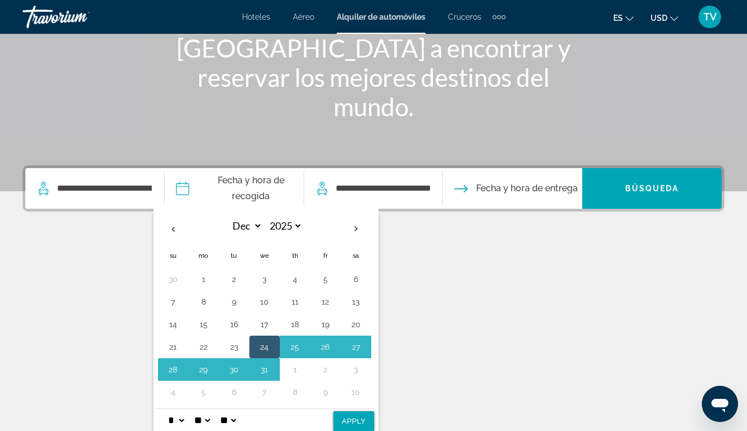
click at [238, 419] on select "** **" at bounding box center [228, 420] width 20 height 23
click at [372, 413] on button "Apply" at bounding box center [353, 421] width 41 height 20
type input "**********"
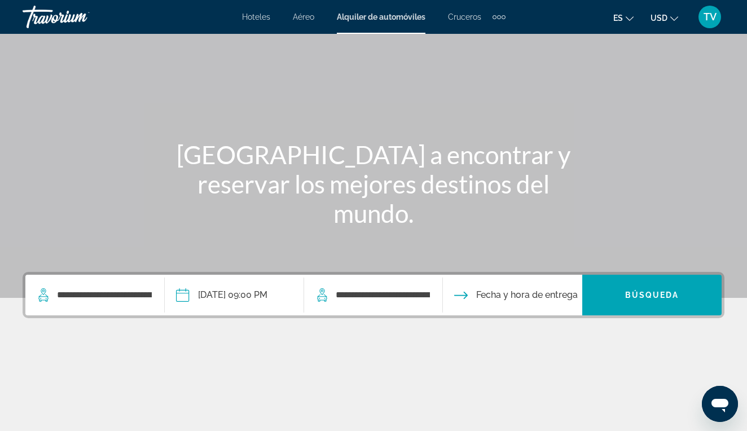
scroll to position [41, 0]
click at [486, 297] on input "Drop-off date" at bounding box center [512, 297] width 144 height 44
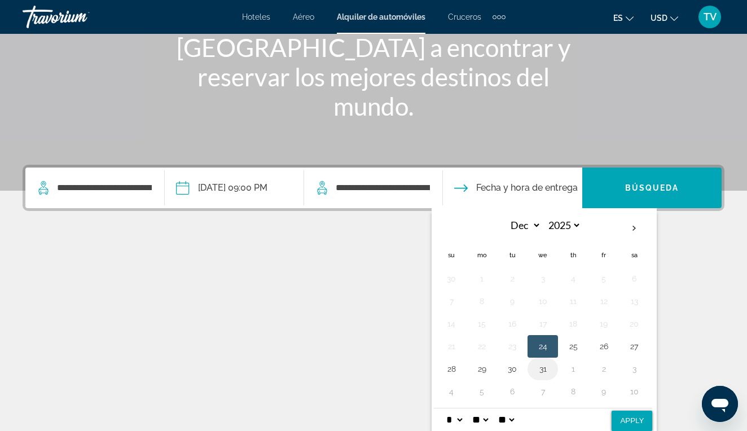
scroll to position [147, 0]
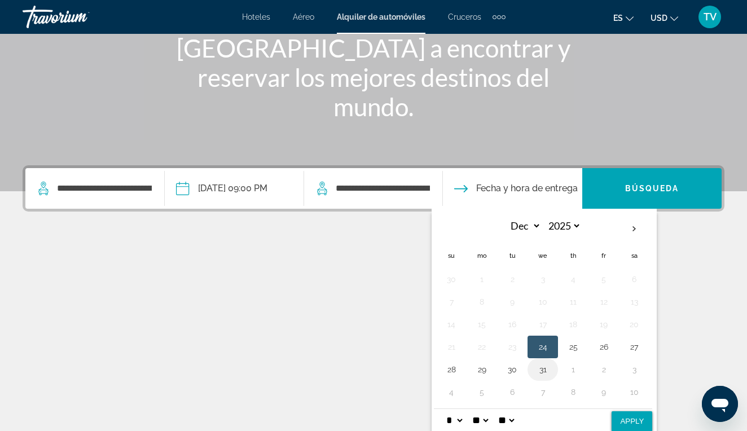
click at [552, 371] on button "31" at bounding box center [543, 370] width 18 height 16
select select "*"
select select "**"
click at [652, 416] on button "Apply" at bounding box center [631, 421] width 41 height 20
type input "**********"
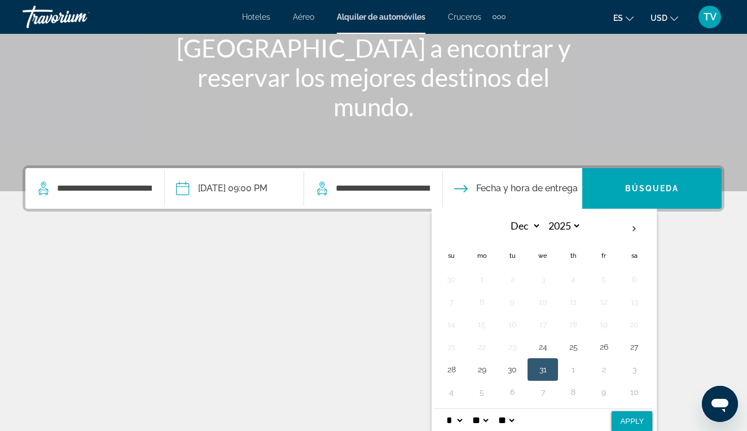
scroll to position [41, 0]
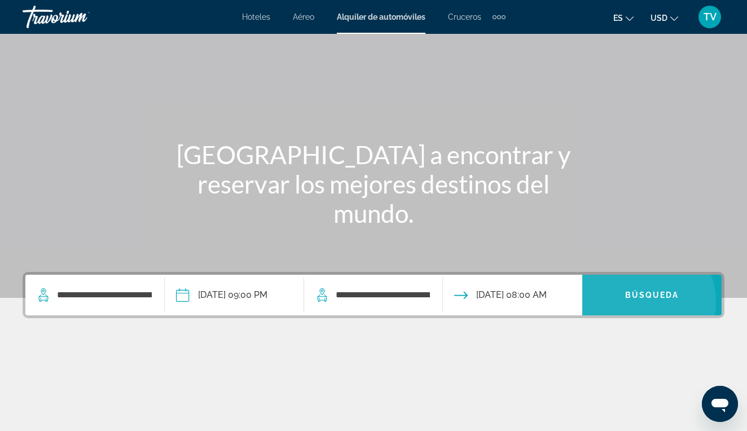
click at [651, 302] on span "Search widget" at bounding box center [651, 294] width 139 height 27
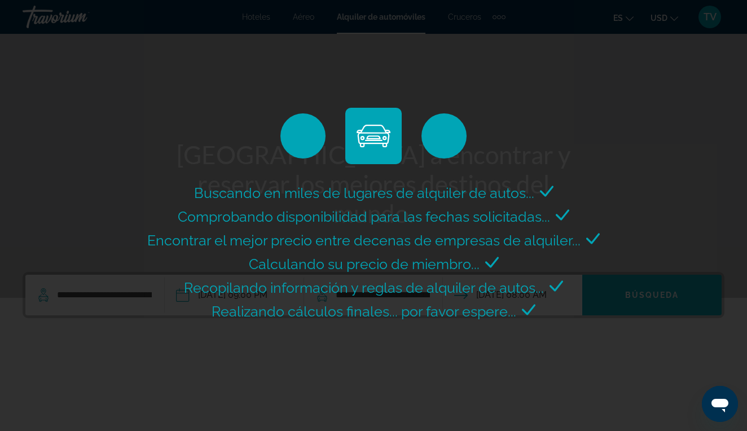
scroll to position [0, 0]
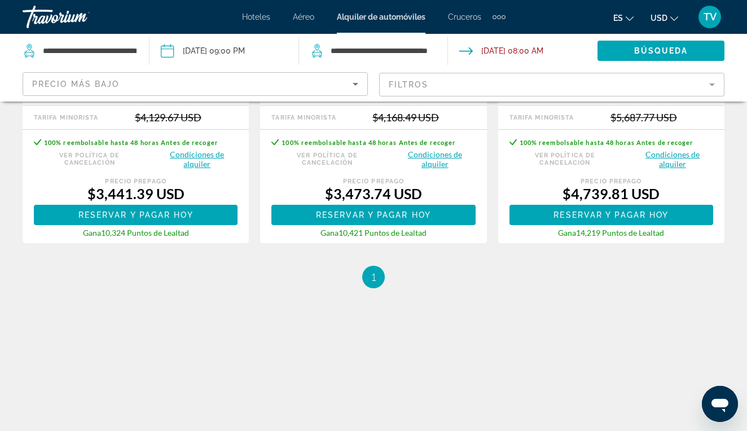
scroll to position [868, 0]
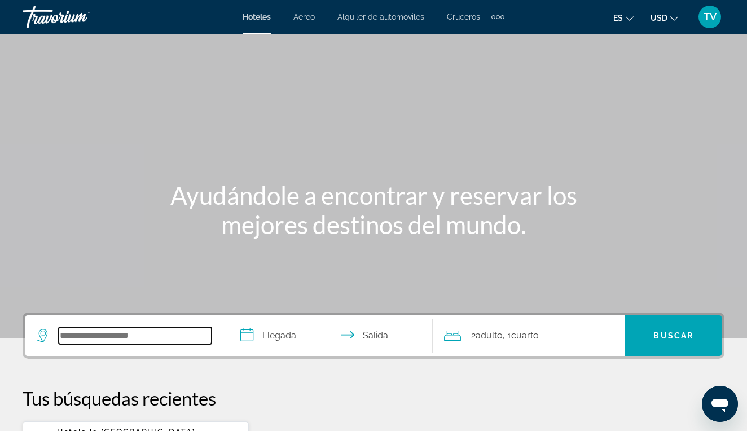
click at [126, 329] on input "Search widget" at bounding box center [135, 335] width 153 height 17
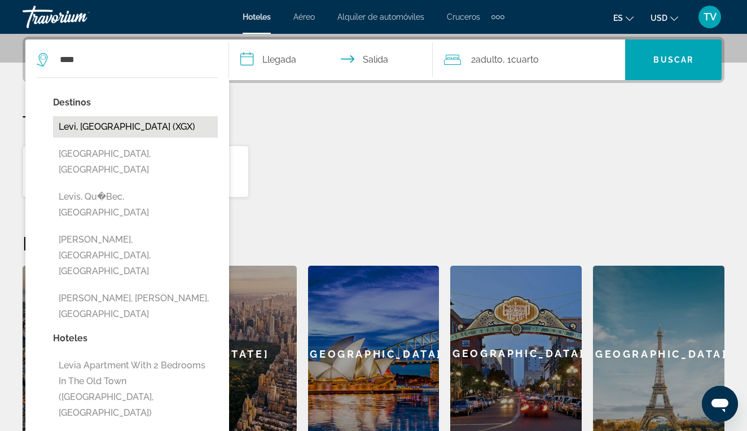
click at [89, 126] on button "Levi, Finland (XGX)" at bounding box center [135, 126] width 165 height 21
type input "**********"
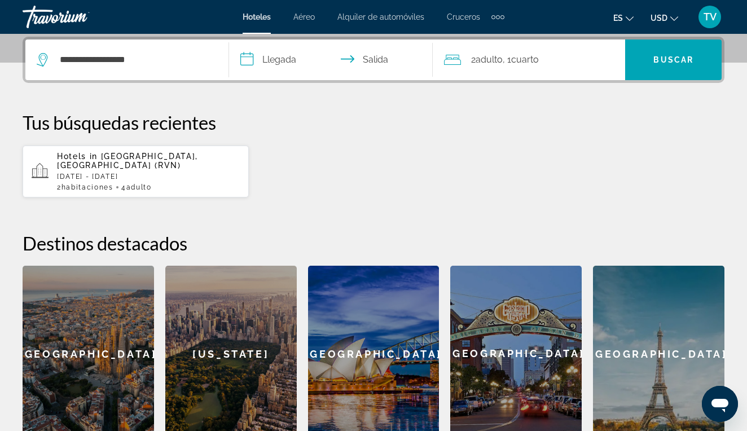
click at [275, 60] on input "**********" at bounding box center [333, 61] width 208 height 44
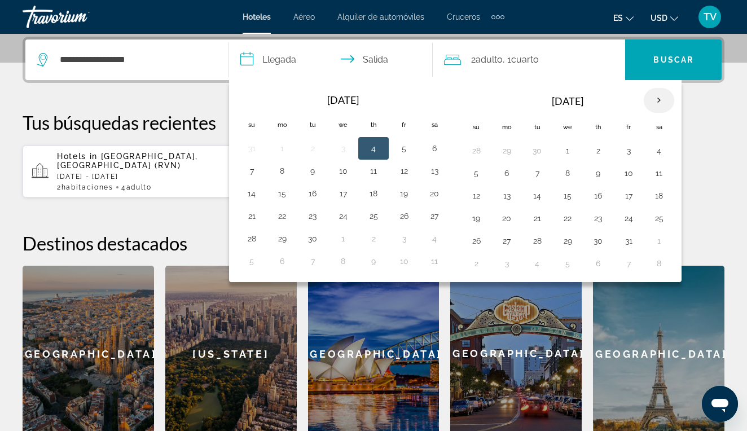
click at [663, 100] on th "Next month" at bounding box center [659, 100] width 30 height 25
click at [572, 218] on button "24" at bounding box center [567, 218] width 18 height 16
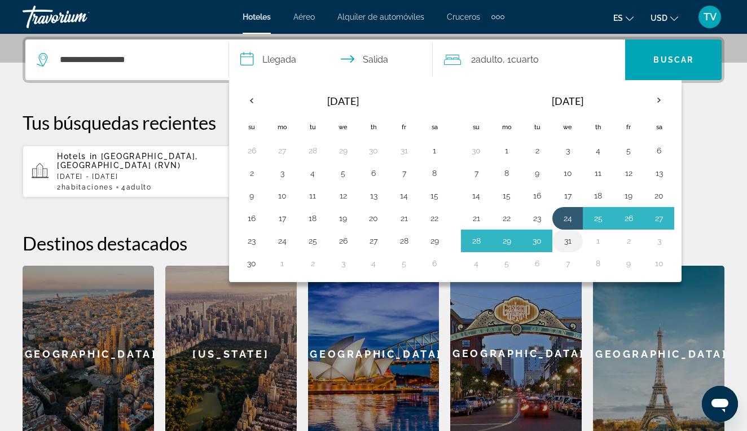
click at [570, 243] on button "31" at bounding box center [567, 241] width 18 height 16
type input "**********"
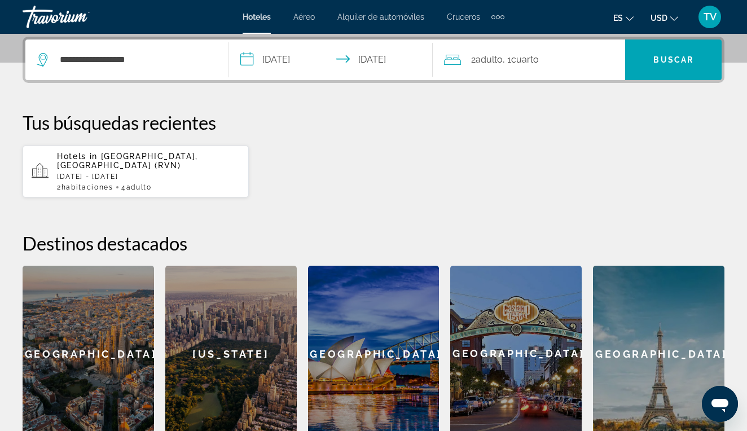
click at [497, 67] on span "2 Adulto Adulto" at bounding box center [487, 60] width 32 height 16
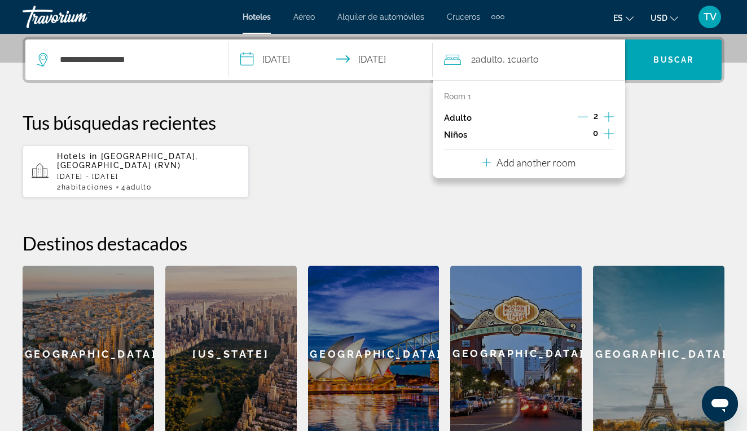
click at [565, 157] on button "Add another room" at bounding box center [528, 160] width 93 height 23
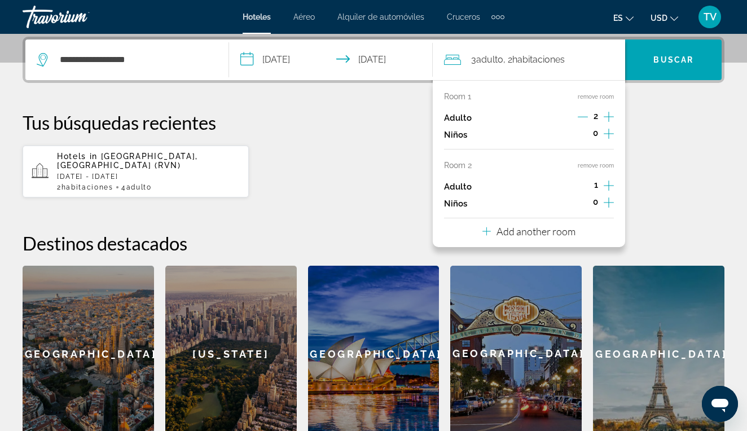
click at [608, 124] on icon "Increment adults" at bounding box center [608, 117] width 10 height 14
click at [660, 60] on span "Buscar" at bounding box center [673, 59] width 40 height 9
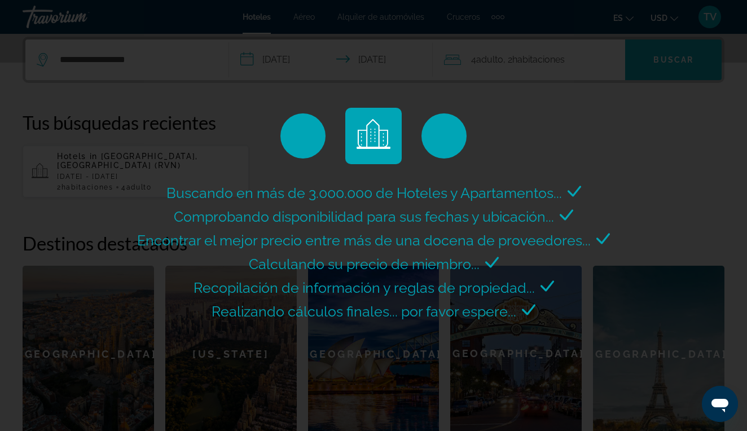
scroll to position [0, 0]
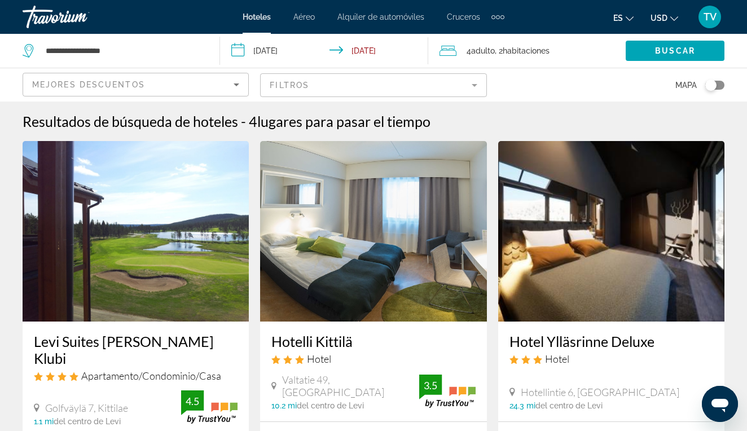
click at [720, 83] on div "Toggle map" at bounding box center [714, 85] width 19 height 9
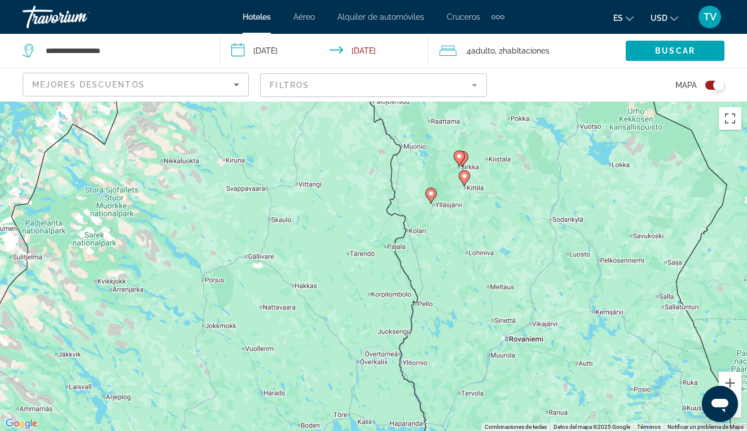
drag, startPoint x: 558, startPoint y: 291, endPoint x: 535, endPoint y: 219, distance: 75.6
click at [535, 219] on div "Para activar la función de arrastre con el teclado, pulsa Alt + Intro. Cuando h…" at bounding box center [373, 266] width 747 height 329
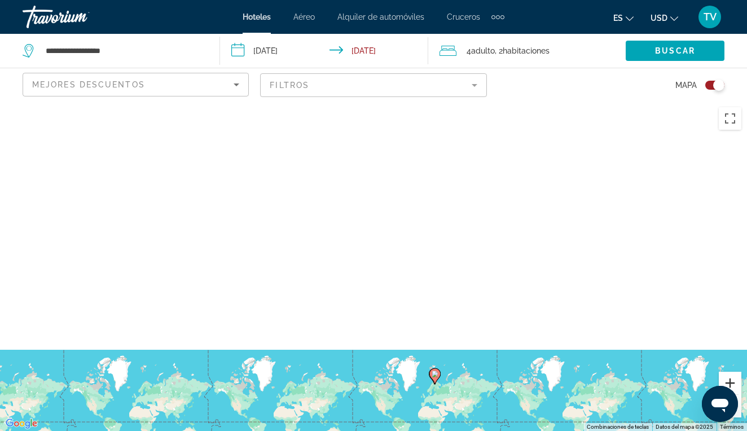
click at [734, 382] on button "Ampliar" at bounding box center [730, 383] width 23 height 23
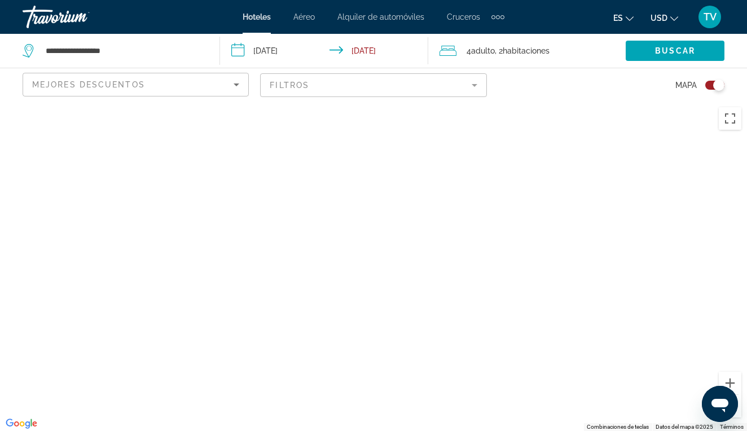
click at [739, 418] on div "Main content" at bounding box center [373, 266] width 747 height 329
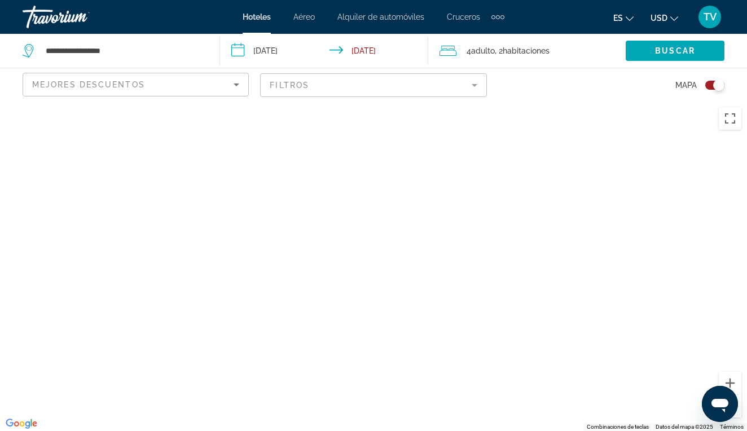
click at [706, 81] on div "Toggle map" at bounding box center [714, 85] width 19 height 9
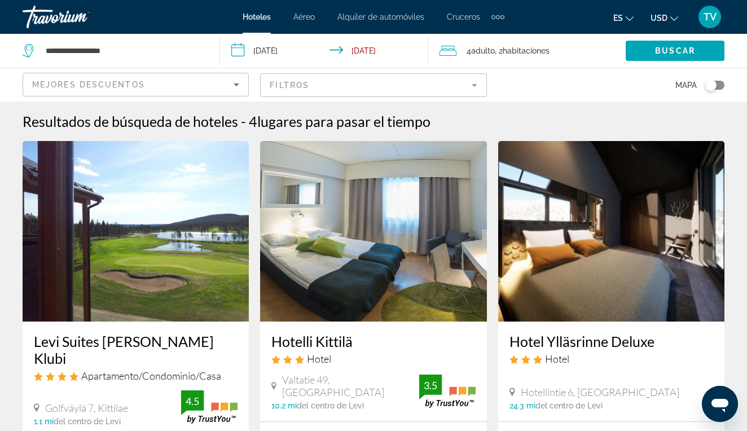
click at [724, 81] on button "Toggle map" at bounding box center [711, 85] width 28 height 10
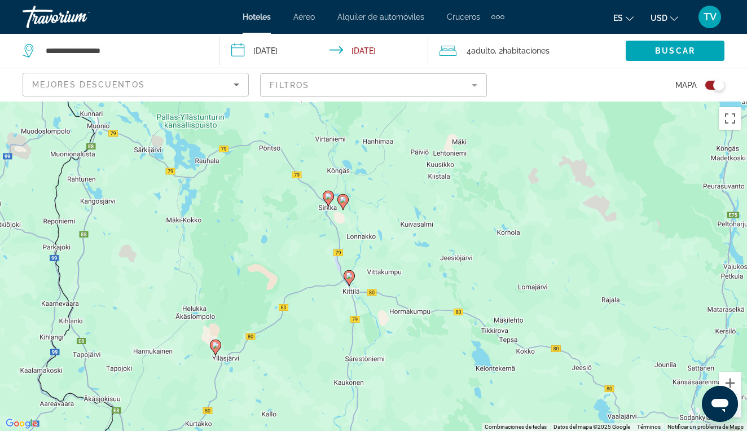
click at [218, 343] on image "Main content" at bounding box center [215, 345] width 7 height 7
